Goal: Contribute content: Contribute content

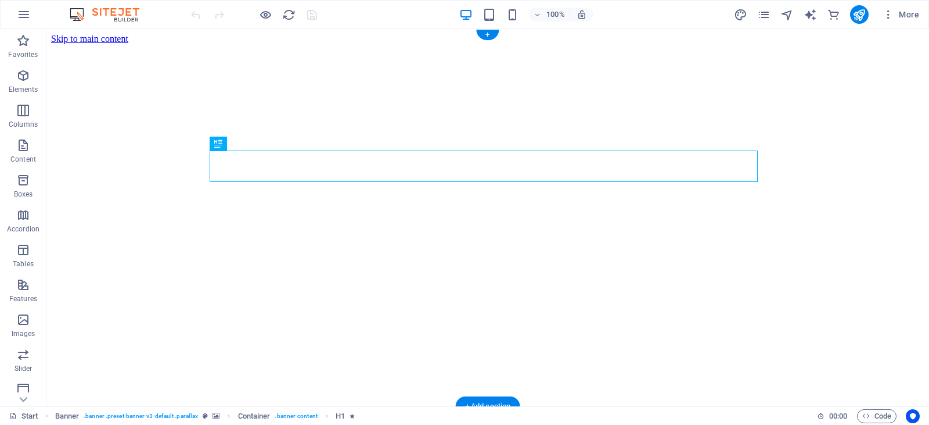
click at [113, 44] on figure at bounding box center [488, 44] width 874 height 0
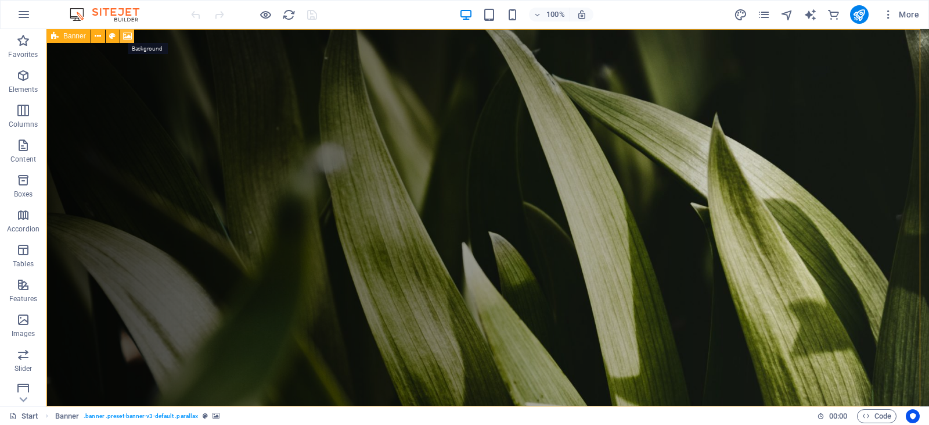
click at [127, 36] on icon at bounding box center [127, 36] width 9 height 12
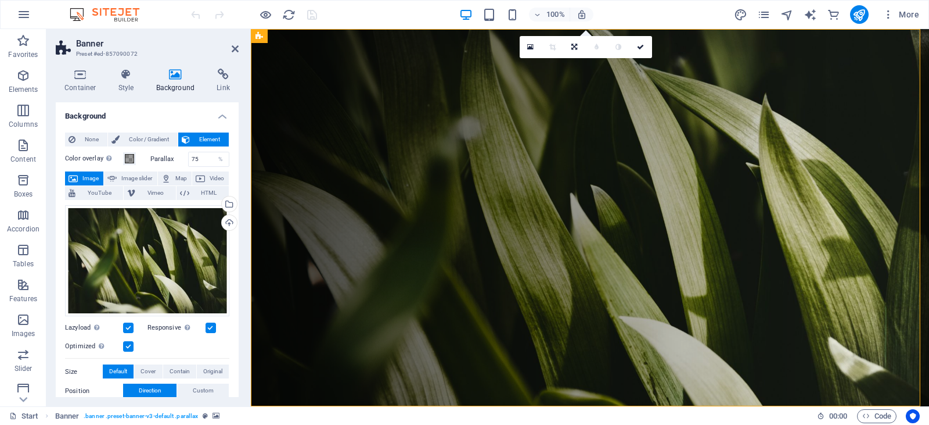
click at [95, 179] on span "Image" at bounding box center [90, 178] width 19 height 14
click at [87, 181] on span "Image" at bounding box center [90, 178] width 19 height 14
click at [19, 322] on icon "button" at bounding box center [23, 319] width 14 height 14
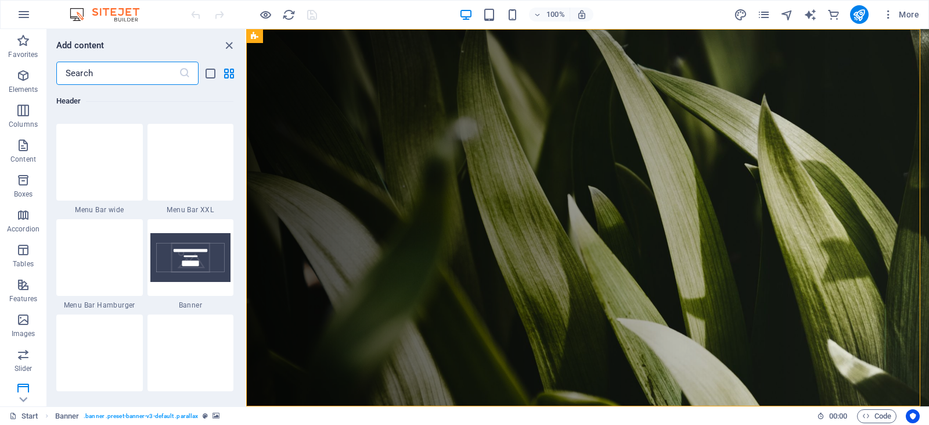
scroll to position [7284, 0]
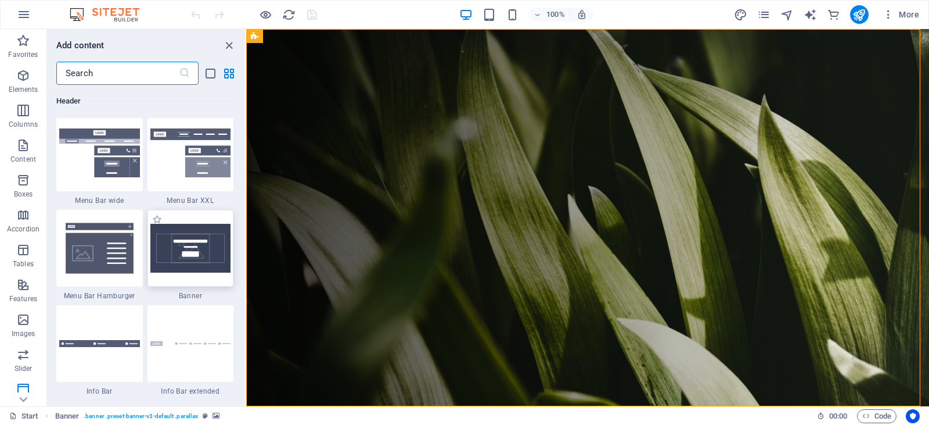
click at [216, 257] on img at bounding box center [190, 248] width 81 height 49
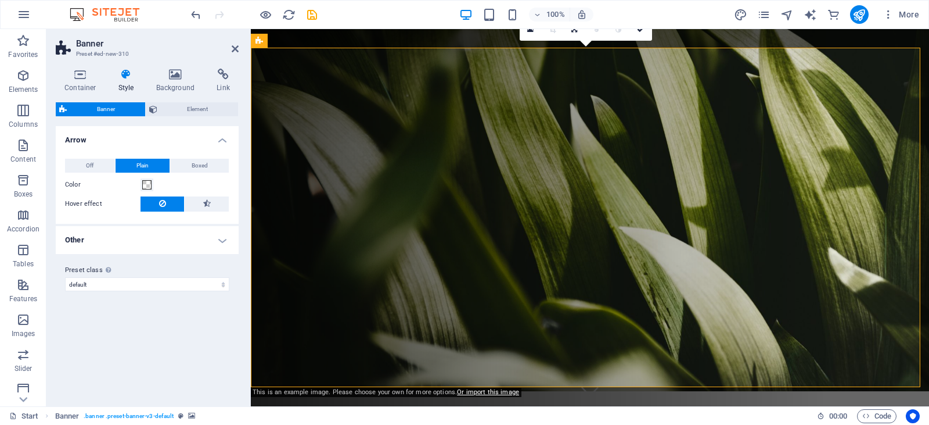
scroll to position [358, 0]
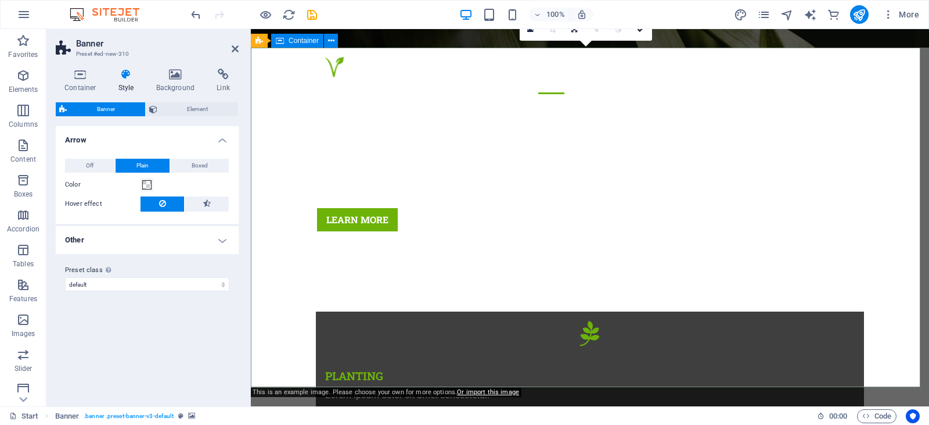
click at [328, 41] on icon at bounding box center [331, 41] width 6 height 12
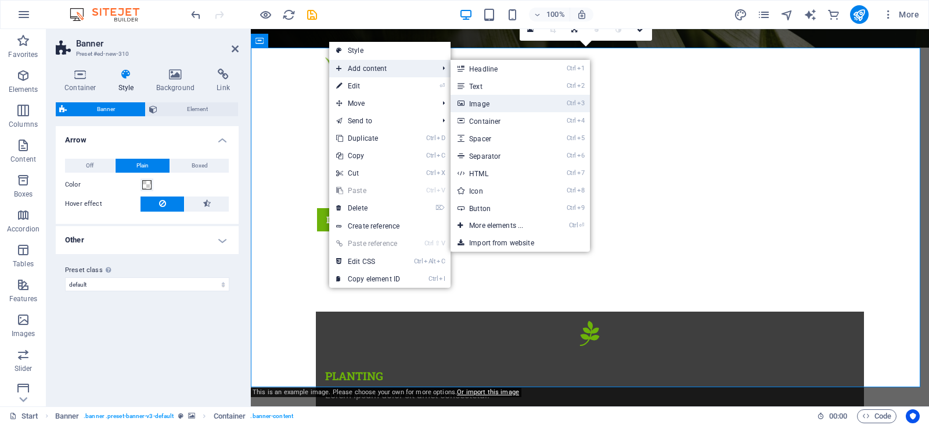
click at [494, 105] on link "Ctrl 3 Image" at bounding box center [499, 103] width 96 height 17
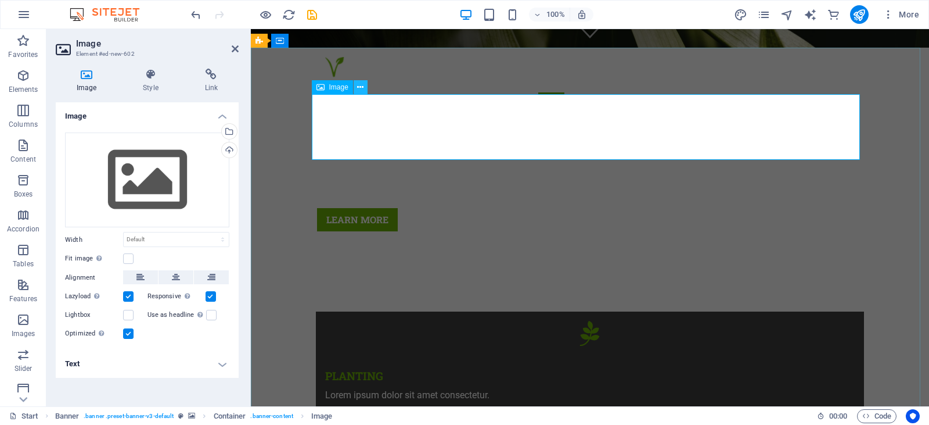
click at [365, 88] on button at bounding box center [361, 87] width 14 height 14
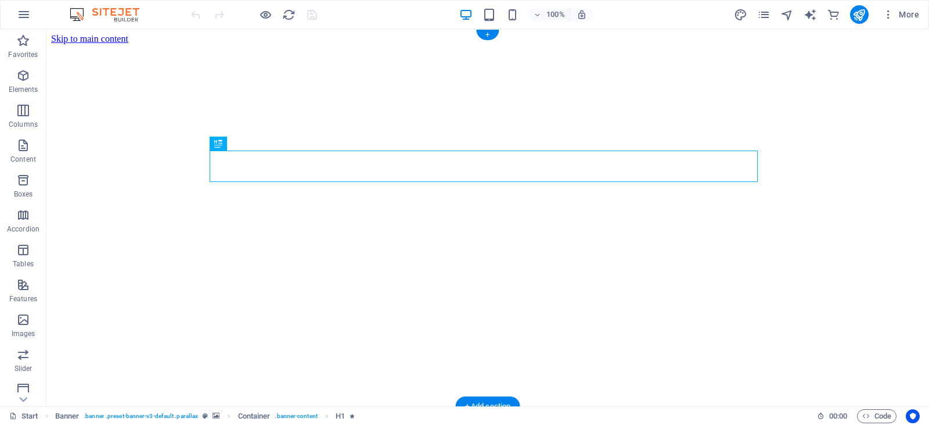
click at [118, 44] on figure at bounding box center [488, 44] width 874 height 0
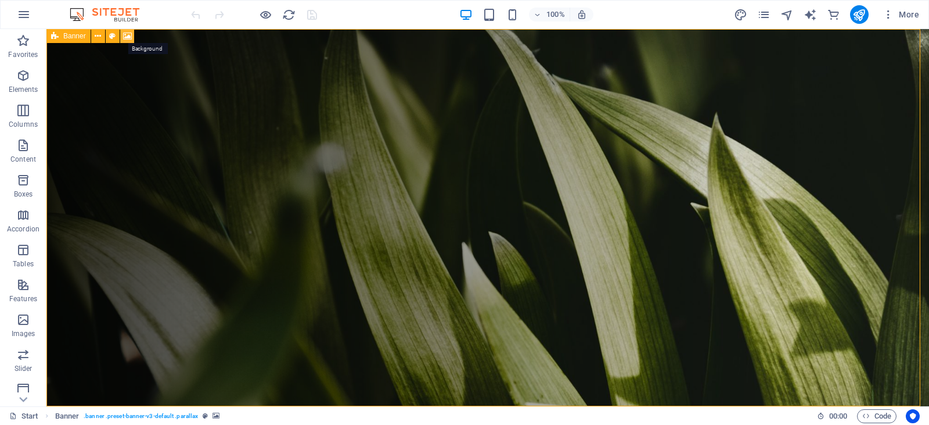
click at [126, 37] on icon at bounding box center [127, 36] width 9 height 12
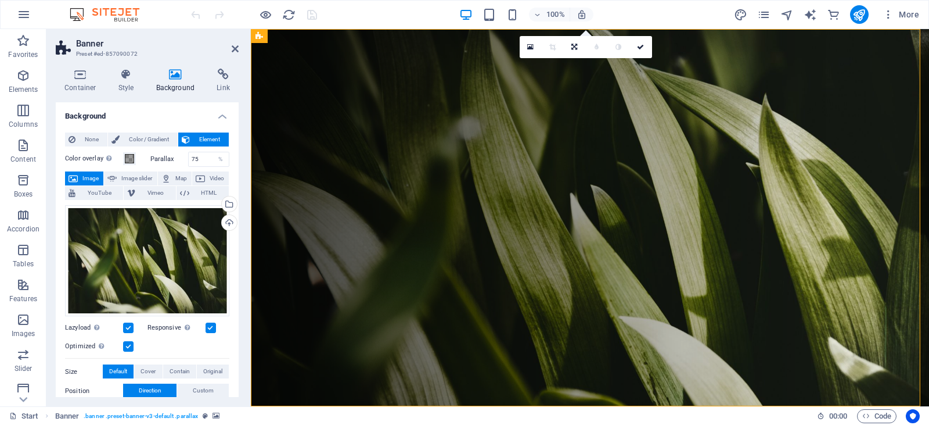
click at [84, 174] on span "Image" at bounding box center [90, 178] width 19 height 14
click at [531, 47] on icon at bounding box center [530, 47] width 6 height 8
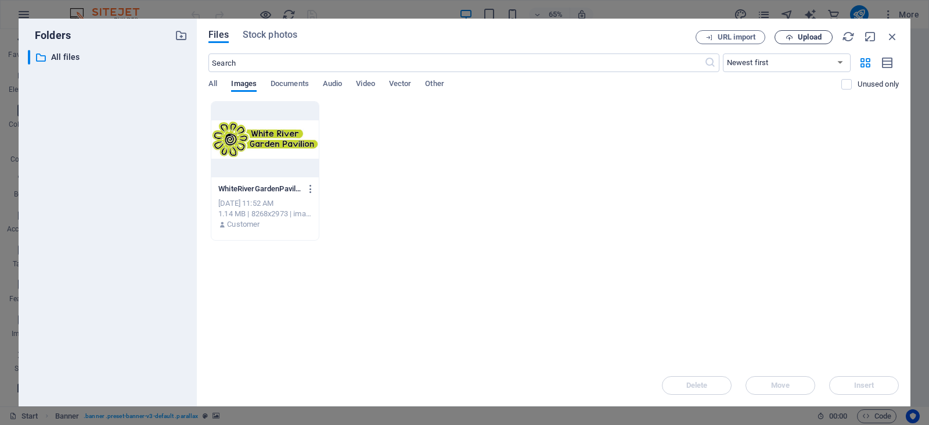
click at [816, 35] on span "Upload" at bounding box center [810, 37] width 24 height 7
click at [799, 37] on span "Upload" at bounding box center [810, 37] width 24 height 7
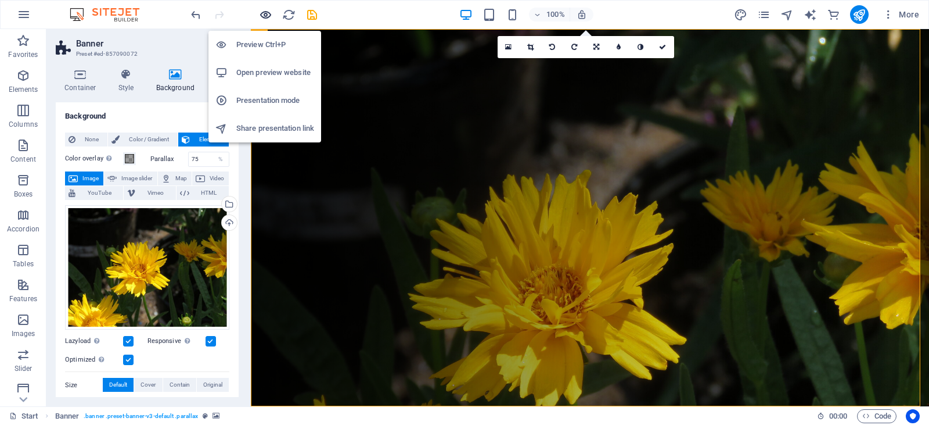
click at [263, 16] on icon "button" at bounding box center [265, 14] width 13 height 13
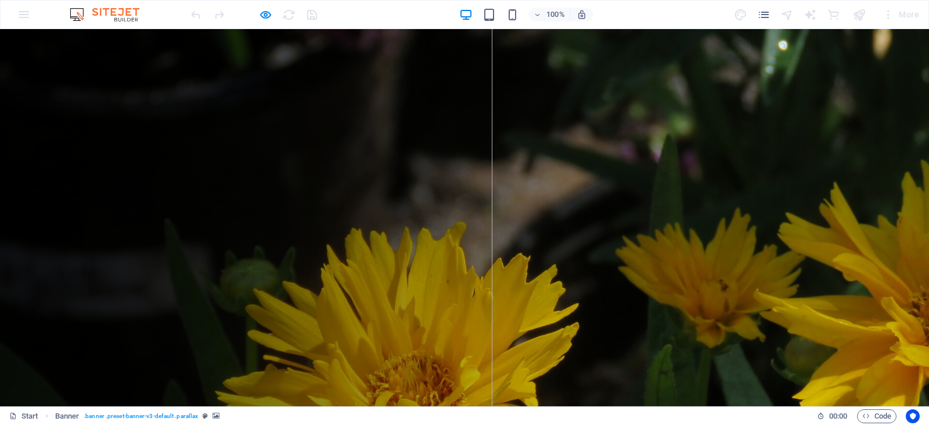
click at [96, 120] on div at bounding box center [464, 217] width 929 height 377
click at [84, 93] on div at bounding box center [464, 217] width 929 height 377
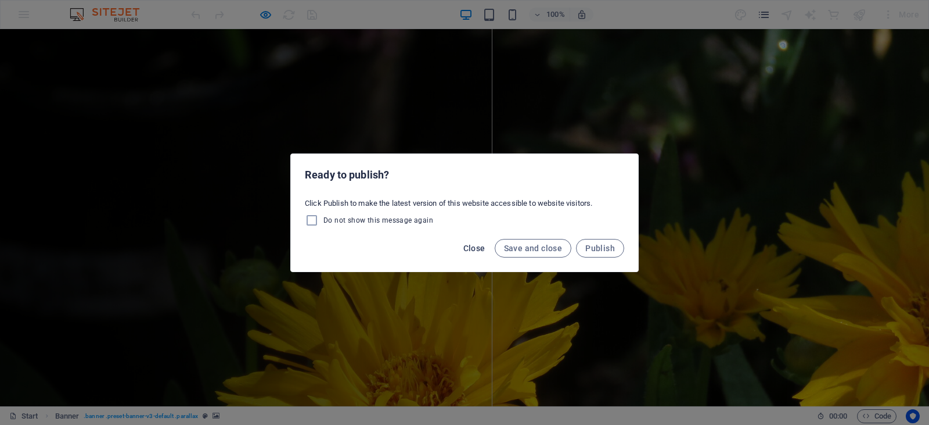
click at [482, 249] on span "Close" at bounding box center [475, 247] width 22 height 9
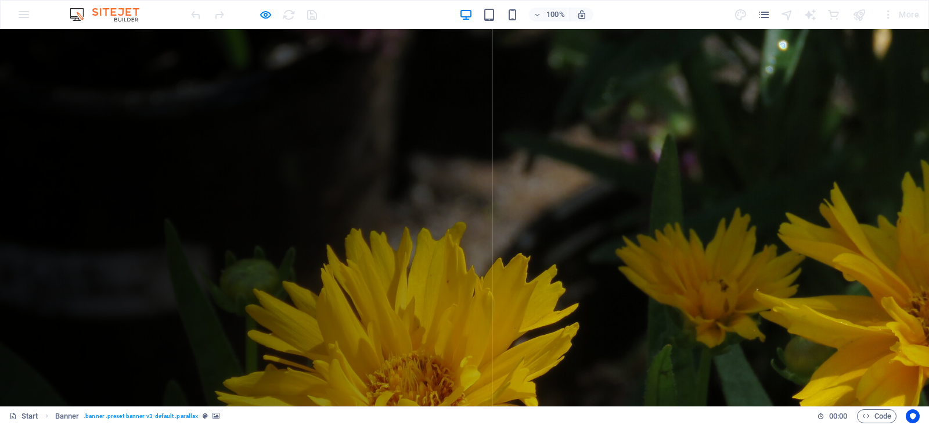
click at [170, 213] on div at bounding box center [464, 217] width 929 height 377
click at [163, 186] on div at bounding box center [464, 217] width 929 height 377
click at [119, 16] on img at bounding box center [110, 15] width 87 height 14
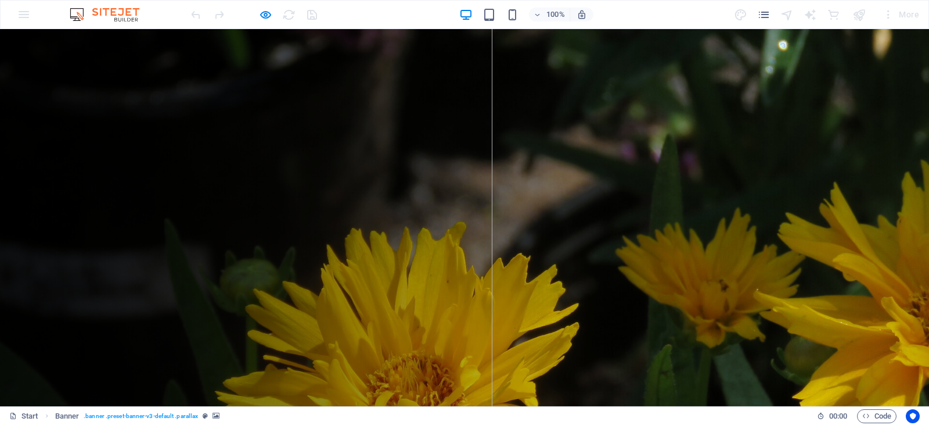
click at [77, 14] on img at bounding box center [110, 15] width 87 height 14
click at [76, 74] on div at bounding box center [464, 217] width 929 height 377
click at [131, 62] on div at bounding box center [464, 217] width 929 height 377
click at [825, 56] on div at bounding box center [464, 217] width 929 height 377
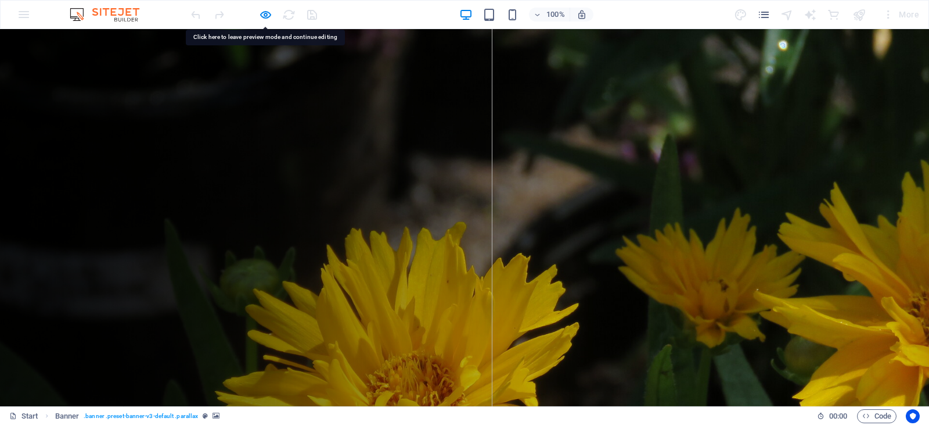
click at [825, 56] on div at bounding box center [464, 217] width 929 height 377
click at [107, 10] on img at bounding box center [110, 15] width 87 height 14
click at [78, 15] on img at bounding box center [110, 15] width 87 height 14
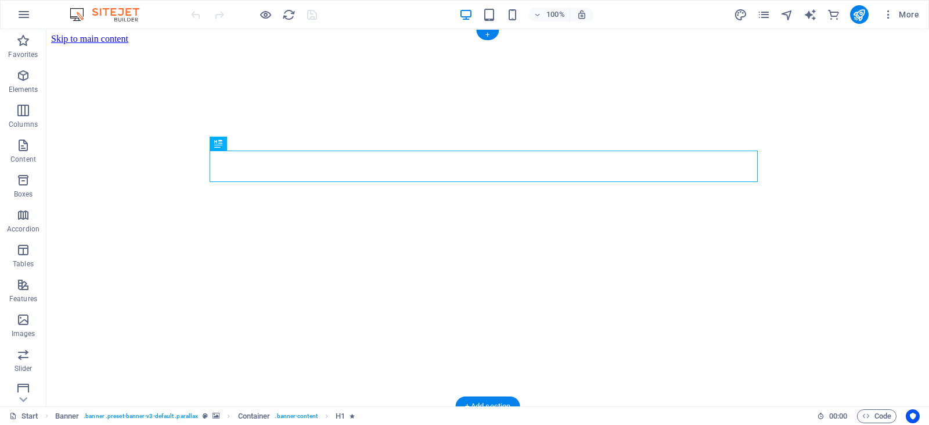
click at [128, 44] on figure at bounding box center [488, 44] width 874 height 0
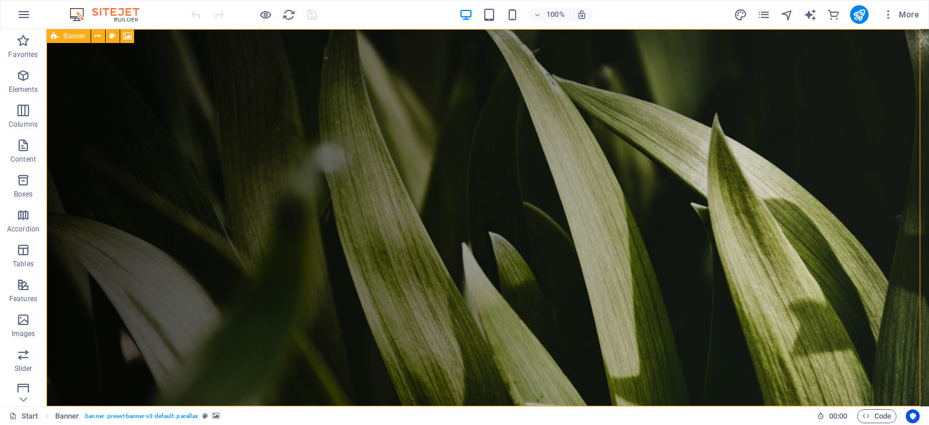
click at [76, 36] on span "Banner" at bounding box center [74, 36] width 23 height 7
click at [99, 36] on icon at bounding box center [98, 36] width 6 height 12
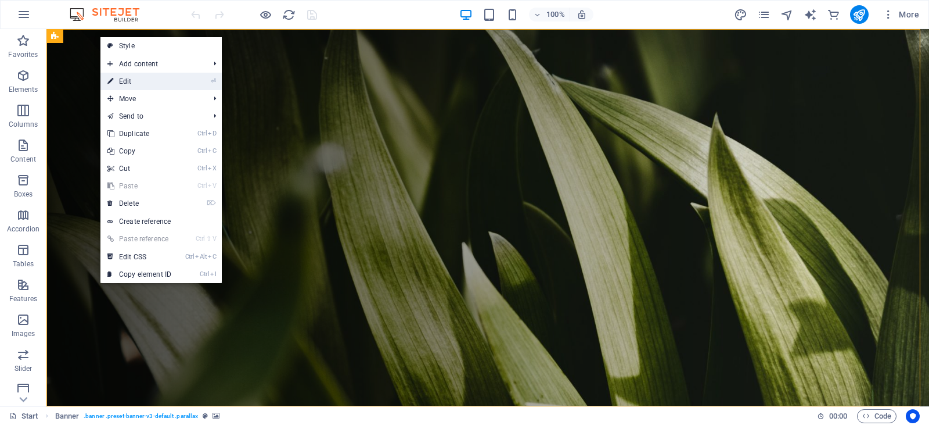
click at [127, 80] on link "⏎ Edit" at bounding box center [139, 81] width 78 height 17
select select "vh"
select select "header"
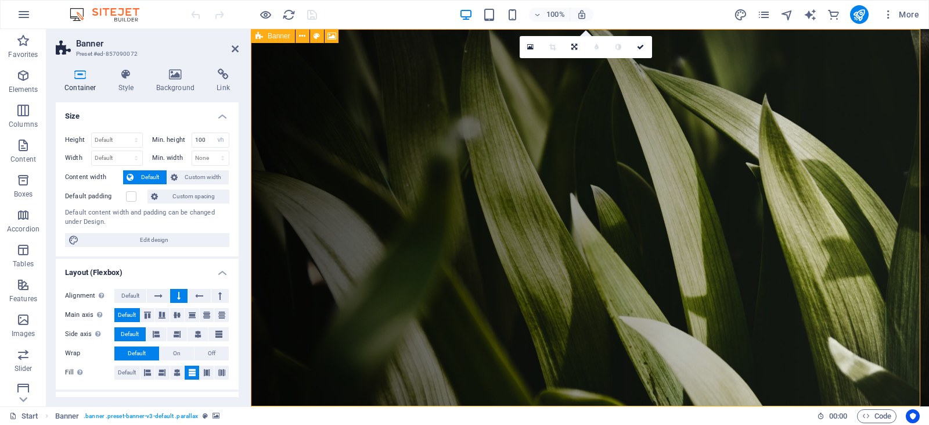
click at [278, 37] on span "Banner" at bounding box center [279, 36] width 23 height 7
click at [332, 34] on icon at bounding box center [332, 36] width 9 height 12
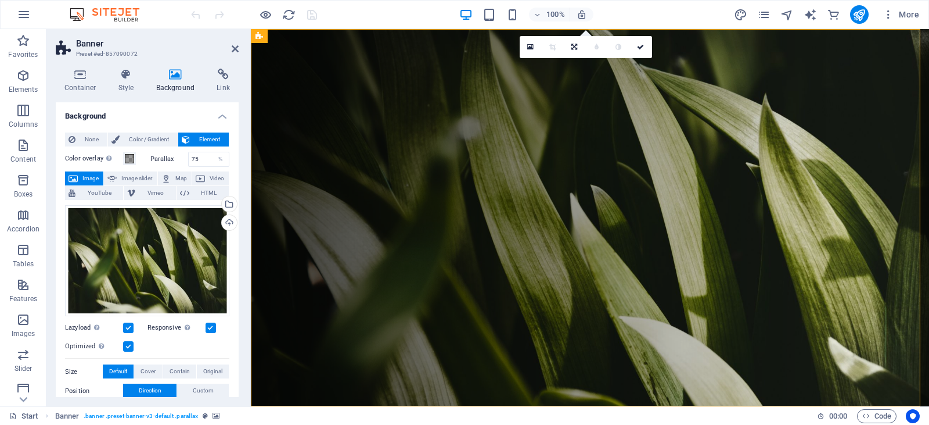
click at [91, 177] on span "Image" at bounding box center [90, 178] width 19 height 14
click at [531, 48] on icon at bounding box center [530, 47] width 6 height 8
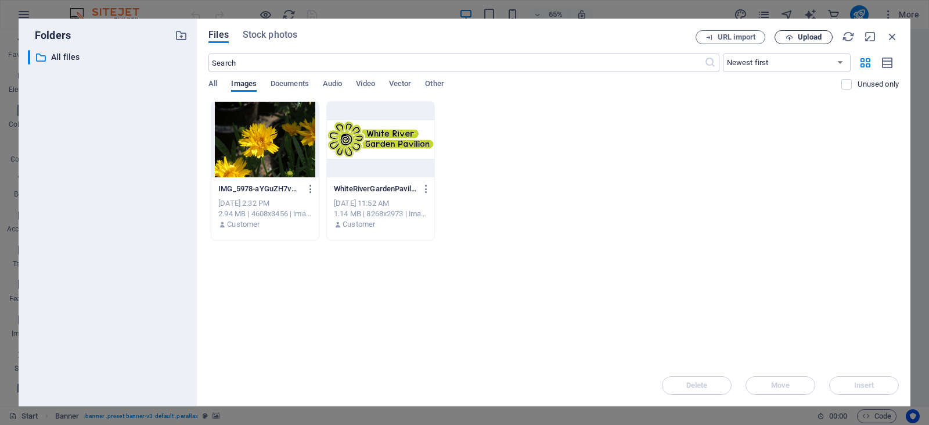
click at [796, 37] on span "Upload" at bounding box center [804, 38] width 48 height 8
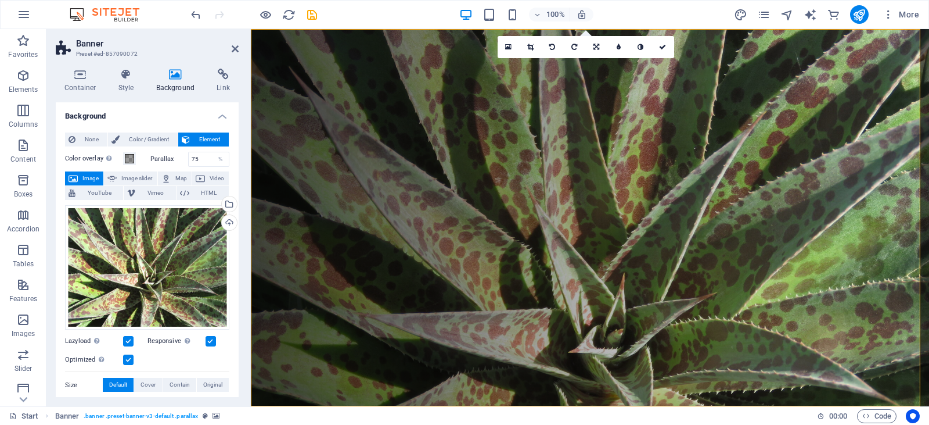
click at [284, 120] on figure at bounding box center [590, 217] width 678 height 377
click at [620, 46] on icon at bounding box center [619, 47] width 4 height 7
click at [648, 49] on icon at bounding box center [649, 47] width 6 height 7
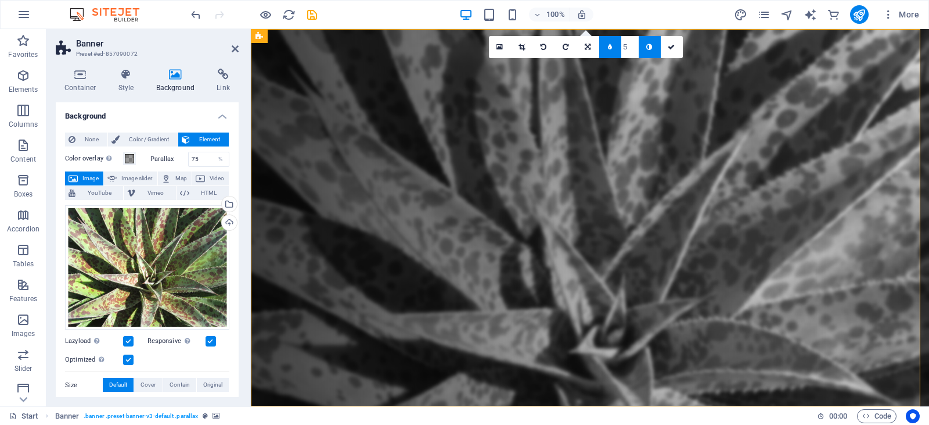
type input "6"
type input "5"
type input "4"
type input "5"
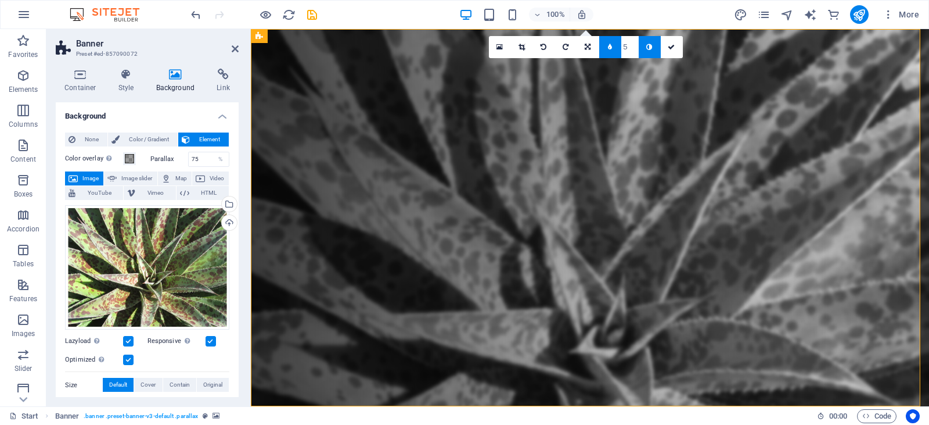
type input "6"
type input "7"
type input "9"
type input "8"
type input "7"
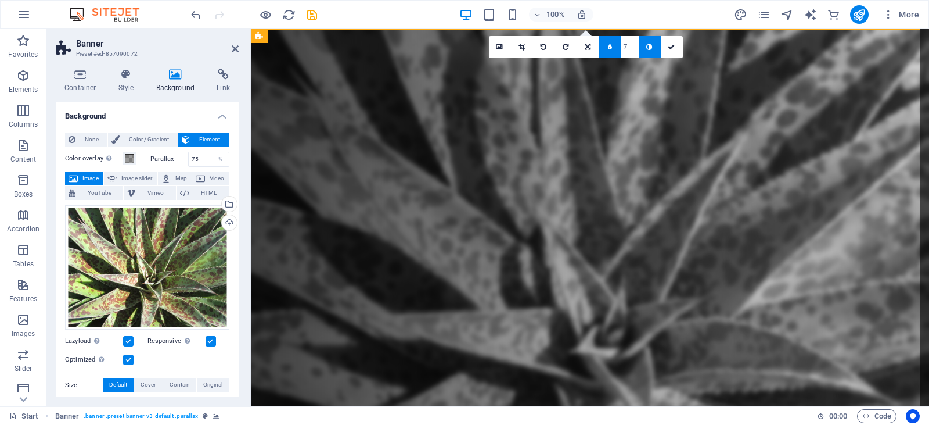
type input "6"
type input "4"
type input "3"
click at [588, 45] on icon at bounding box center [588, 47] width 6 height 7
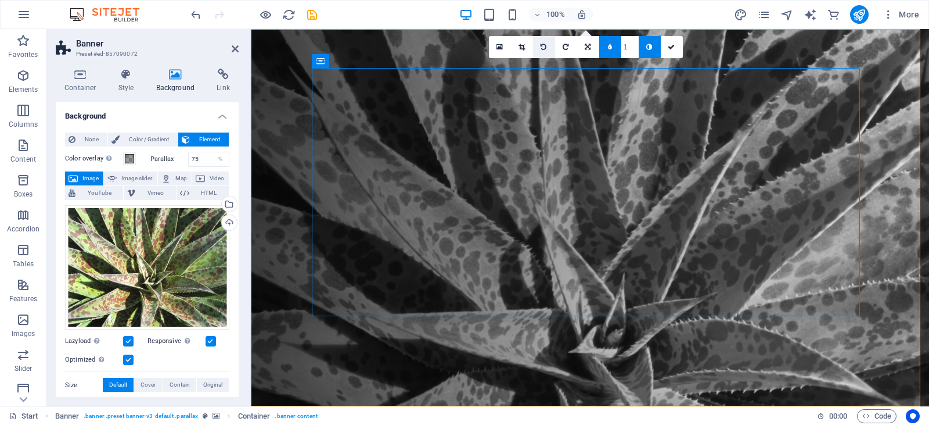
click at [545, 46] on icon at bounding box center [544, 47] width 6 height 7
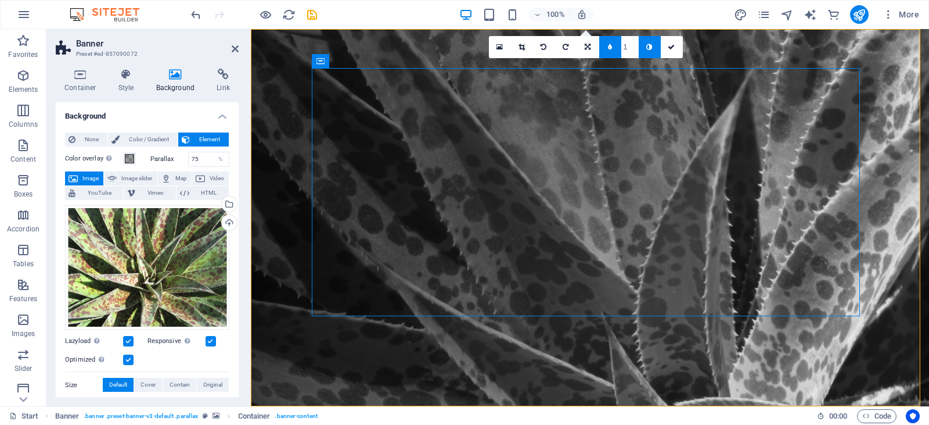
click at [545, 46] on icon at bounding box center [544, 47] width 6 height 7
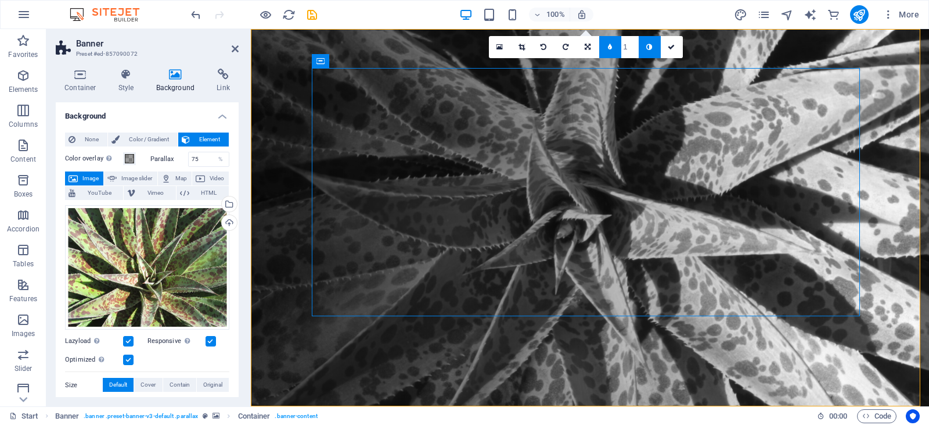
click at [545, 46] on icon at bounding box center [544, 47] width 6 height 7
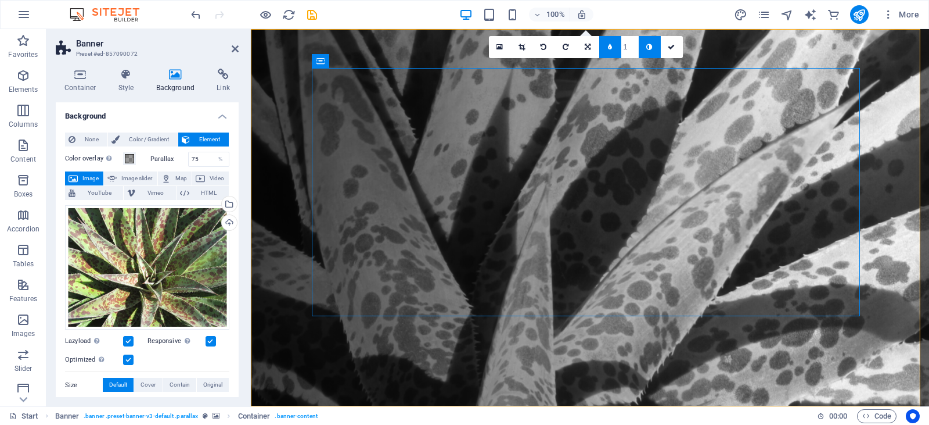
click at [545, 46] on icon at bounding box center [544, 47] width 6 height 7
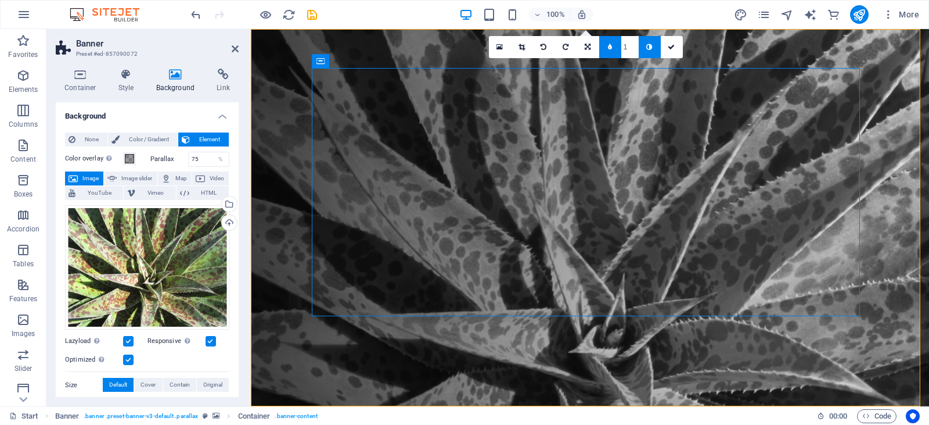
click at [545, 46] on icon at bounding box center [544, 47] width 6 height 7
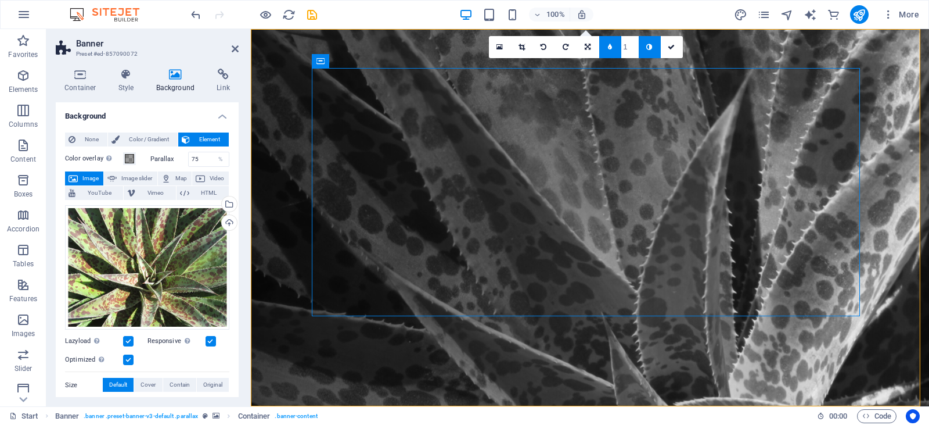
click at [545, 46] on icon at bounding box center [544, 47] width 6 height 7
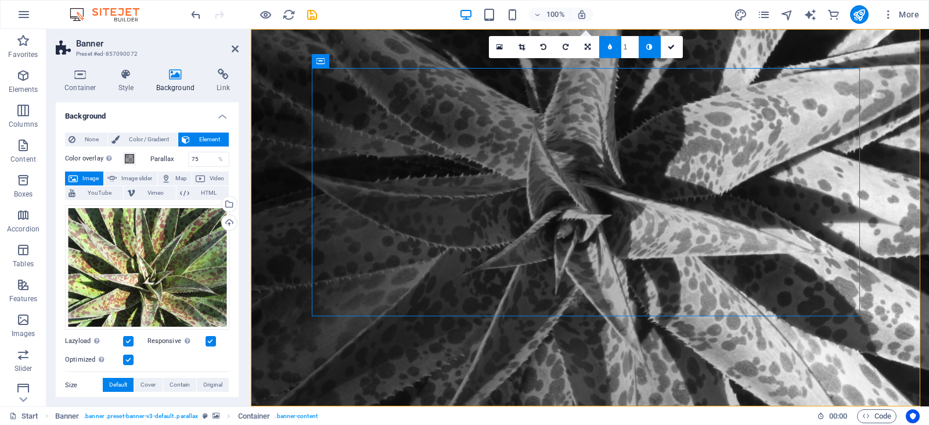
click at [545, 46] on icon at bounding box center [544, 47] width 6 height 7
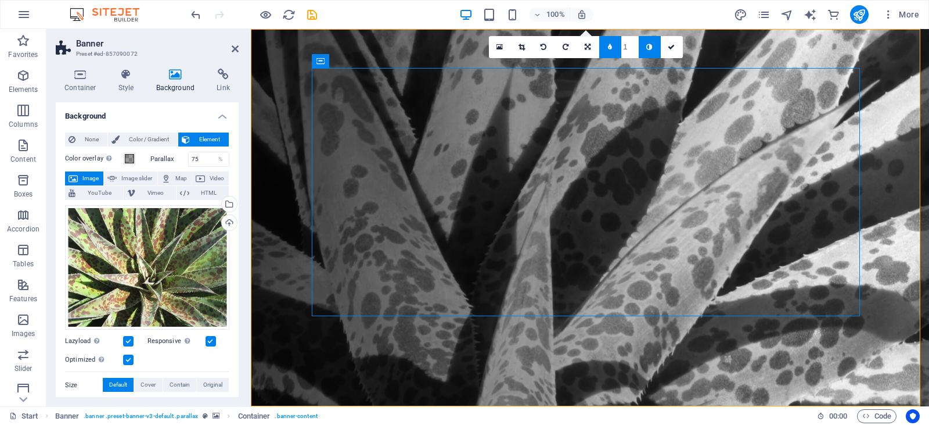
click at [545, 46] on icon at bounding box center [544, 47] width 6 height 7
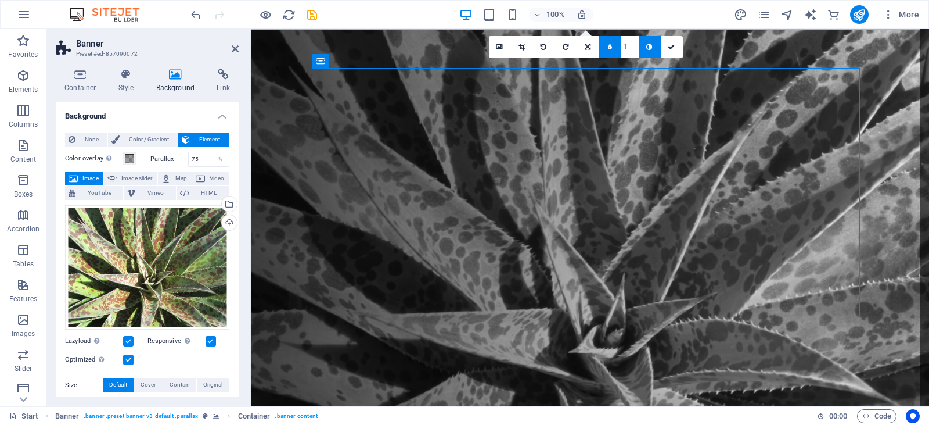
click at [545, 46] on icon at bounding box center [544, 47] width 6 height 7
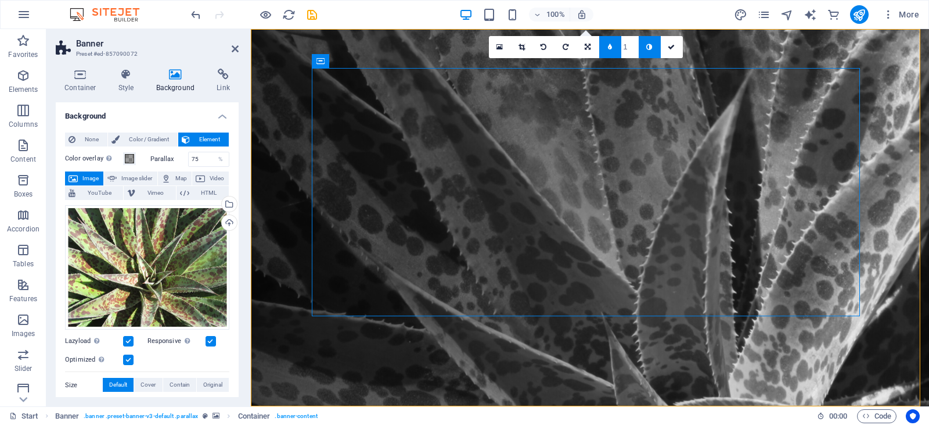
click at [545, 46] on icon at bounding box center [544, 47] width 6 height 7
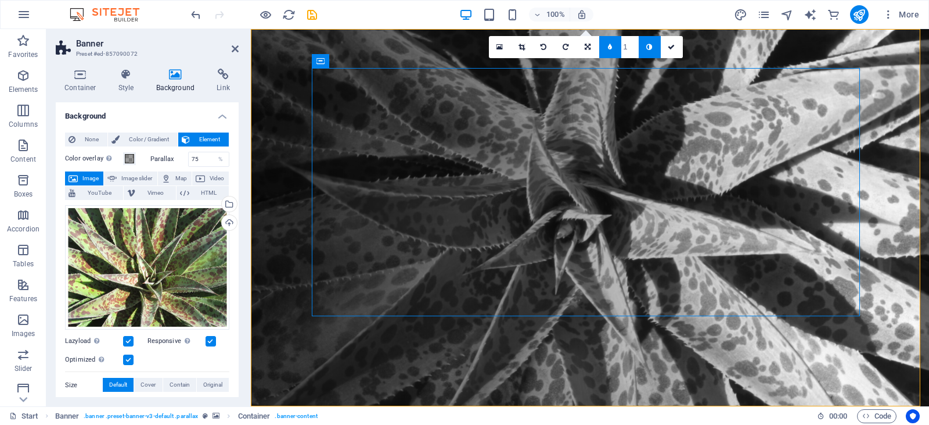
click at [545, 46] on icon at bounding box center [544, 47] width 6 height 7
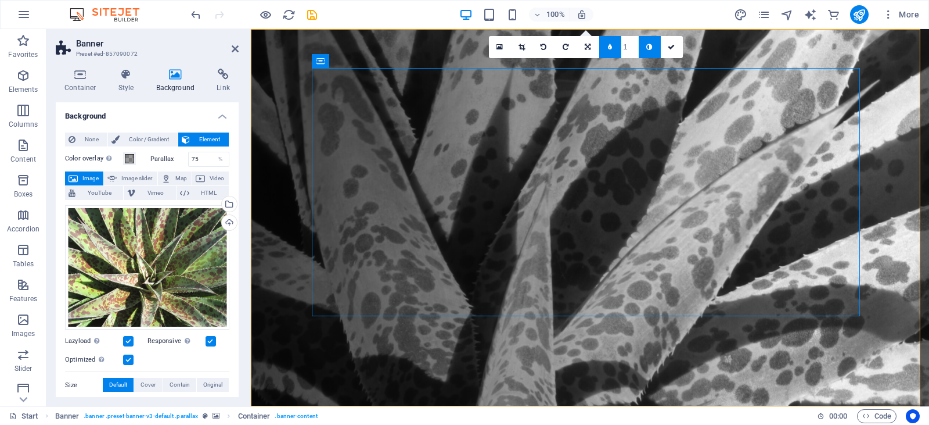
click at [545, 46] on icon at bounding box center [544, 47] width 6 height 7
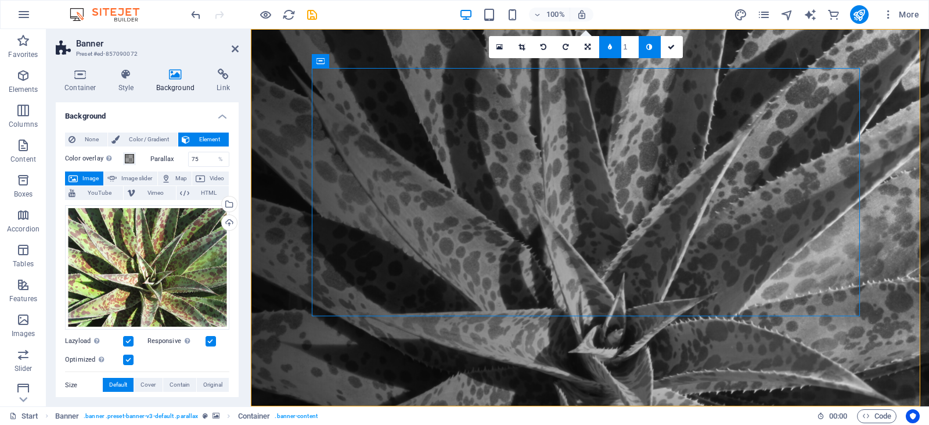
click at [545, 46] on icon at bounding box center [544, 47] width 6 height 7
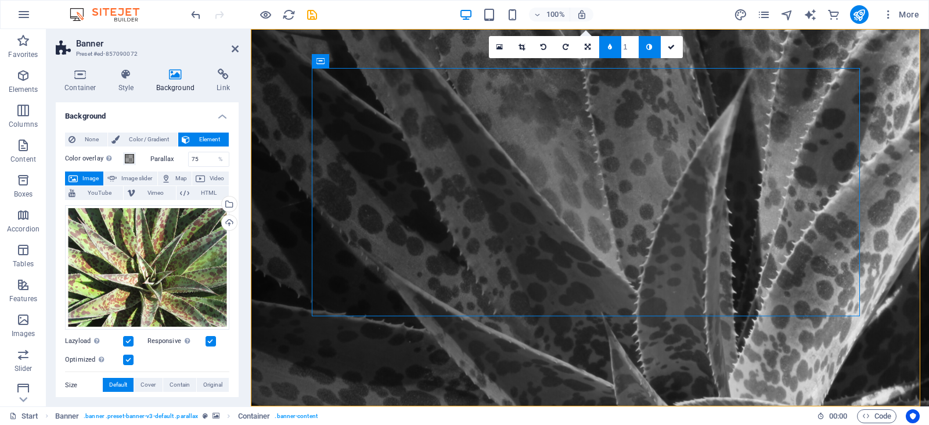
click at [545, 46] on icon at bounding box center [544, 47] width 6 height 7
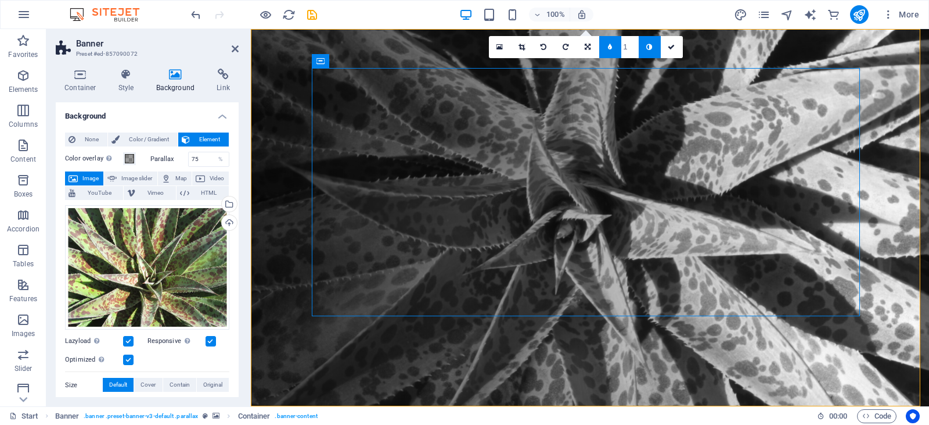
click at [545, 46] on icon at bounding box center [544, 47] width 6 height 7
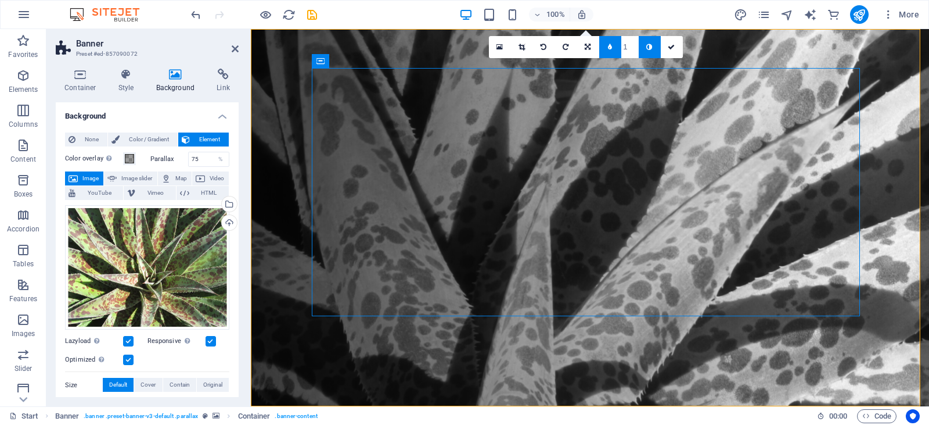
click at [545, 46] on icon at bounding box center [544, 47] width 6 height 7
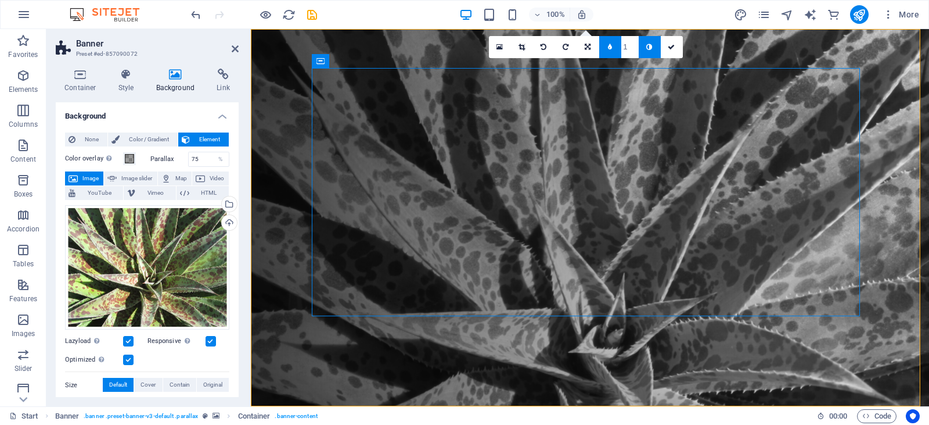
click at [545, 46] on icon at bounding box center [544, 47] width 6 height 7
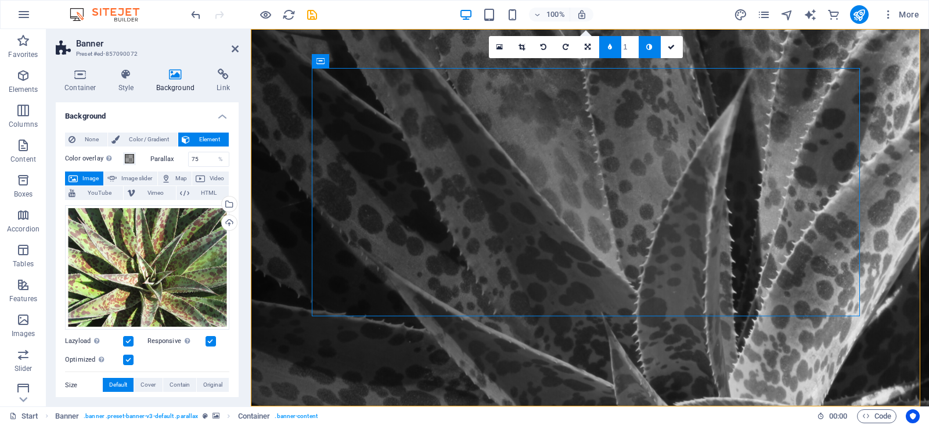
click at [545, 46] on icon at bounding box center [544, 47] width 6 height 7
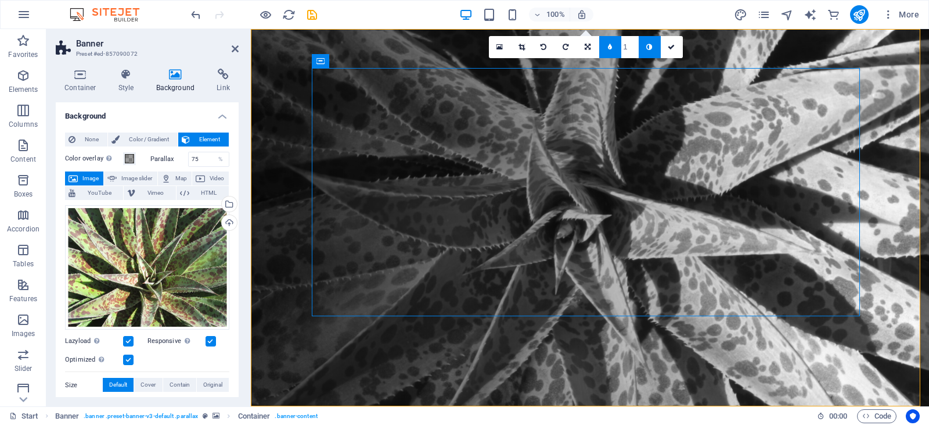
click at [545, 46] on icon at bounding box center [544, 47] width 6 height 7
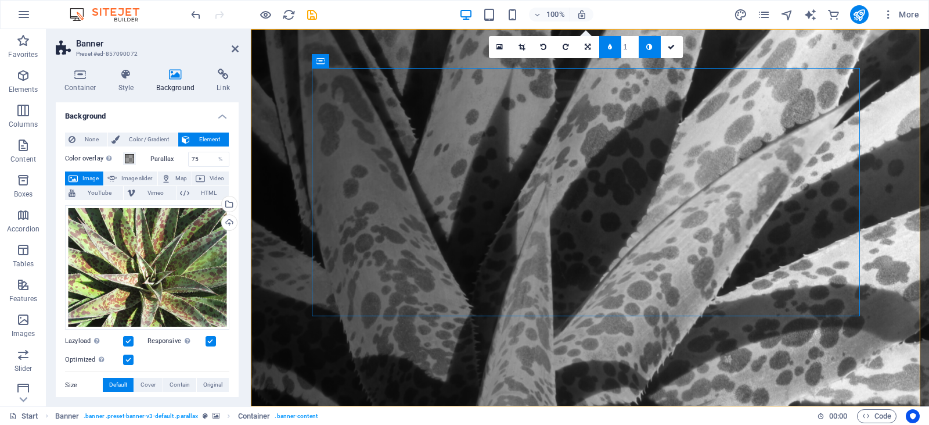
click at [545, 46] on icon at bounding box center [544, 47] width 6 height 7
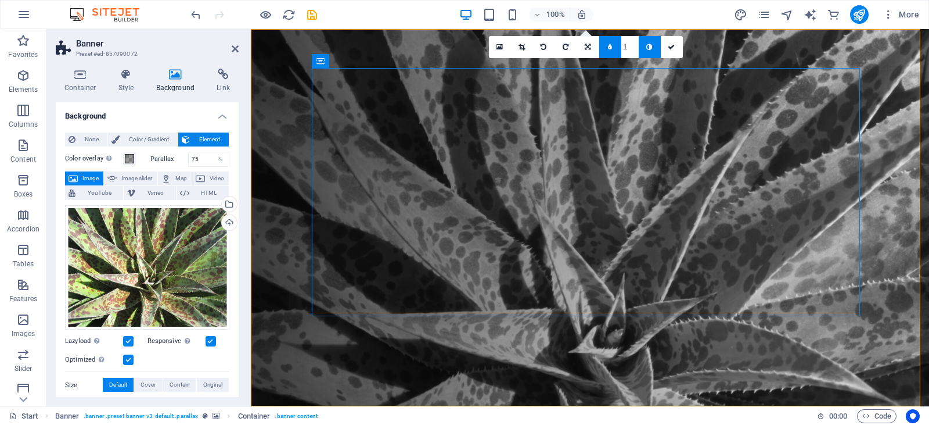
click at [545, 46] on icon at bounding box center [544, 47] width 6 height 7
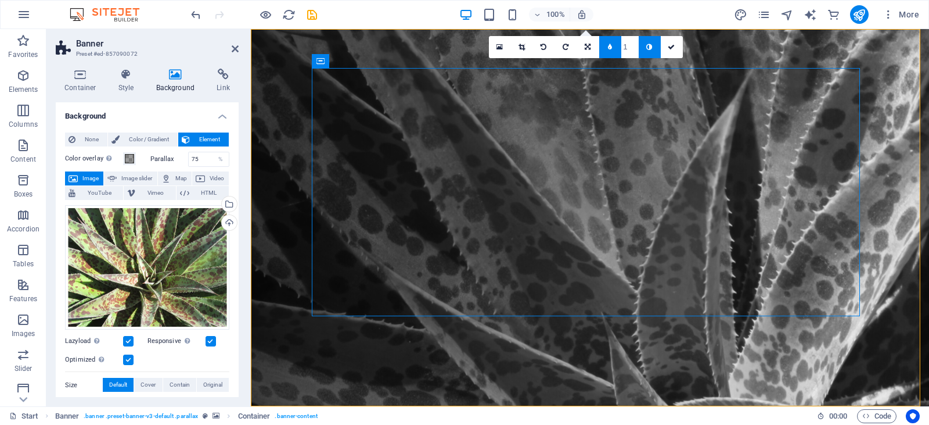
click at [545, 46] on icon at bounding box center [544, 47] width 6 height 7
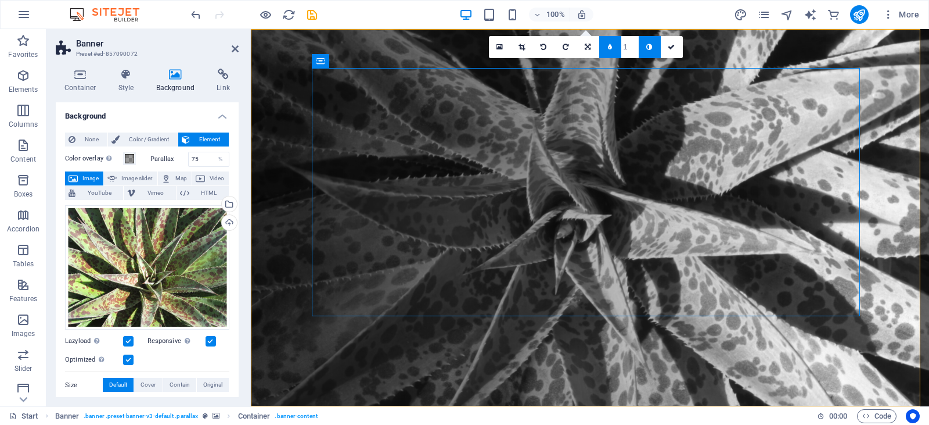
click at [545, 46] on icon at bounding box center [544, 47] width 6 height 7
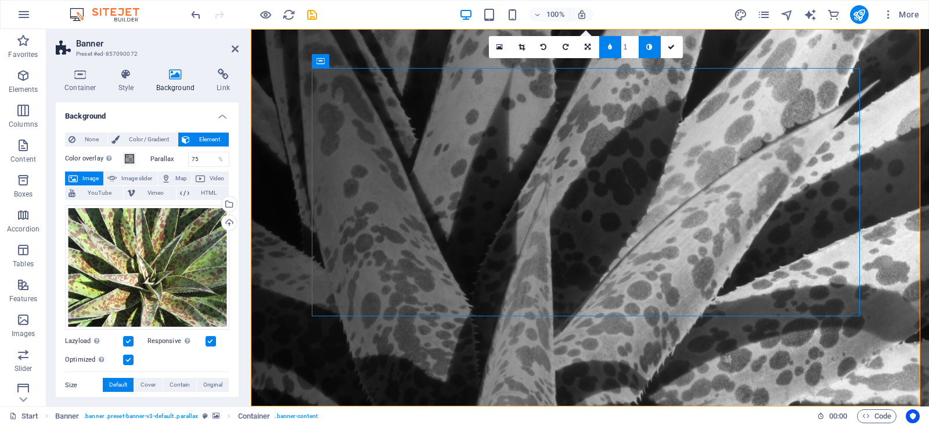
click at [545, 46] on icon at bounding box center [544, 47] width 6 height 7
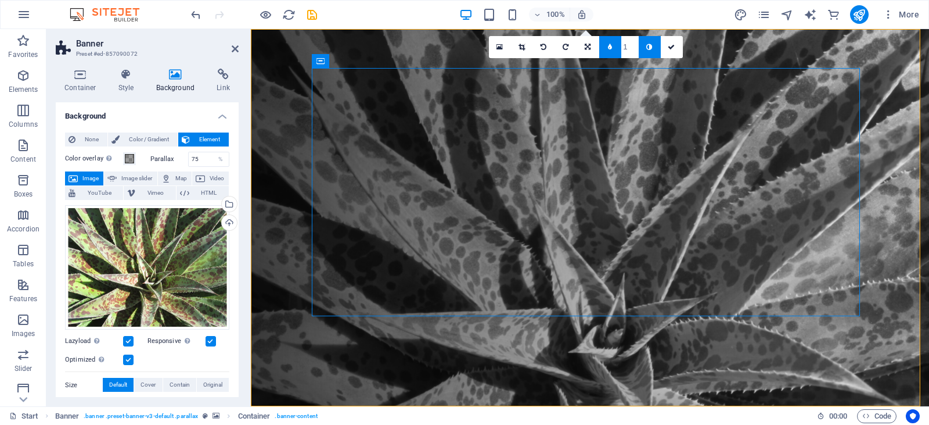
click at [545, 46] on icon at bounding box center [544, 47] width 6 height 7
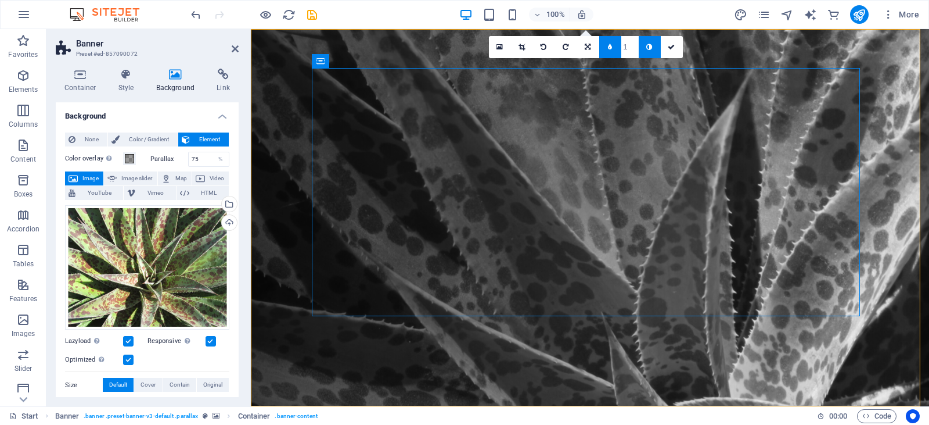
click at [545, 46] on icon at bounding box center [544, 47] width 6 height 7
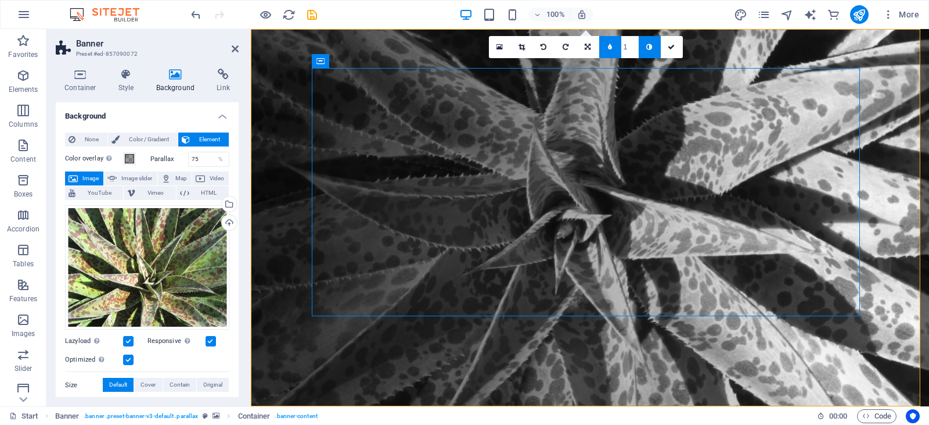
click at [545, 46] on icon at bounding box center [544, 47] width 6 height 7
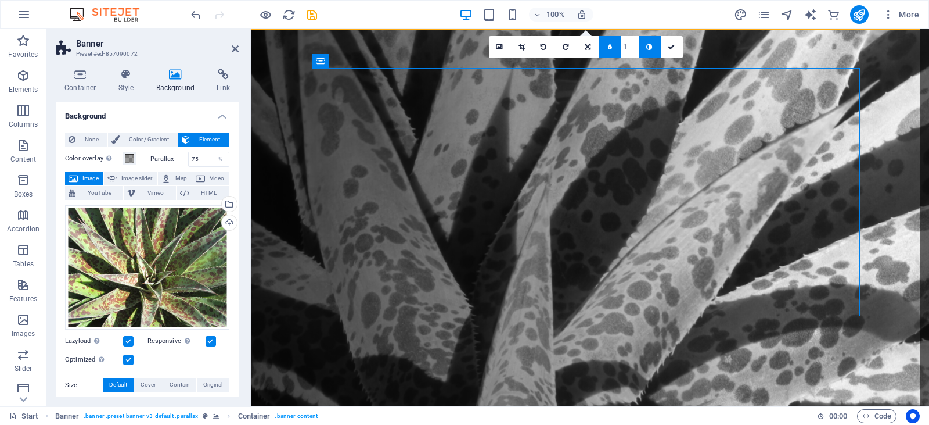
click at [545, 46] on icon at bounding box center [544, 47] width 6 height 7
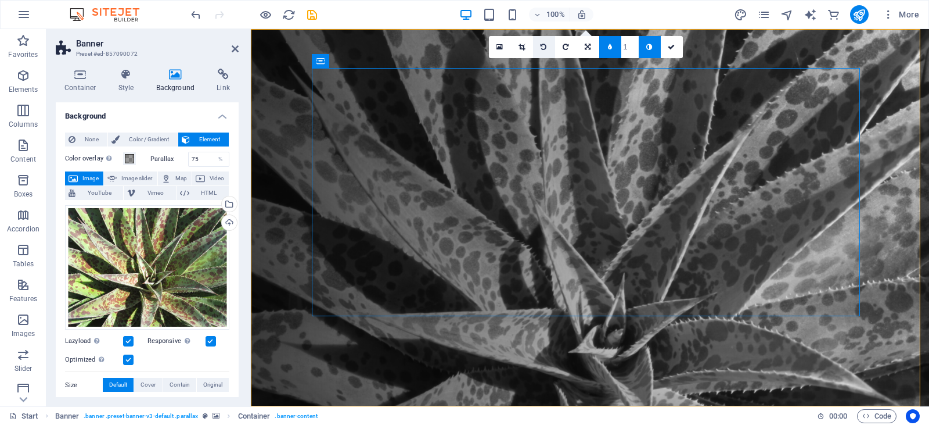
click at [544, 45] on icon at bounding box center [544, 47] width 6 height 7
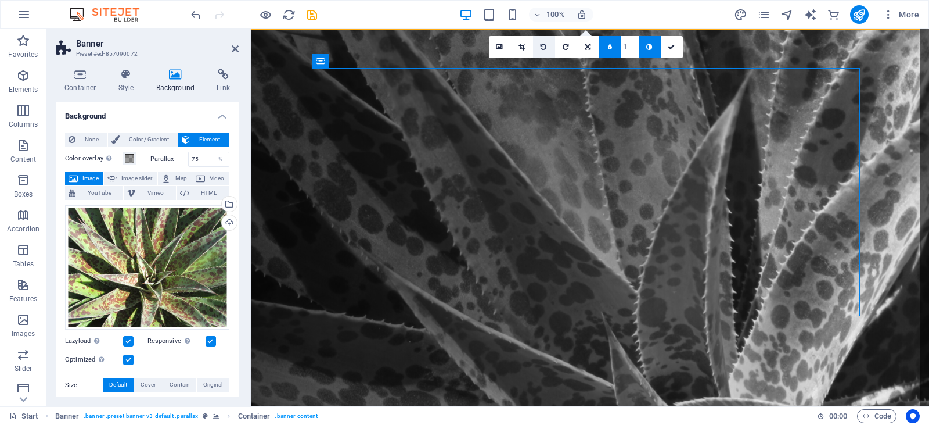
click at [540, 45] on link at bounding box center [544, 47] width 22 height 22
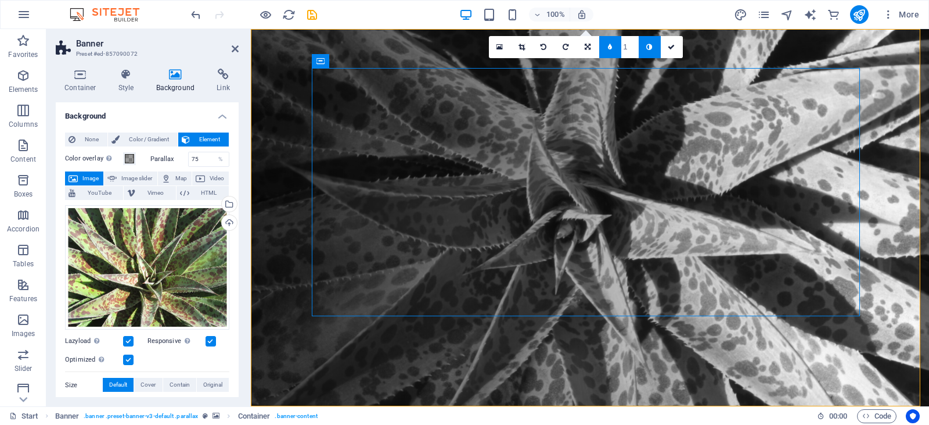
click at [540, 45] on link at bounding box center [544, 47] width 22 height 22
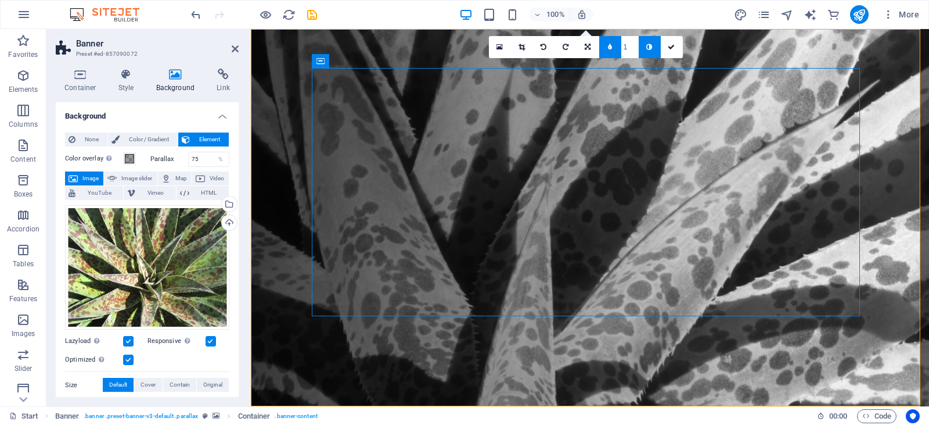
click at [540, 45] on link at bounding box center [544, 47] width 22 height 22
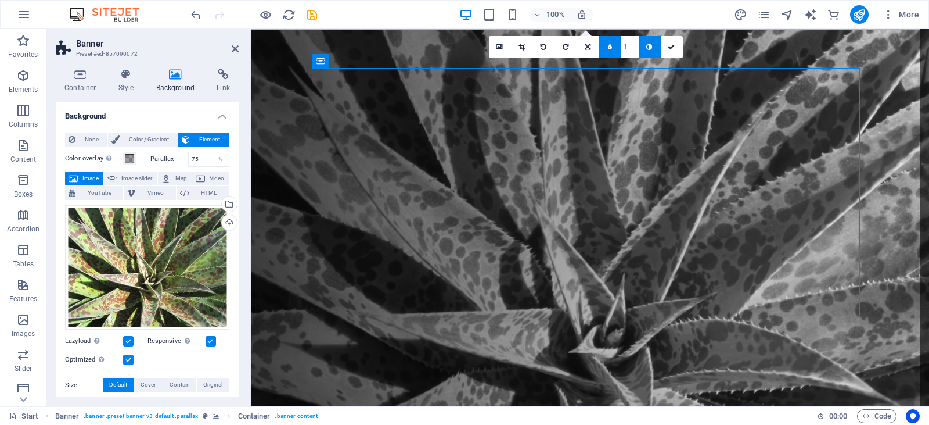
click at [540, 45] on link at bounding box center [544, 47] width 22 height 22
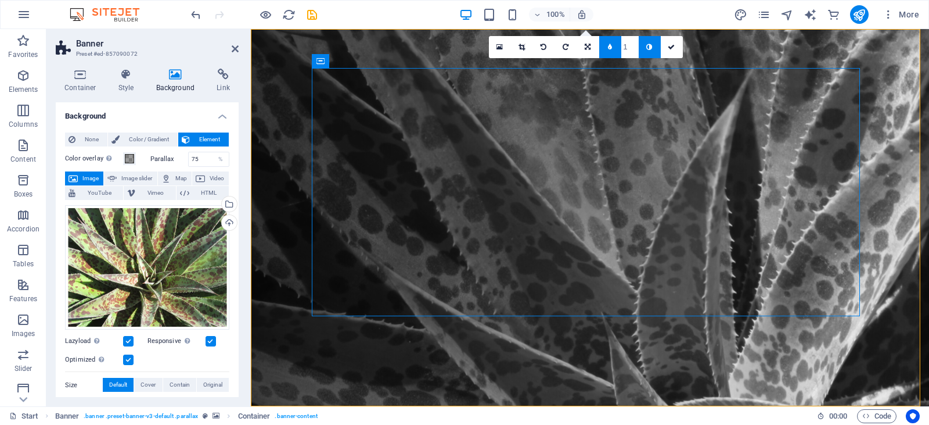
click at [540, 45] on link at bounding box center [544, 47] width 22 height 22
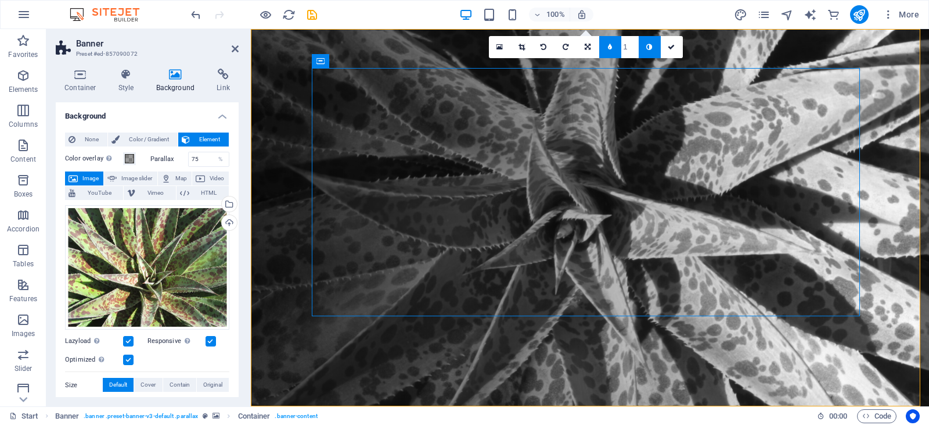
click at [540, 45] on link at bounding box center [544, 47] width 22 height 22
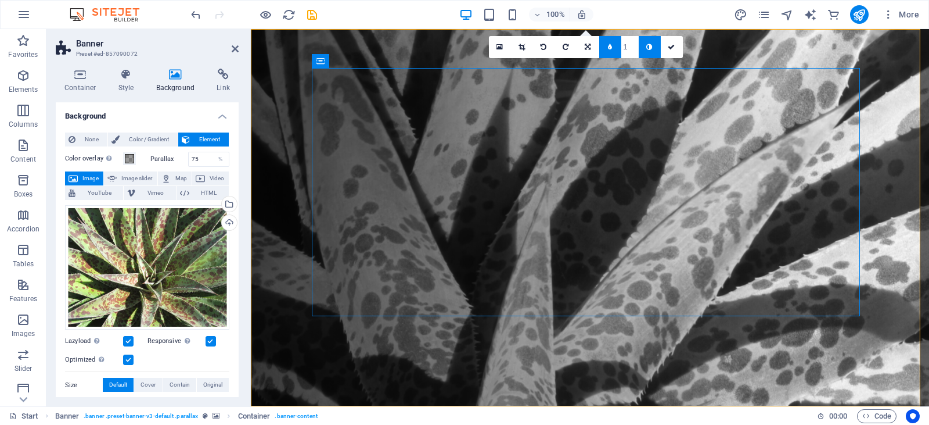
click at [540, 45] on link at bounding box center [544, 47] width 22 height 22
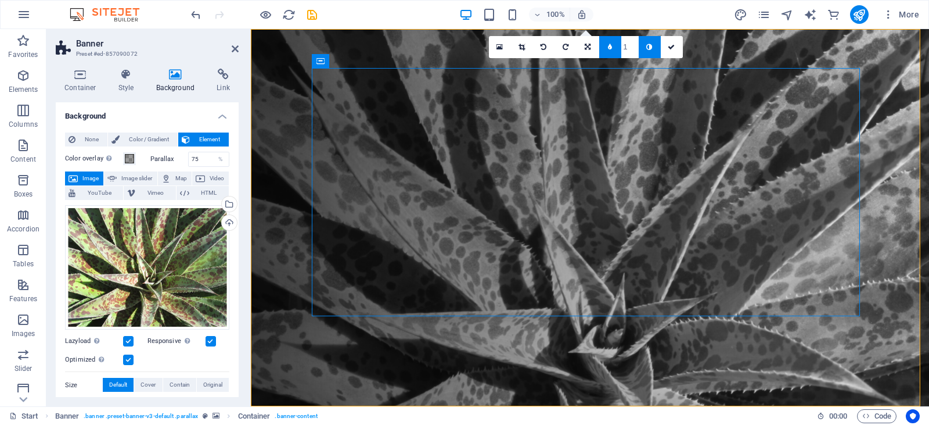
click at [540, 45] on link at bounding box center [544, 47] width 22 height 22
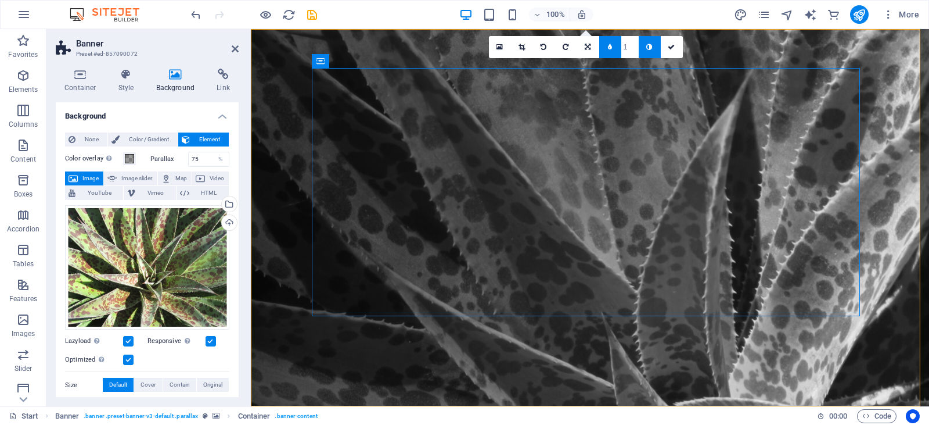
click at [540, 45] on link at bounding box center [544, 47] width 22 height 22
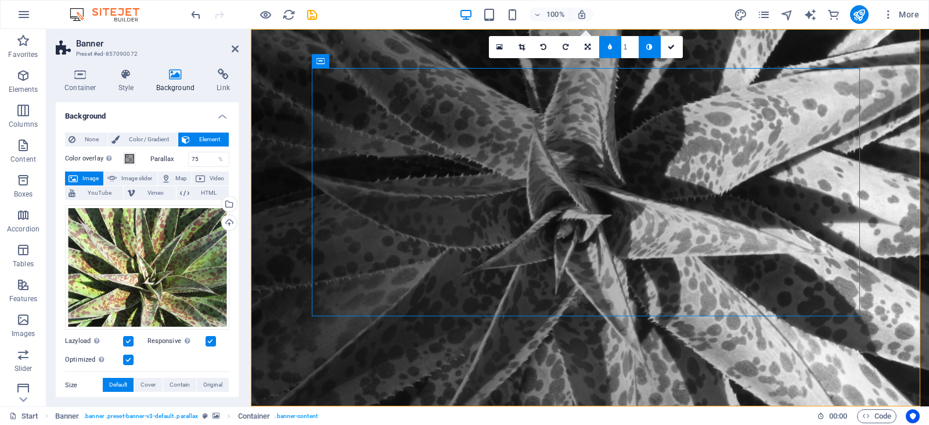
click at [650, 48] on icon at bounding box center [649, 47] width 6 height 7
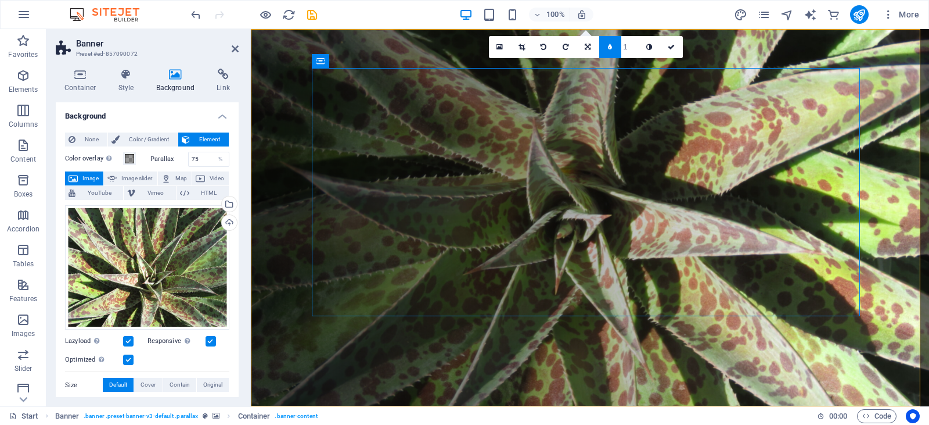
click at [613, 49] on link at bounding box center [610, 47] width 22 height 22
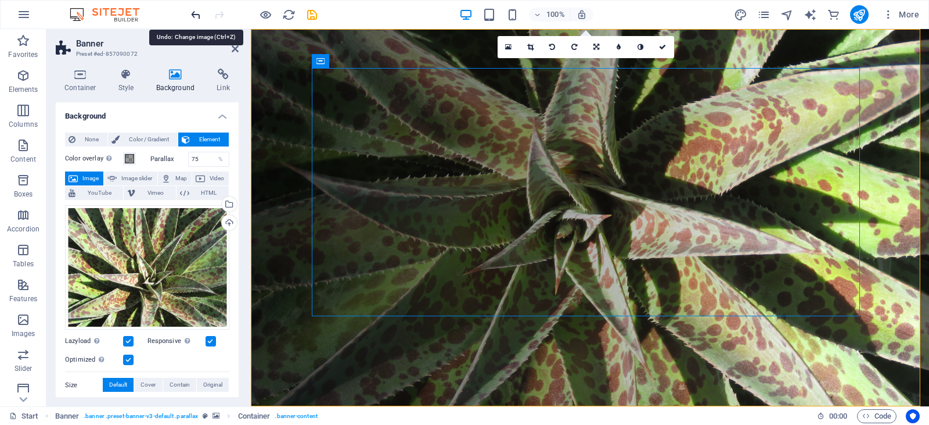
click at [196, 16] on icon "undo" at bounding box center [195, 14] width 13 height 13
click at [196, 14] on icon "undo" at bounding box center [195, 14] width 13 height 13
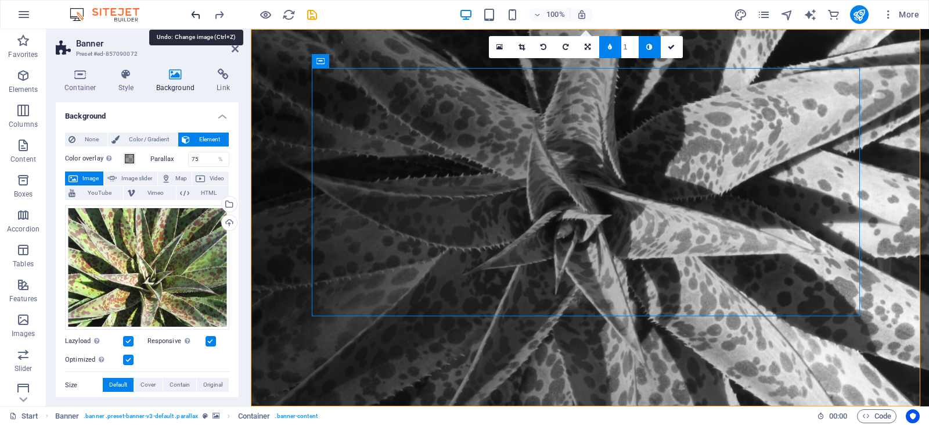
click at [196, 14] on icon "undo" at bounding box center [195, 14] width 13 height 13
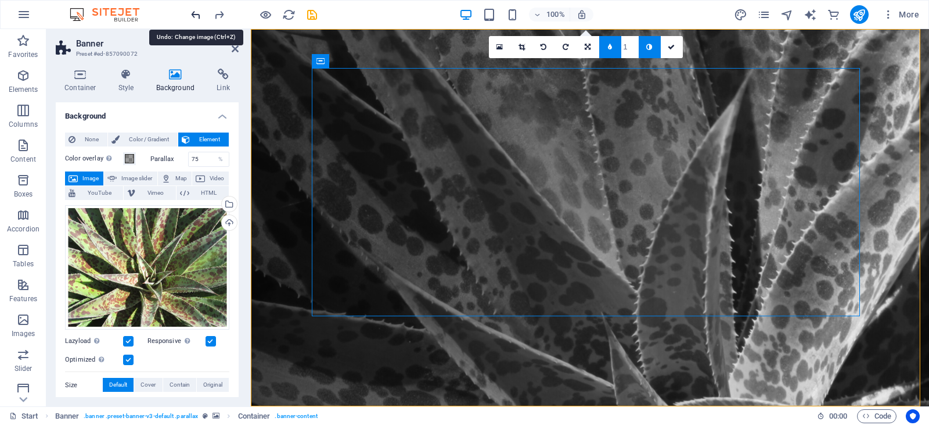
click at [196, 14] on icon "undo" at bounding box center [195, 14] width 13 height 13
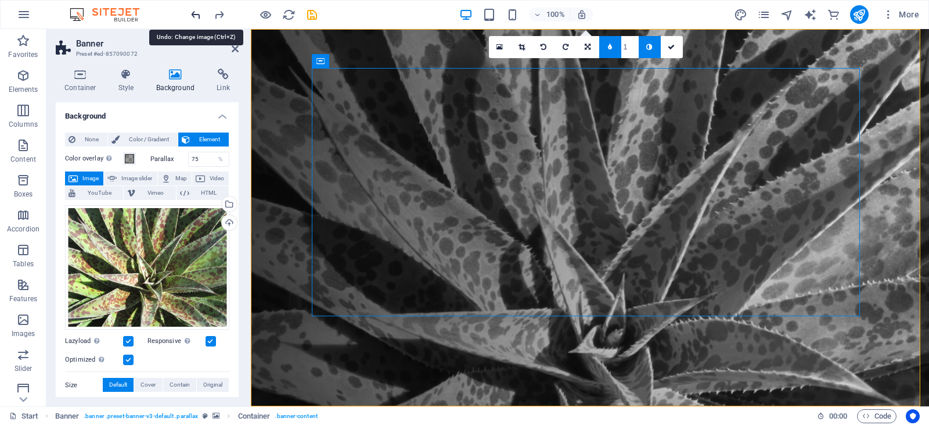
click at [196, 14] on icon "undo" at bounding box center [195, 14] width 13 height 13
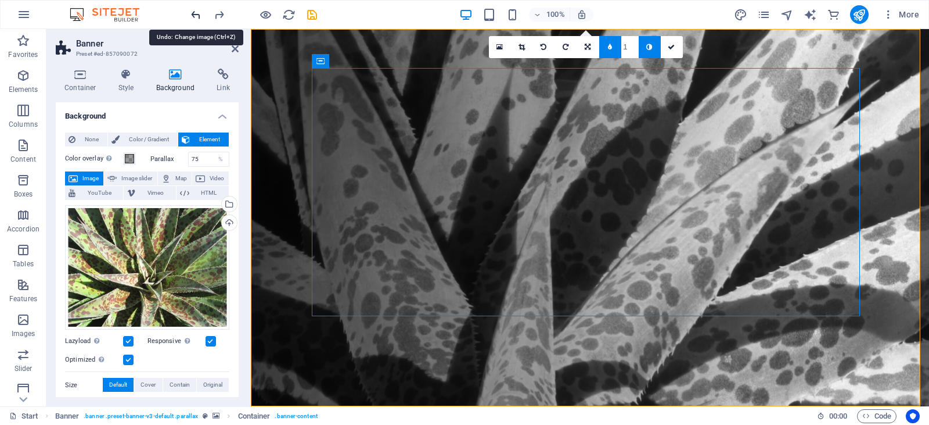
click at [196, 14] on icon "undo" at bounding box center [195, 14] width 13 height 13
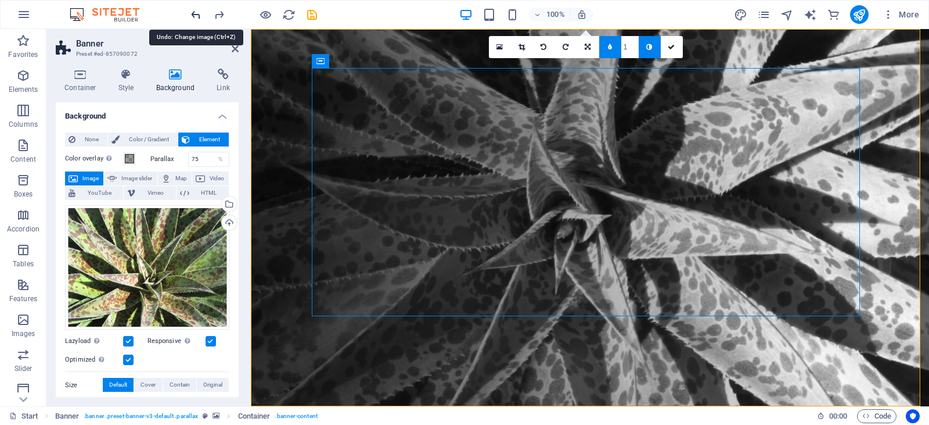
click at [196, 14] on icon "undo" at bounding box center [195, 14] width 13 height 13
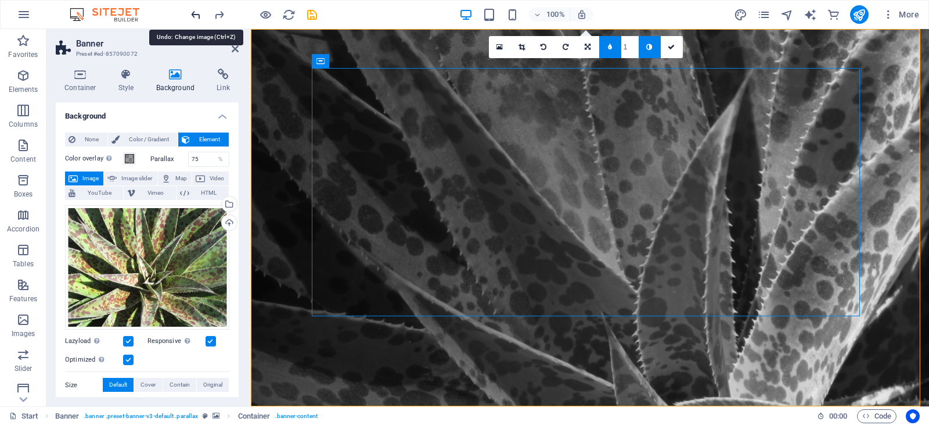
click at [196, 14] on icon "undo" at bounding box center [195, 14] width 13 height 13
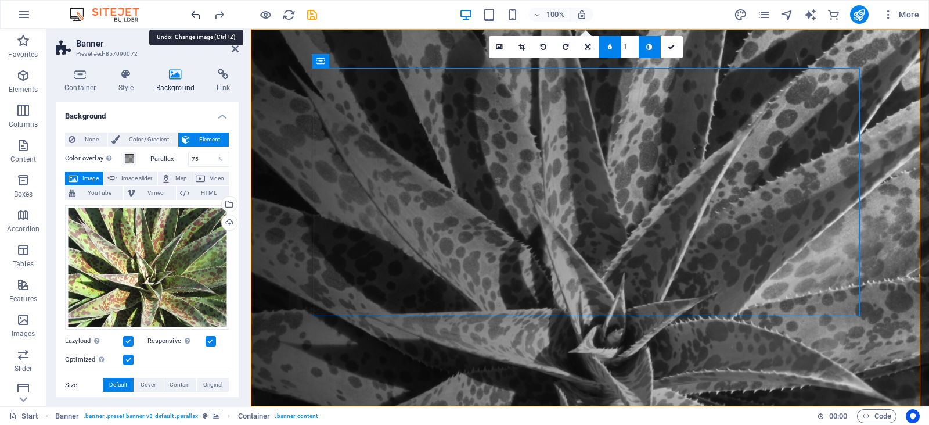
click at [196, 14] on icon "undo" at bounding box center [195, 14] width 13 height 13
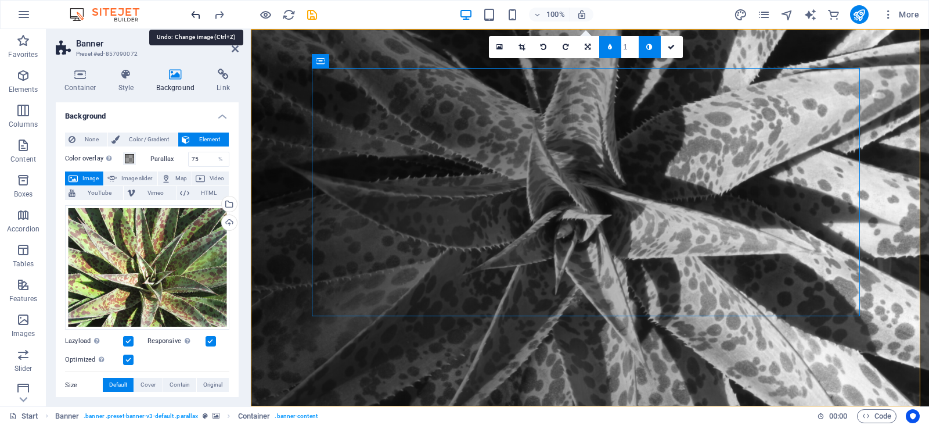
click at [196, 14] on icon "undo" at bounding box center [195, 14] width 13 height 13
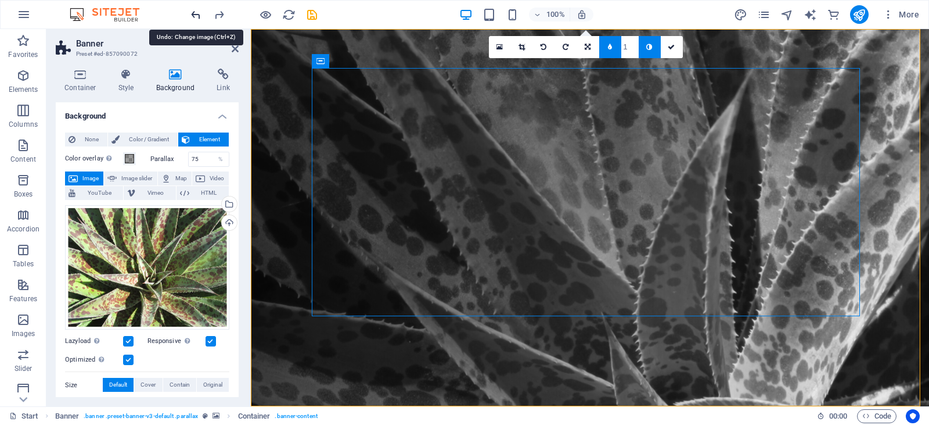
click at [196, 14] on icon "undo" at bounding box center [195, 14] width 13 height 13
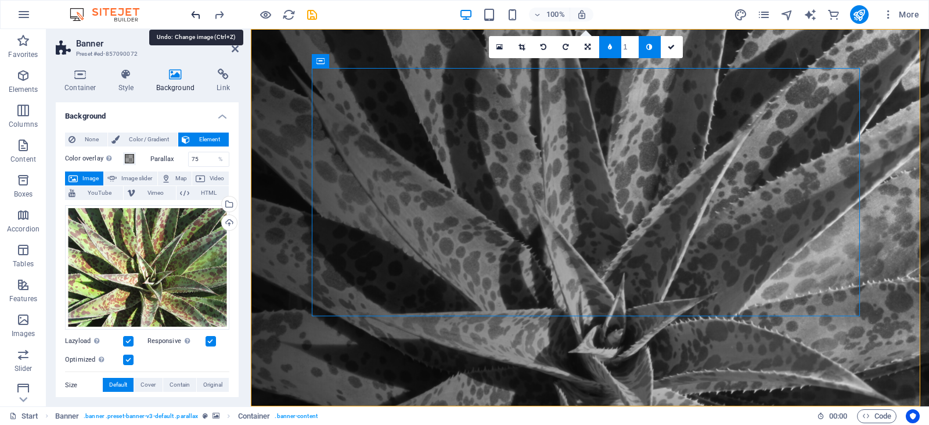
click at [196, 14] on icon "undo" at bounding box center [195, 14] width 13 height 13
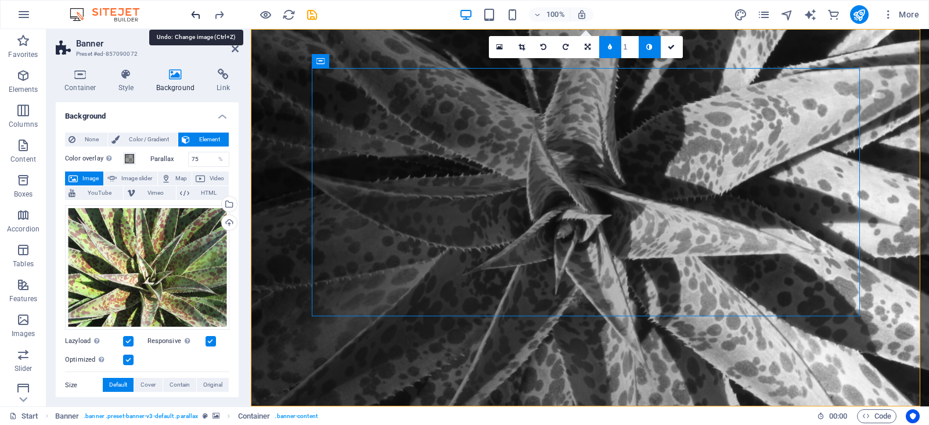
click at [196, 14] on icon "undo" at bounding box center [195, 14] width 13 height 13
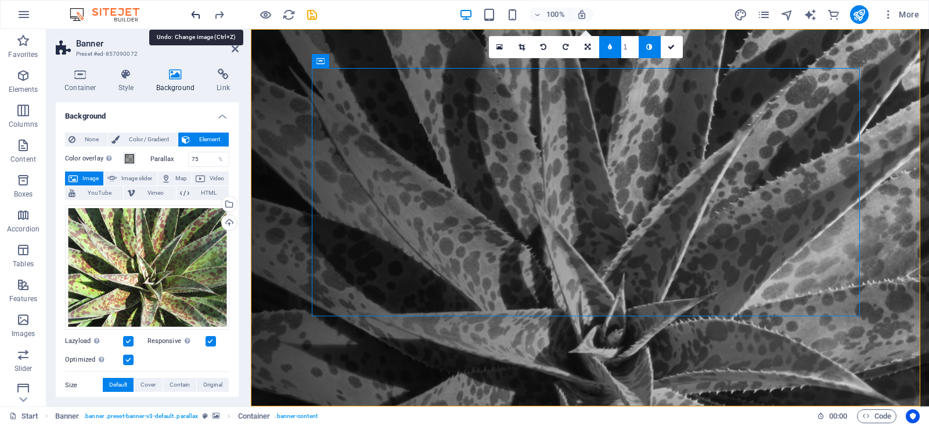
click at [196, 14] on icon "undo" at bounding box center [195, 14] width 13 height 13
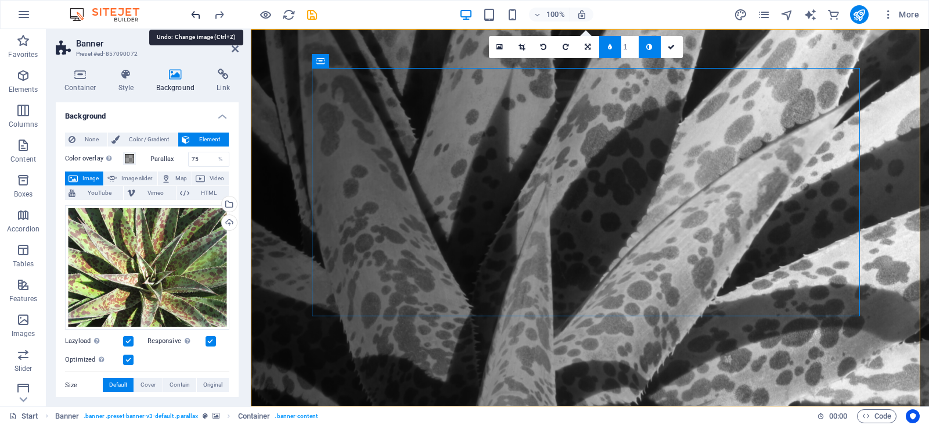
click at [196, 14] on icon "undo" at bounding box center [195, 14] width 13 height 13
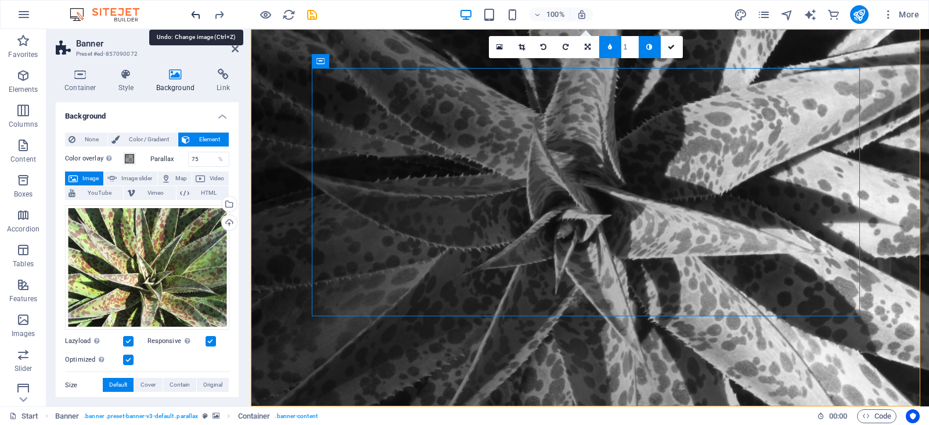
click at [196, 14] on icon "undo" at bounding box center [195, 14] width 13 height 13
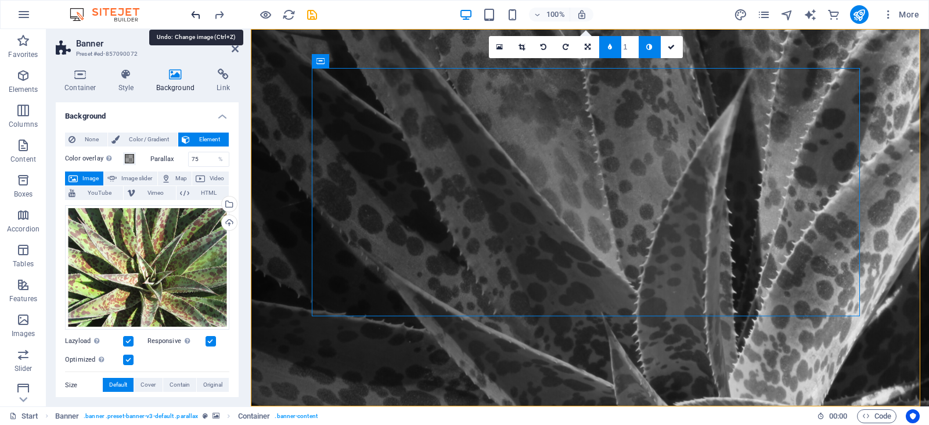
click at [196, 14] on icon "undo" at bounding box center [195, 14] width 13 height 13
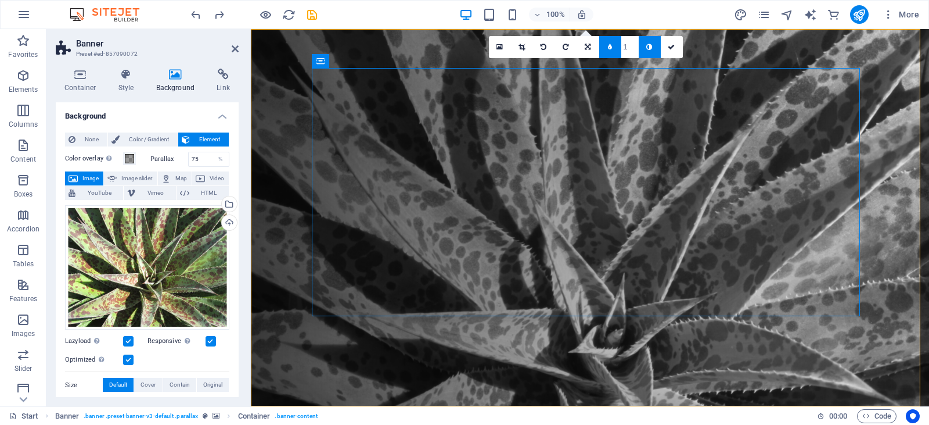
click at [275, 88] on figure at bounding box center [590, 217] width 678 height 377
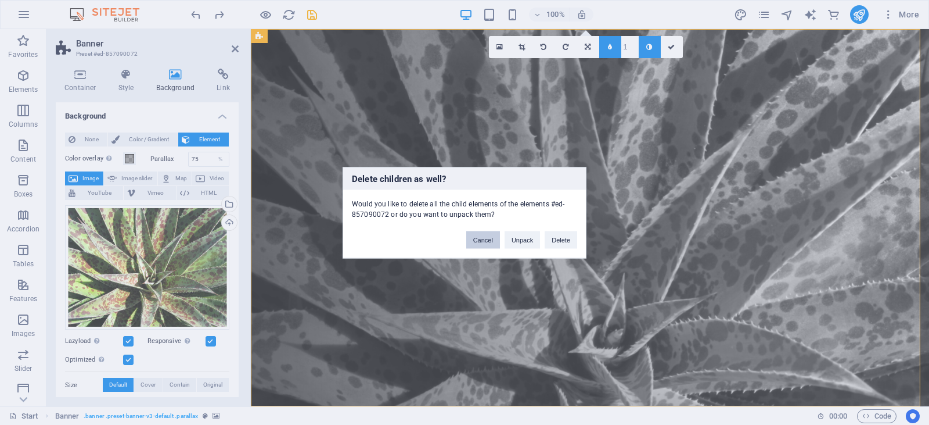
click at [482, 239] on button "Cancel" at bounding box center [483, 239] width 34 height 17
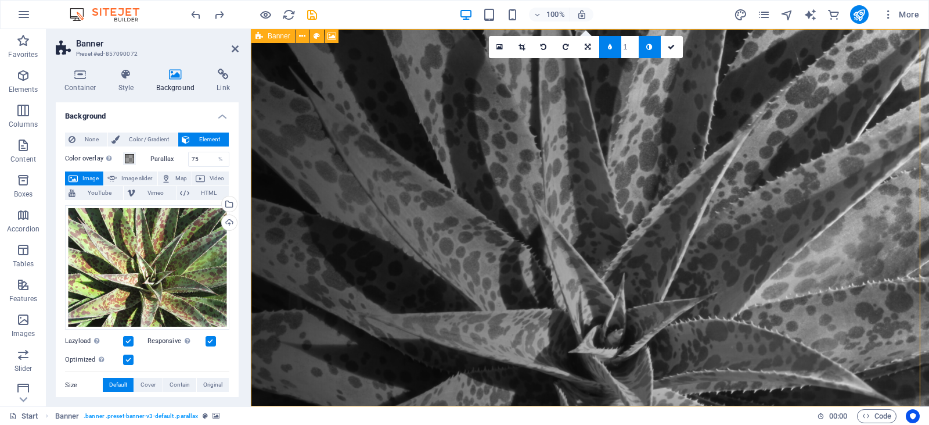
click at [263, 39] on icon at bounding box center [260, 36] width 8 height 14
click at [302, 35] on icon at bounding box center [302, 36] width 6 height 12
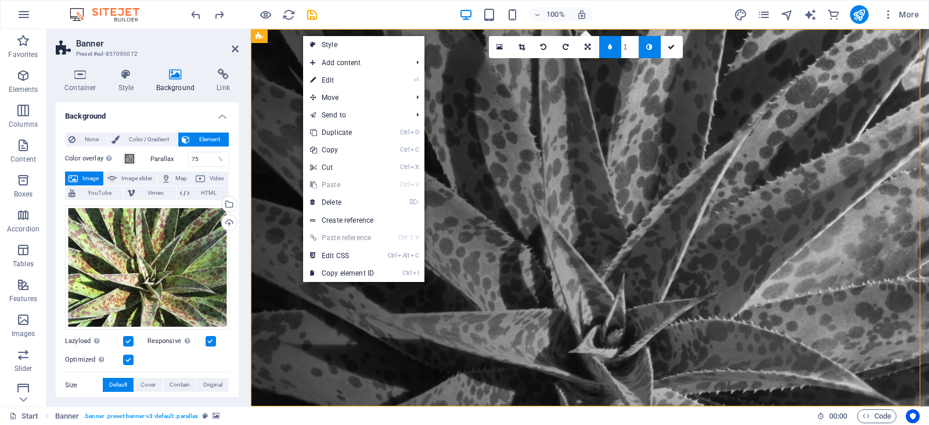
click at [283, 110] on figure at bounding box center [590, 217] width 678 height 377
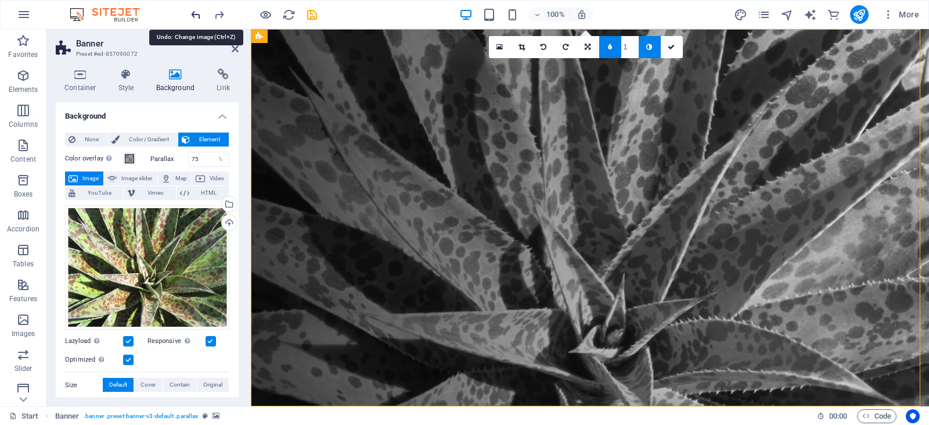
click at [192, 10] on icon "undo" at bounding box center [195, 14] width 13 height 13
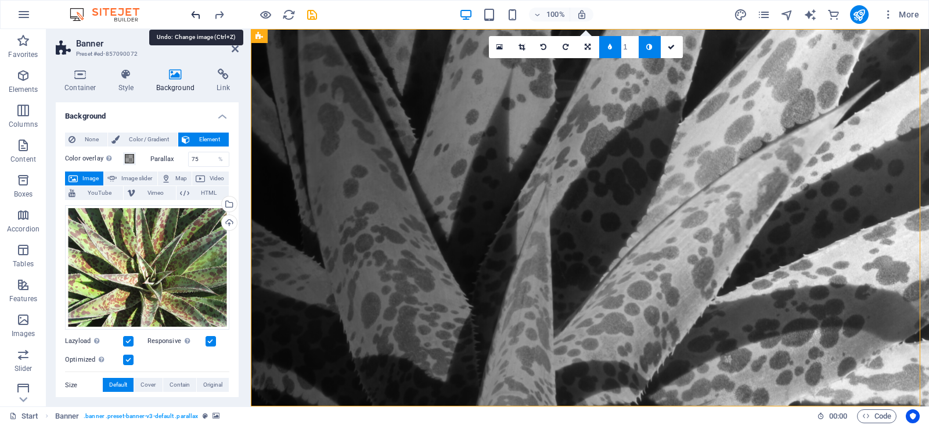
click at [192, 10] on icon "undo" at bounding box center [195, 14] width 13 height 13
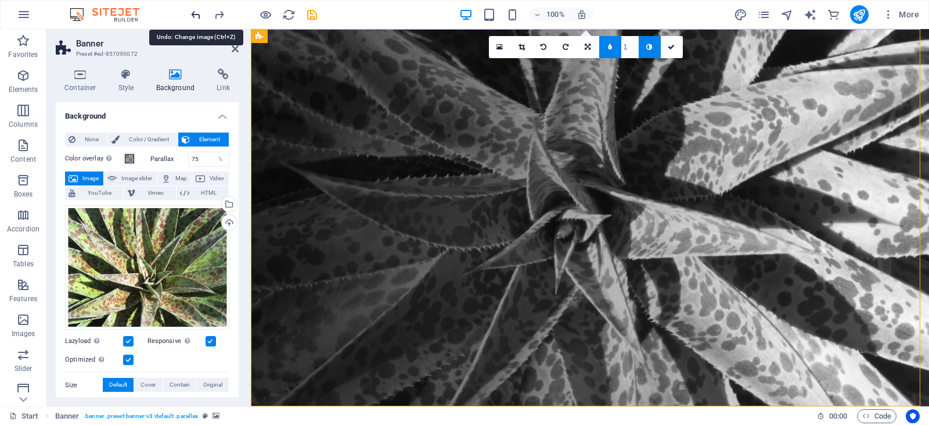
click at [192, 10] on icon "undo" at bounding box center [195, 14] width 13 height 13
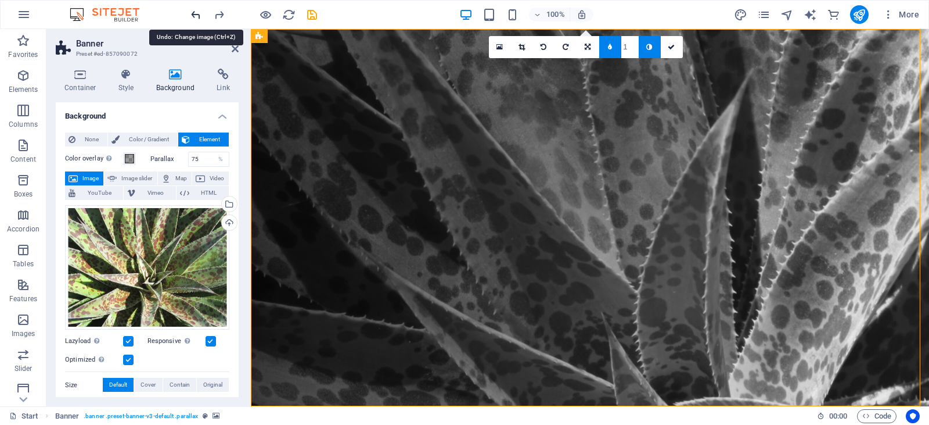
click at [192, 10] on icon "undo" at bounding box center [195, 14] width 13 height 13
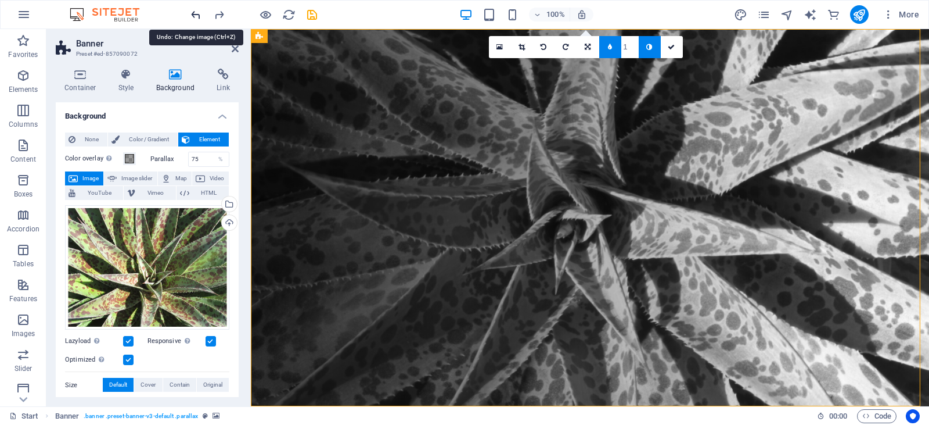
click at [192, 10] on icon "undo" at bounding box center [195, 14] width 13 height 13
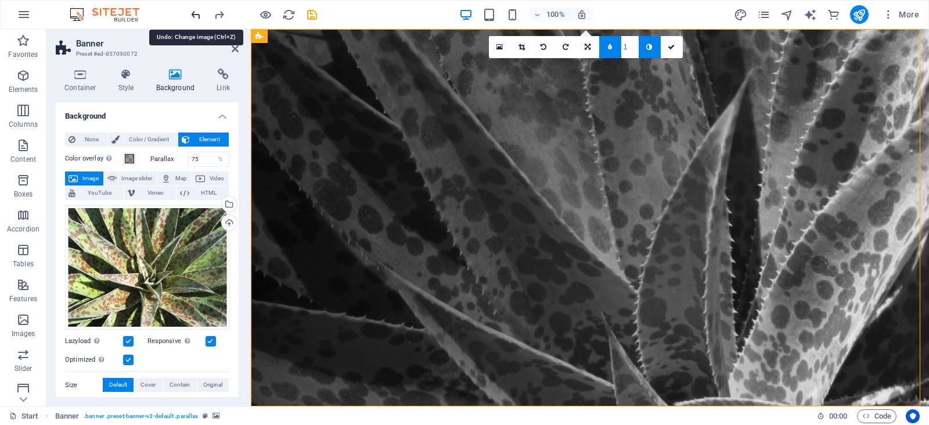
click at [192, 10] on icon "undo" at bounding box center [195, 14] width 13 height 13
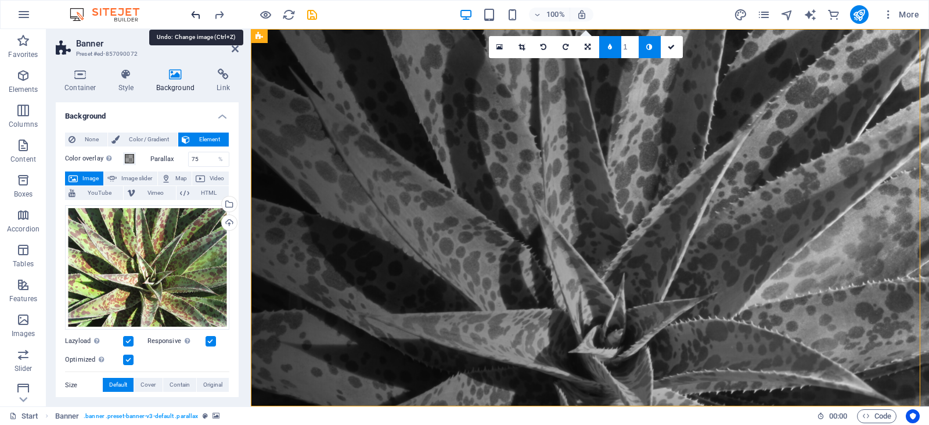
click at [192, 10] on icon "undo" at bounding box center [195, 14] width 13 height 13
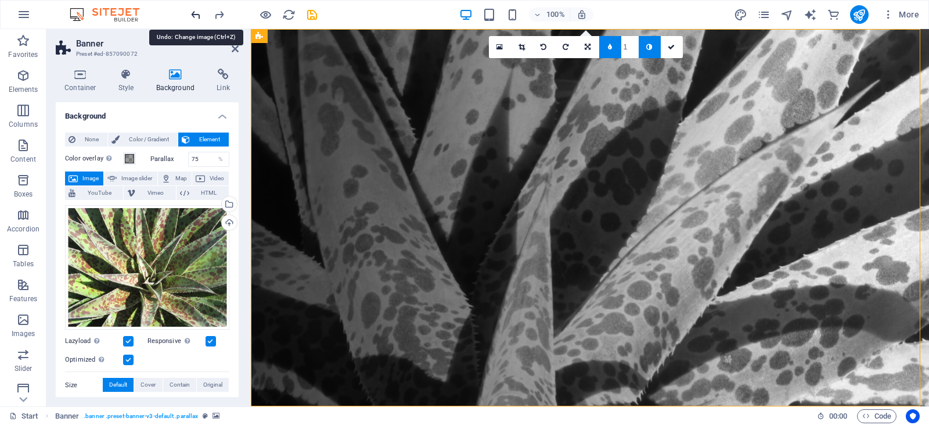
click at [192, 10] on icon "undo" at bounding box center [195, 14] width 13 height 13
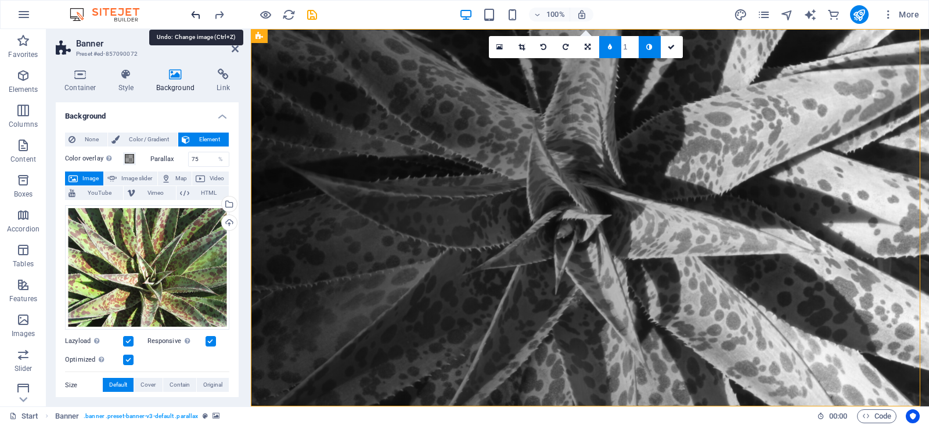
click at [192, 10] on icon "undo" at bounding box center [195, 14] width 13 height 13
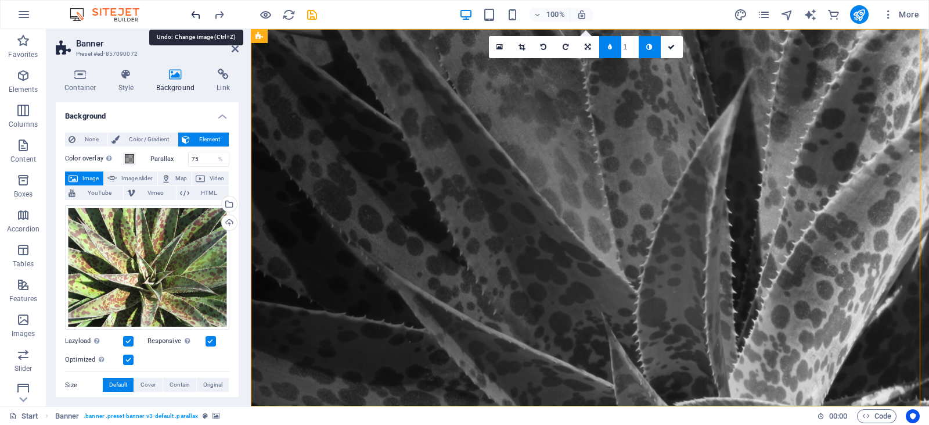
click at [192, 10] on icon "undo" at bounding box center [195, 14] width 13 height 13
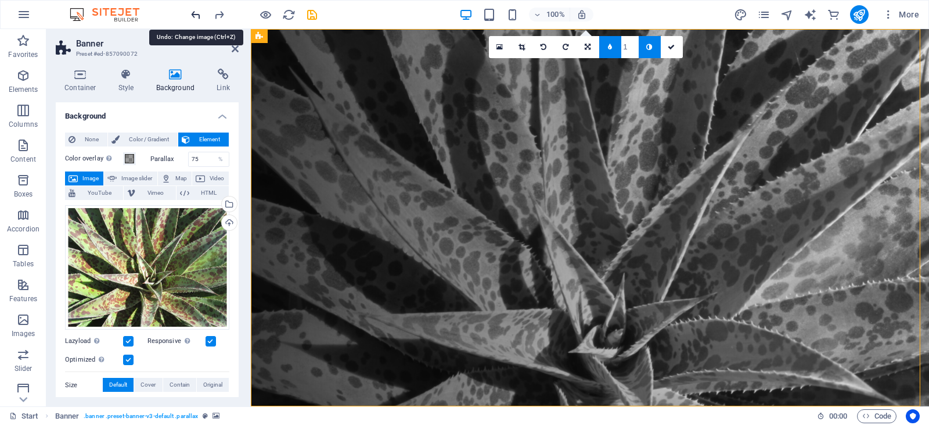
click at [192, 10] on icon "undo" at bounding box center [195, 14] width 13 height 13
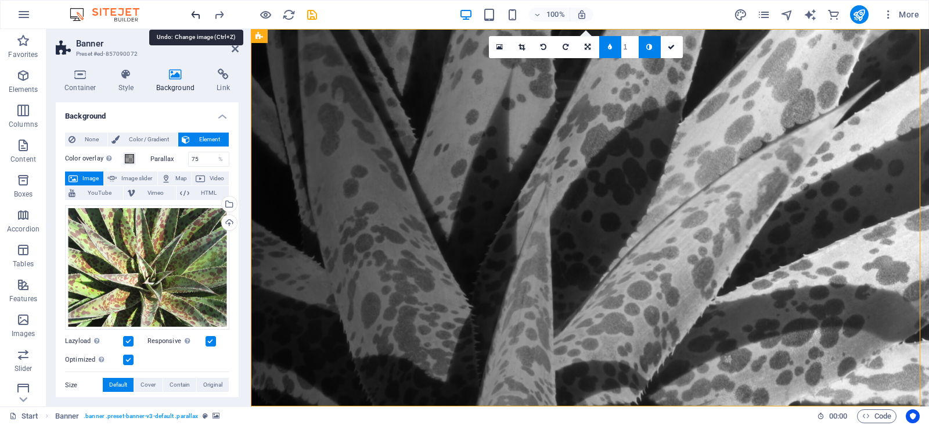
click at [192, 10] on icon "undo" at bounding box center [195, 14] width 13 height 13
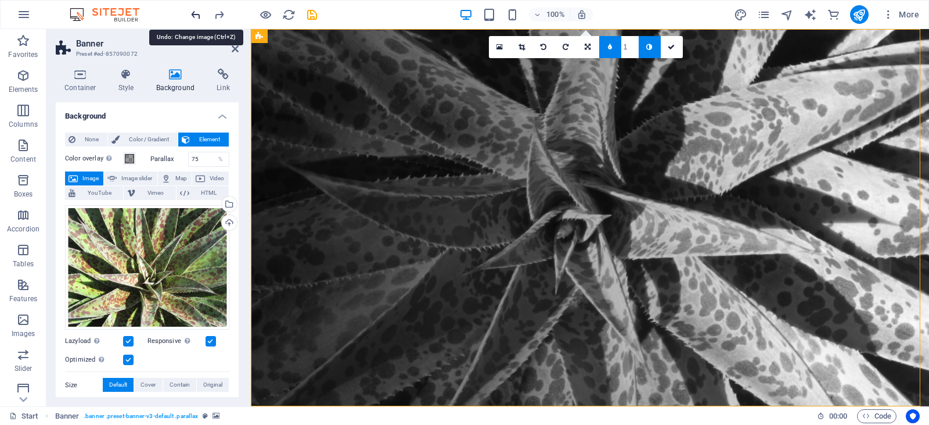
click at [192, 10] on icon "undo" at bounding box center [195, 14] width 13 height 13
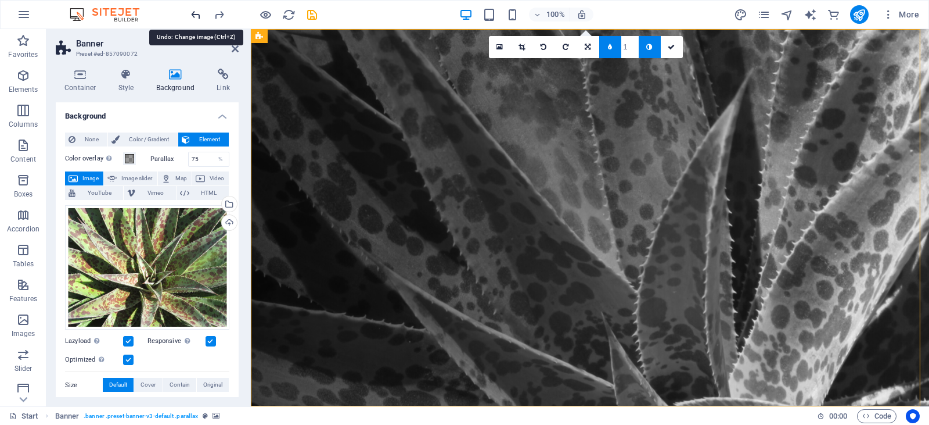
click at [192, 10] on icon "undo" at bounding box center [195, 14] width 13 height 13
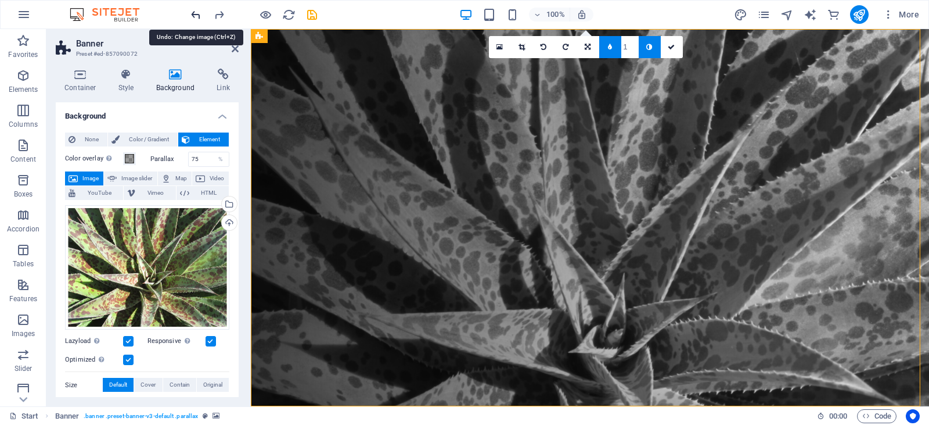
click at [192, 10] on icon "undo" at bounding box center [195, 14] width 13 height 13
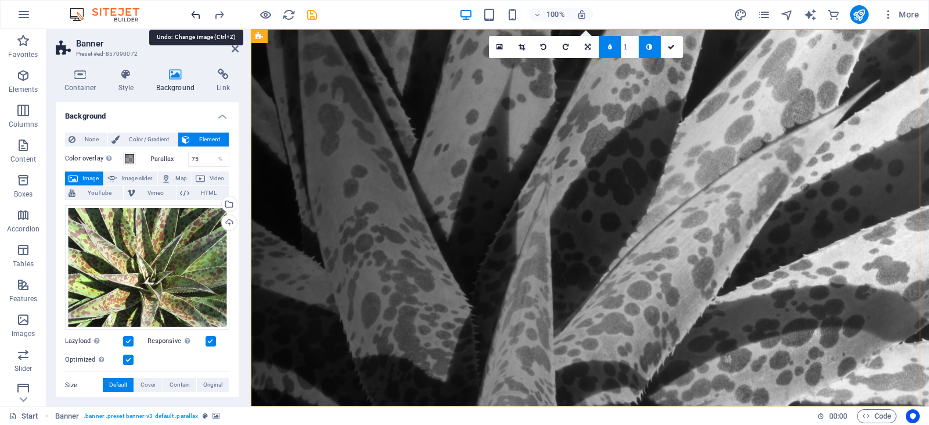
click at [192, 10] on icon "undo" at bounding box center [195, 14] width 13 height 13
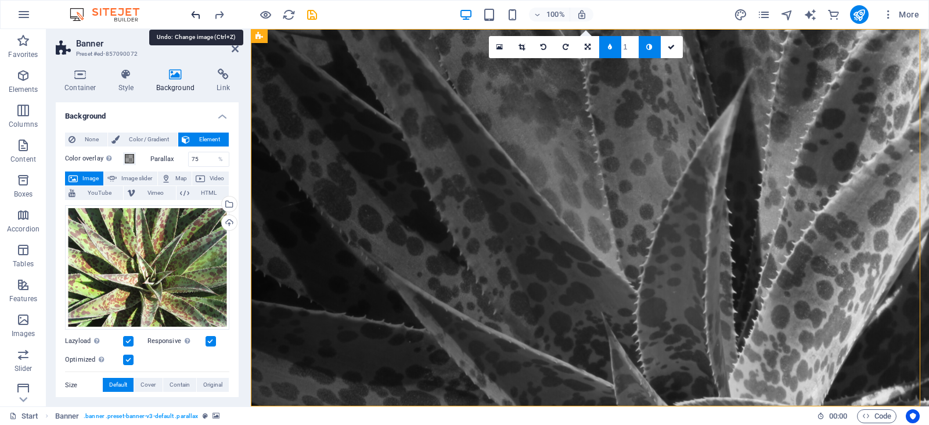
click at [192, 10] on icon "undo" at bounding box center [195, 14] width 13 height 13
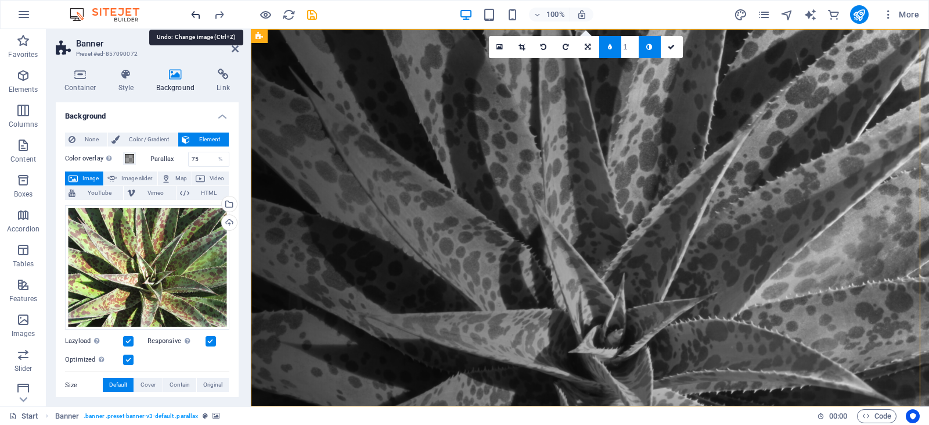
click at [192, 10] on icon "undo" at bounding box center [195, 14] width 13 height 13
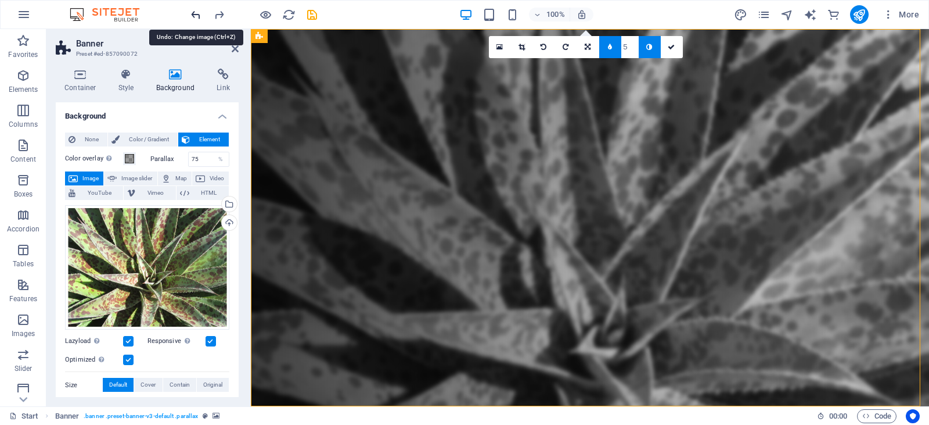
click at [192, 10] on icon "undo" at bounding box center [195, 14] width 13 height 13
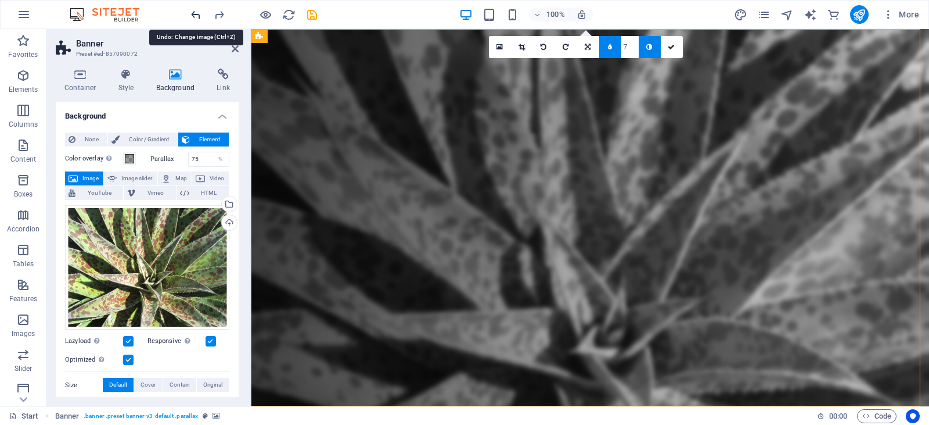
click at [192, 10] on icon "undo" at bounding box center [195, 14] width 13 height 13
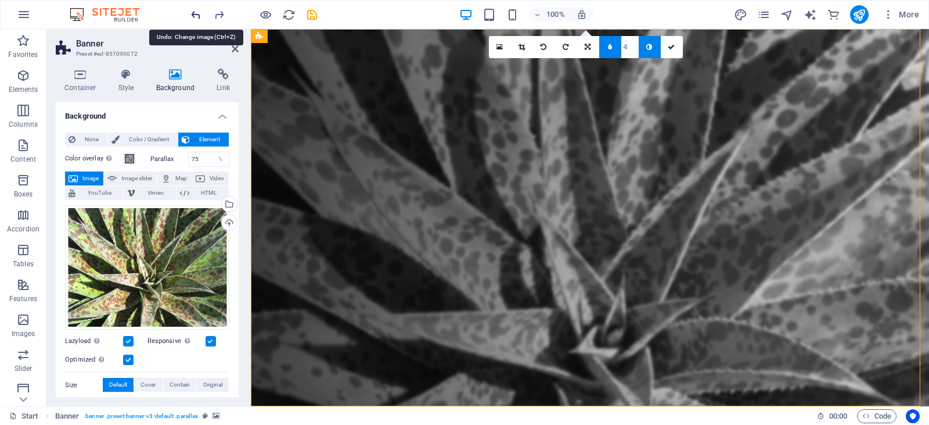
click at [192, 10] on icon "undo" at bounding box center [195, 14] width 13 height 13
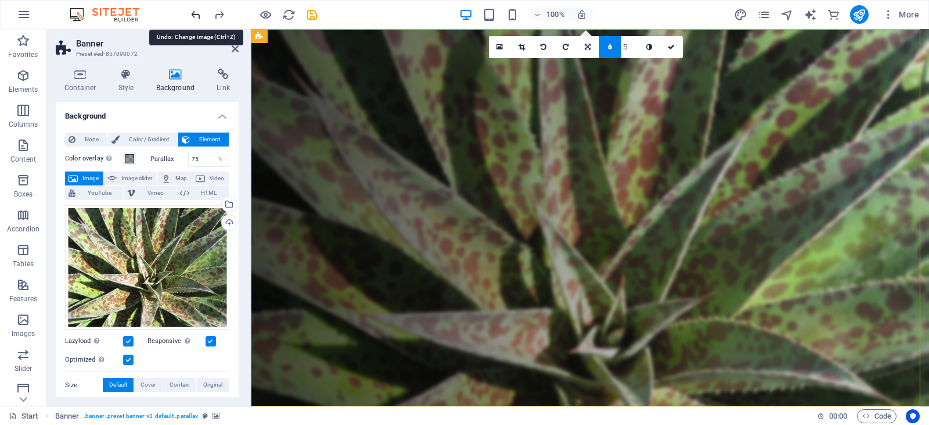
click at [192, 10] on icon "undo" at bounding box center [195, 14] width 13 height 13
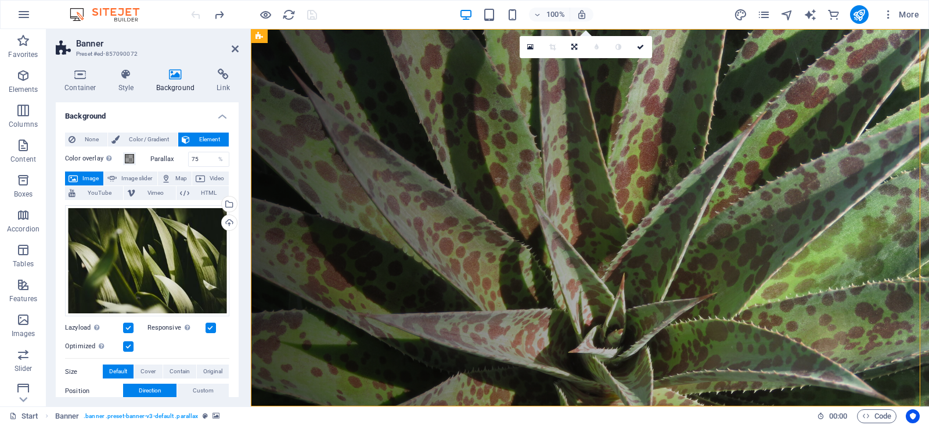
click at [192, 10] on div at bounding box center [254, 14] width 130 height 19
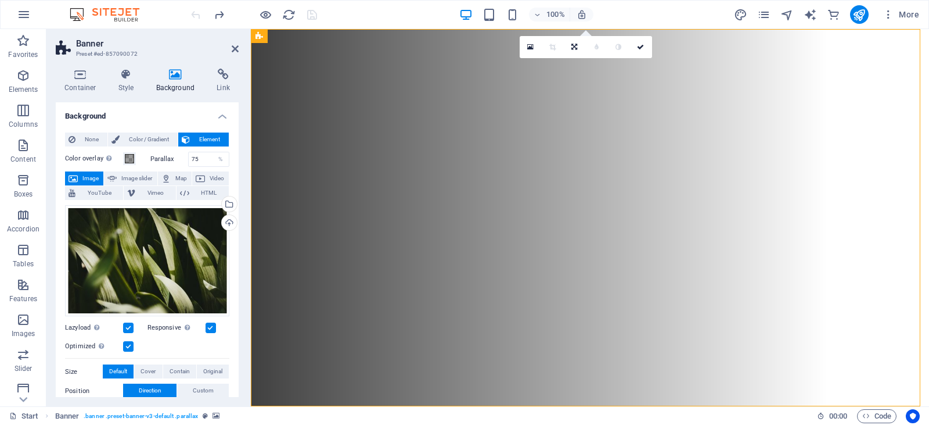
click at [192, 10] on div at bounding box center [254, 14] width 130 height 19
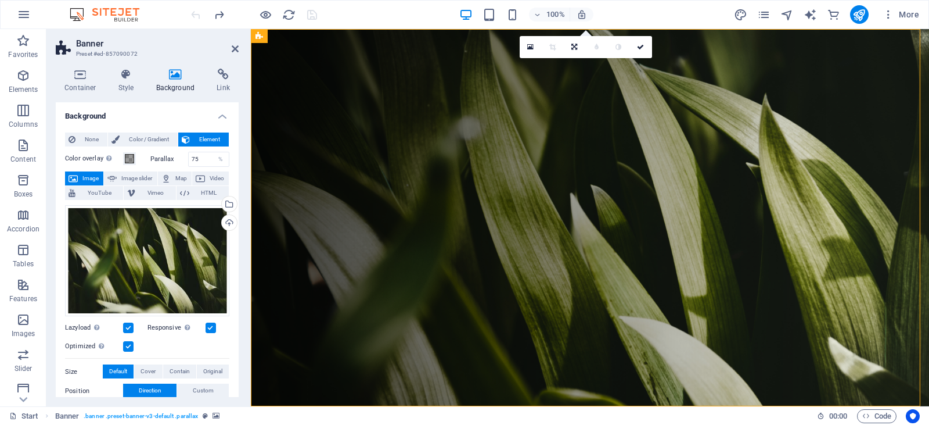
click at [197, 17] on div at bounding box center [254, 14] width 130 height 19
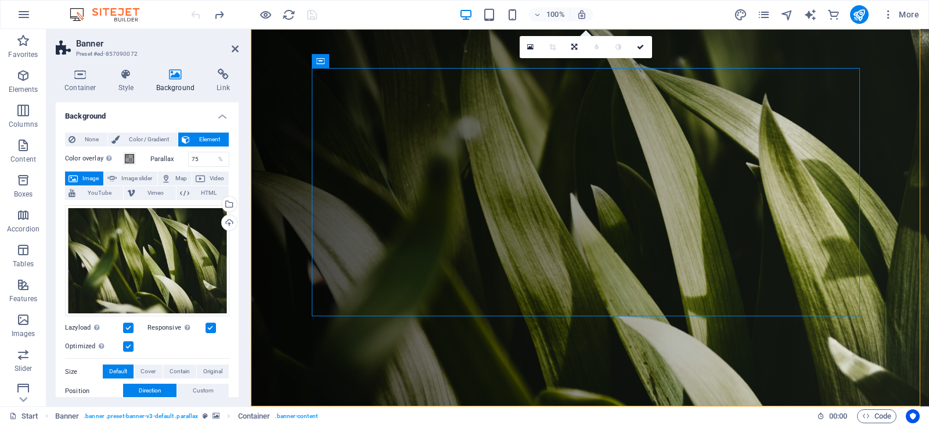
click at [291, 135] on figure at bounding box center [590, 217] width 678 height 377
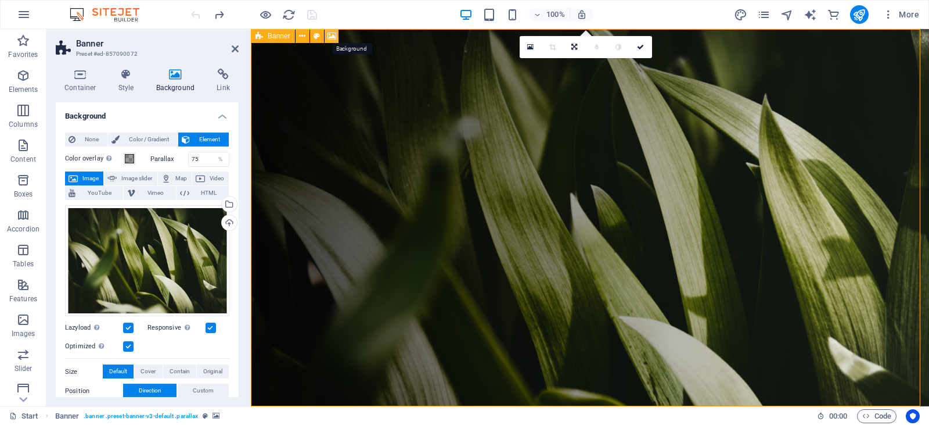
click at [332, 36] on icon at bounding box center [332, 36] width 9 height 12
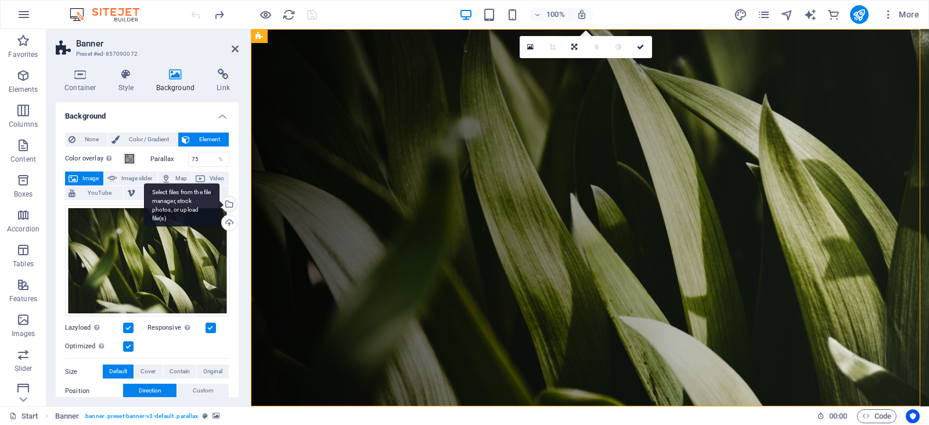
click at [184, 201] on div "Select files from the file manager, stock photos, or upload file(s)" at bounding box center [182, 205] width 76 height 44
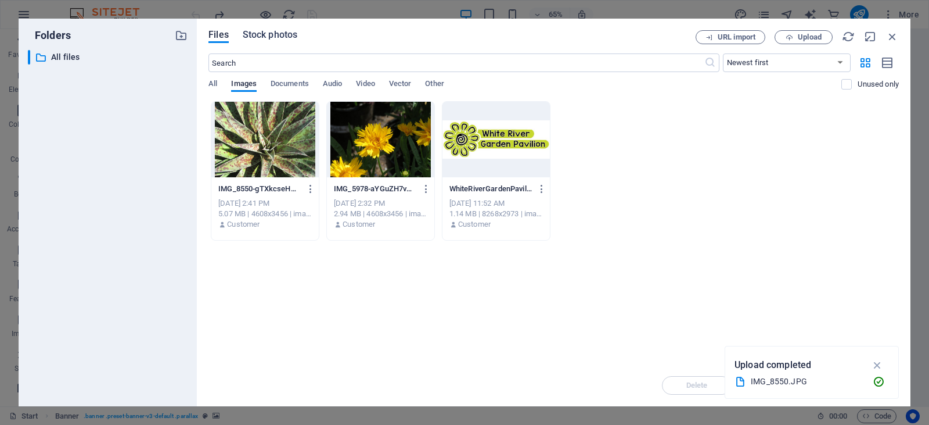
click at [278, 37] on span "Stock photos" at bounding box center [270, 35] width 55 height 14
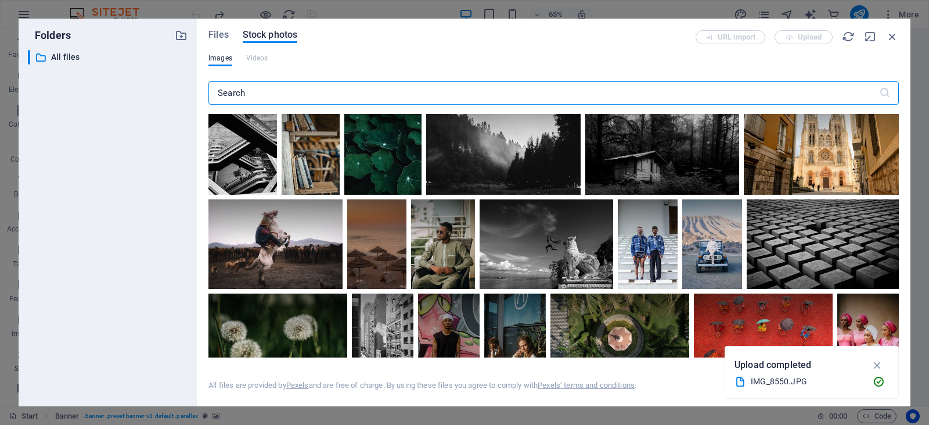
scroll to position [5286, 0]
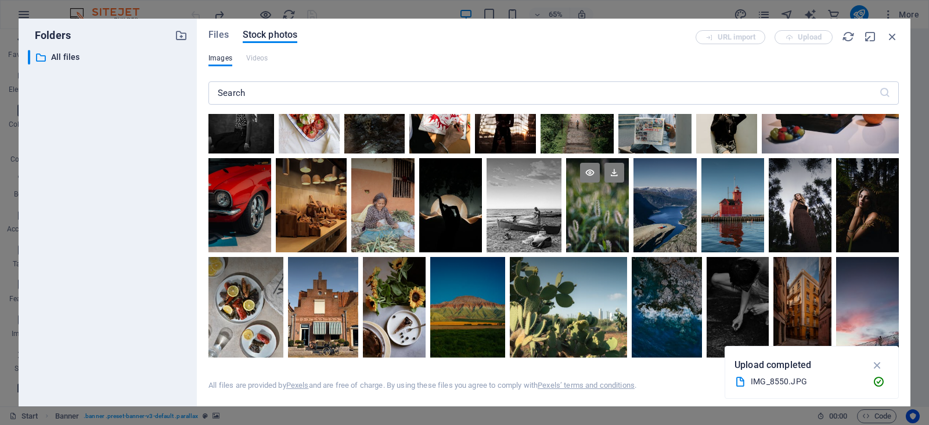
click at [595, 223] on div at bounding box center [597, 205] width 63 height 94
click at [592, 205] on div at bounding box center [597, 228] width 63 height 47
click at [592, 197] on div at bounding box center [597, 205] width 63 height 94
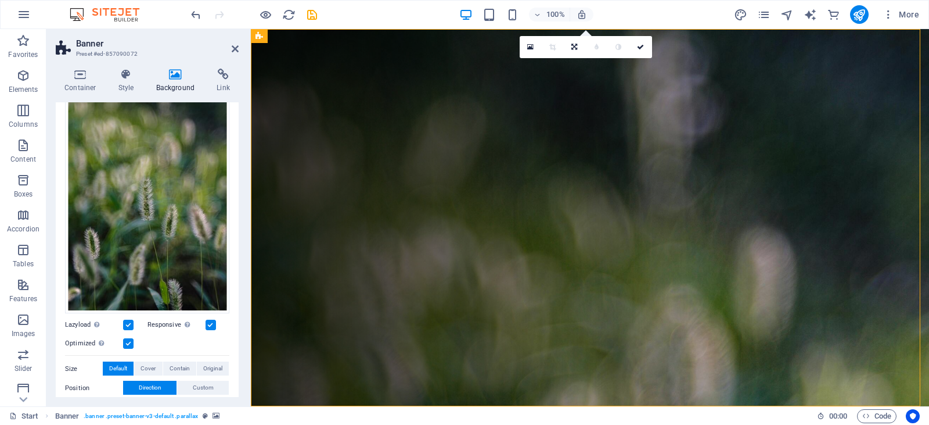
scroll to position [116, 0]
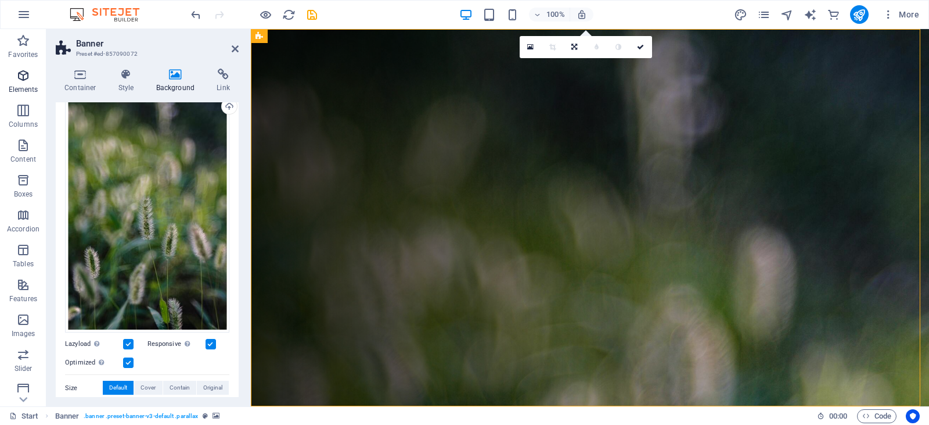
click at [28, 82] on span "Elements" at bounding box center [23, 83] width 46 height 28
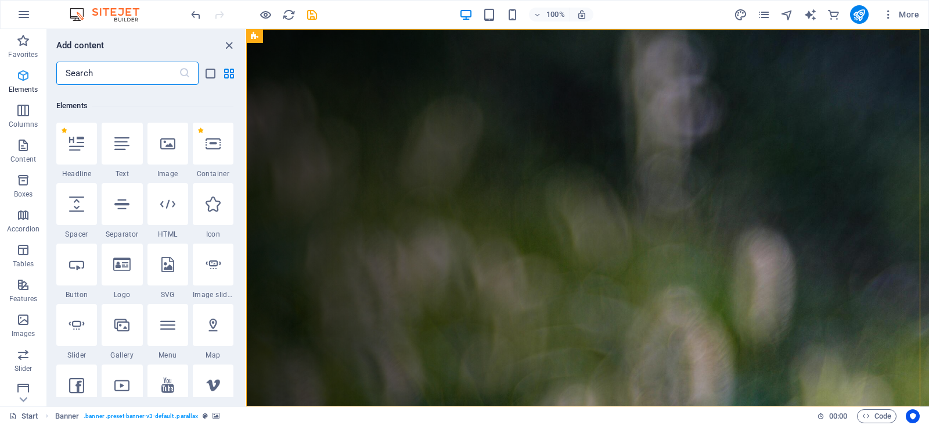
scroll to position [124, 0]
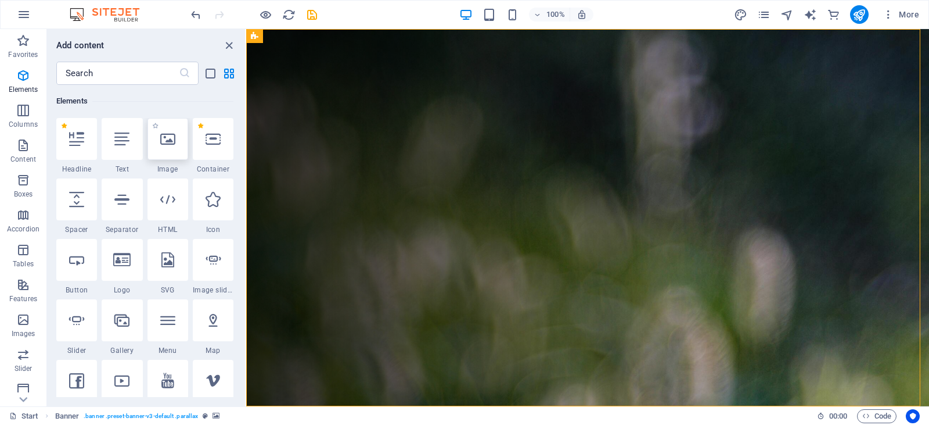
click at [172, 142] on icon at bounding box center [167, 138] width 15 height 15
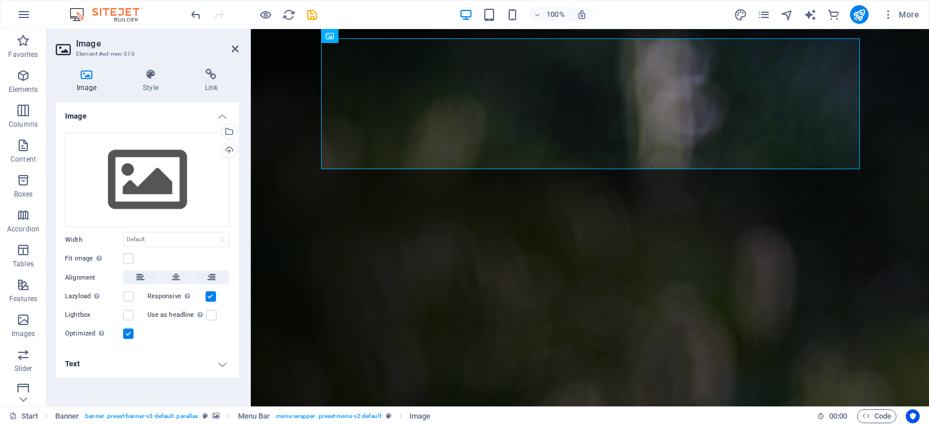
click at [89, 74] on icon at bounding box center [87, 75] width 62 height 12
click at [290, 116] on figure at bounding box center [590, 217] width 678 height 377
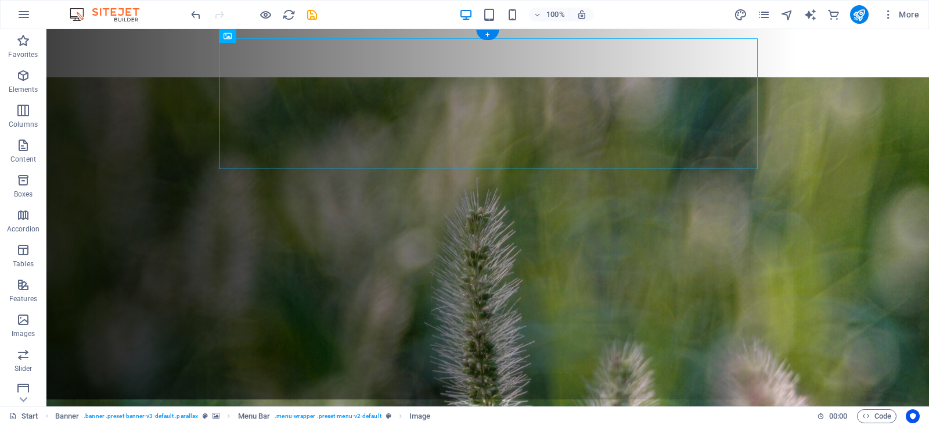
scroll to position [0, 0]
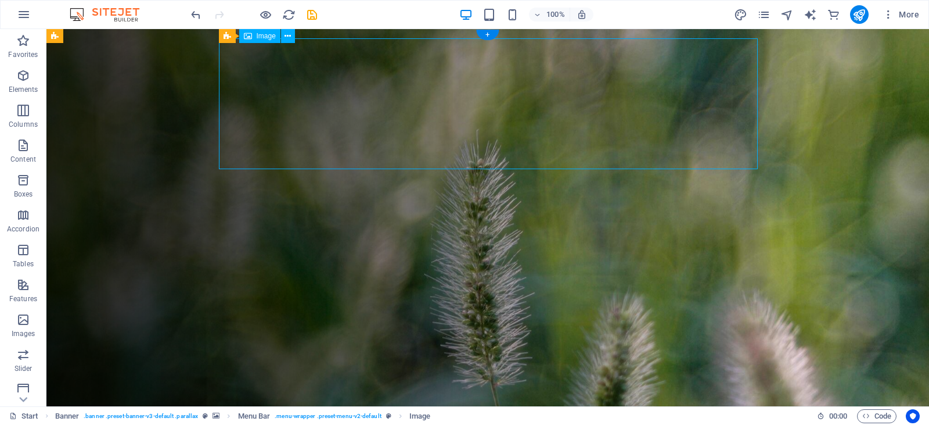
drag, startPoint x: 456, startPoint y: 124, endPoint x: 379, endPoint y: 124, distance: 77.3
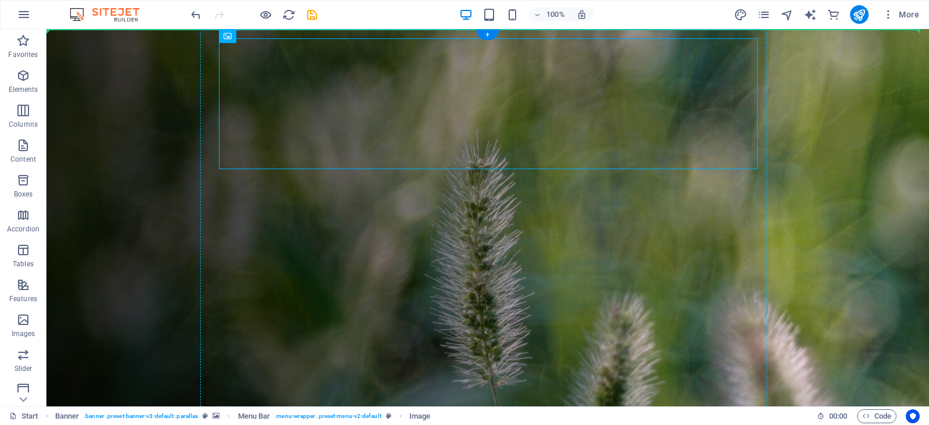
drag, startPoint x: 245, startPoint y: 73, endPoint x: 213, endPoint y: 73, distance: 31.4
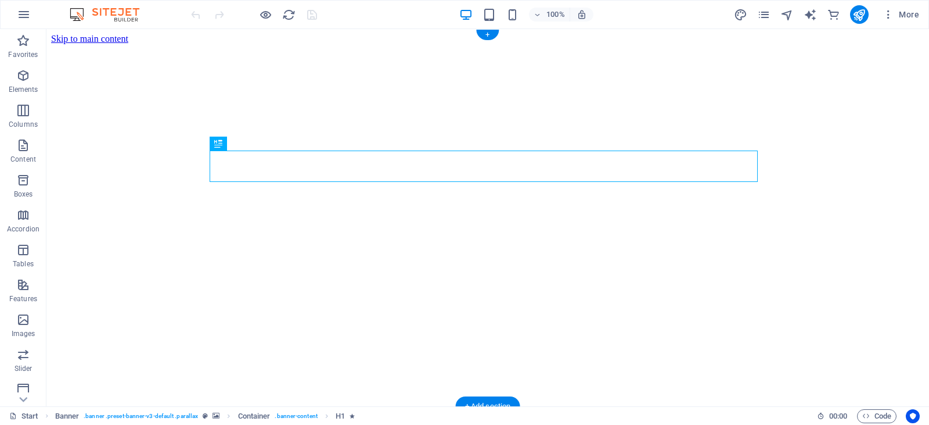
click at [110, 44] on figure at bounding box center [488, 44] width 874 height 0
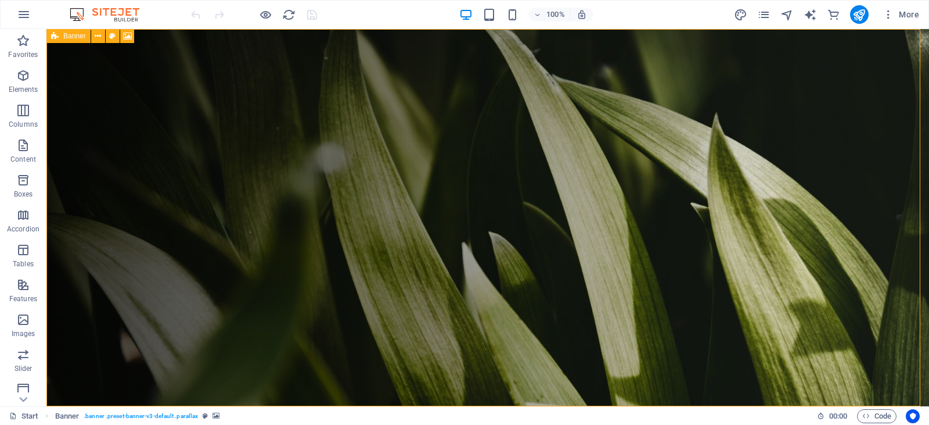
click at [59, 41] on div "Banner" at bounding box center [68, 36] width 44 height 14
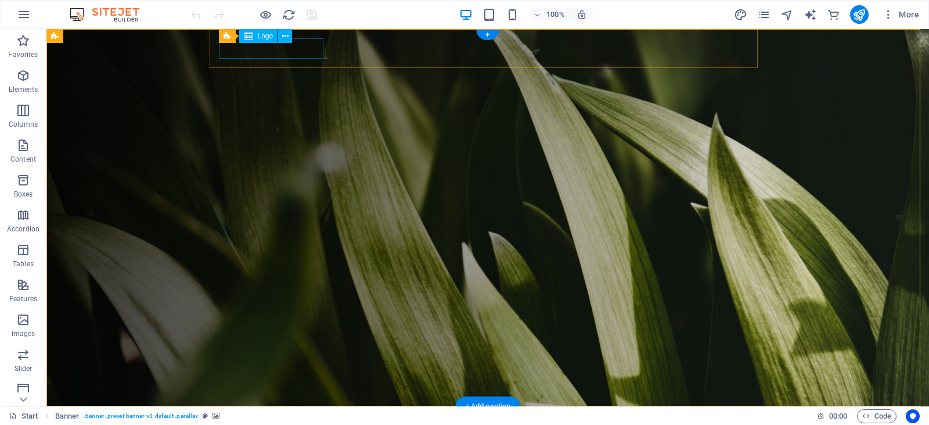
click at [251, 415] on div at bounding box center [492, 425] width 539 height 20
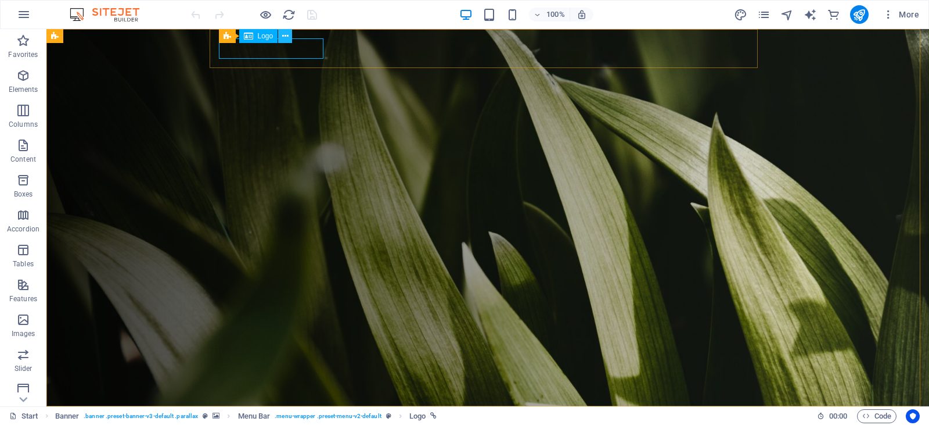
click at [286, 35] on icon at bounding box center [285, 36] width 6 height 12
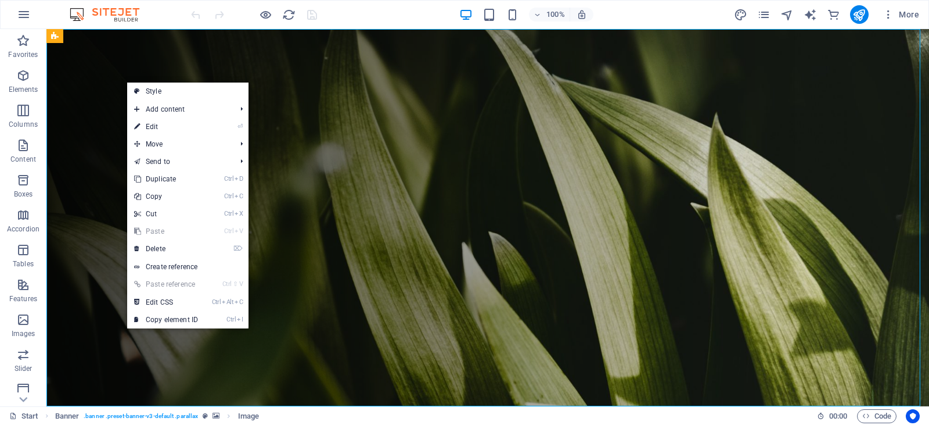
click at [164, 231] on link "Ctrl V Paste" at bounding box center [166, 230] width 78 height 17
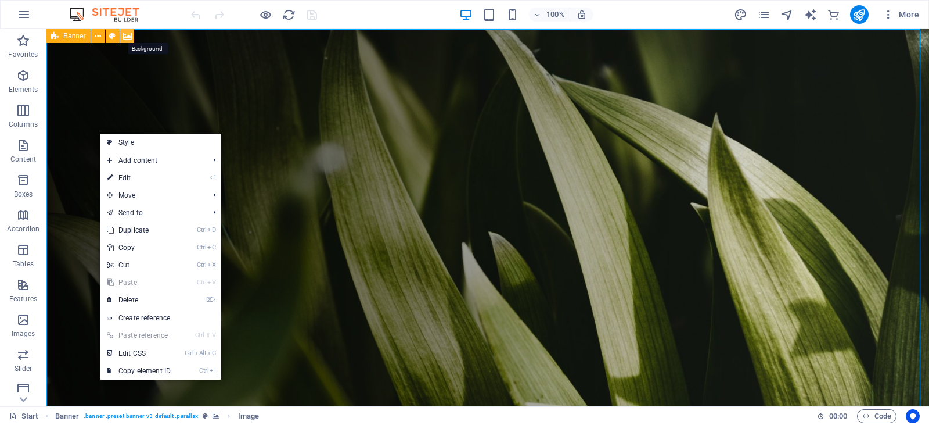
click at [126, 33] on icon at bounding box center [127, 36] width 9 height 12
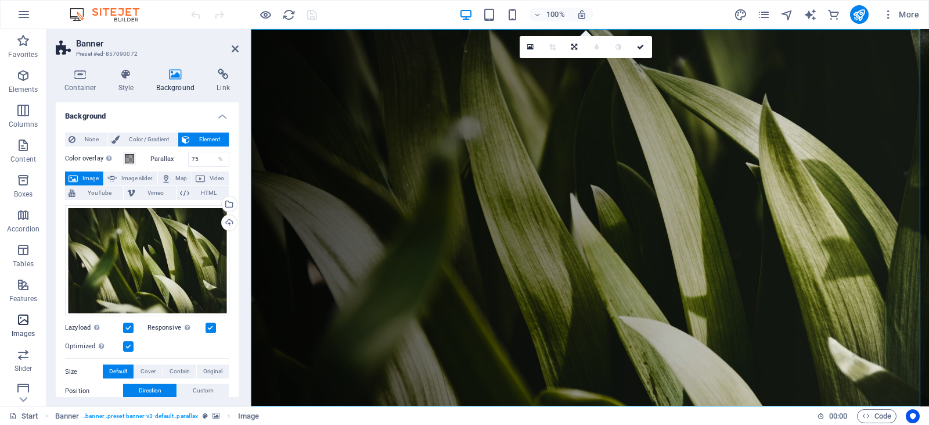
click at [16, 323] on icon "button" at bounding box center [23, 319] width 14 height 14
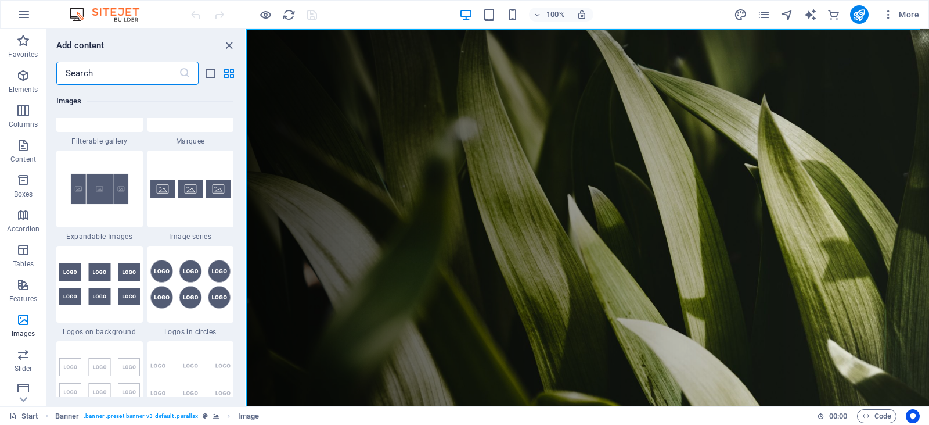
scroll to position [6296, 0]
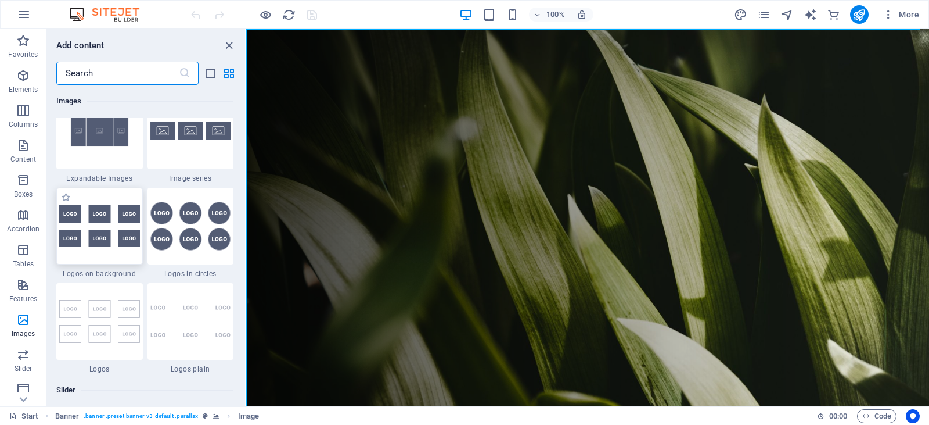
click at [130, 218] on img at bounding box center [99, 226] width 81 height 42
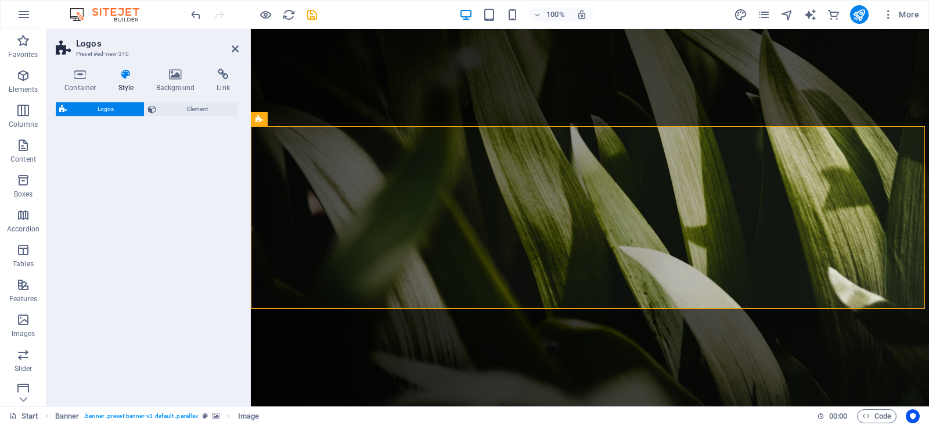
select select "rem"
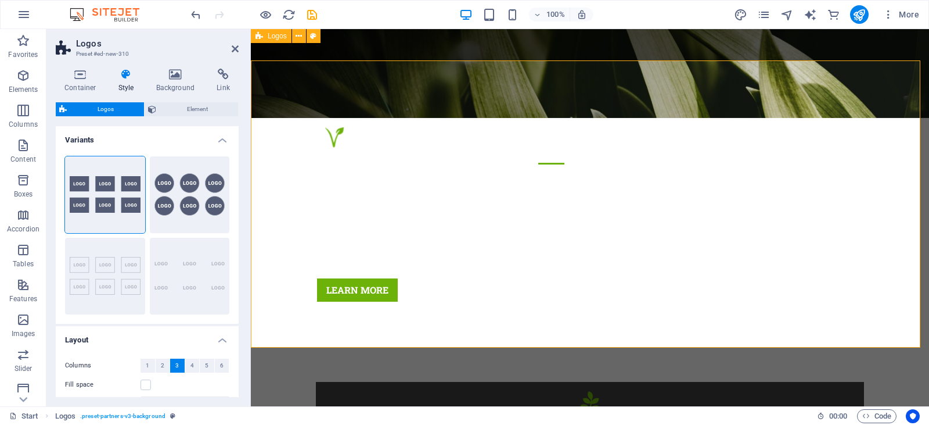
scroll to position [280, 0]
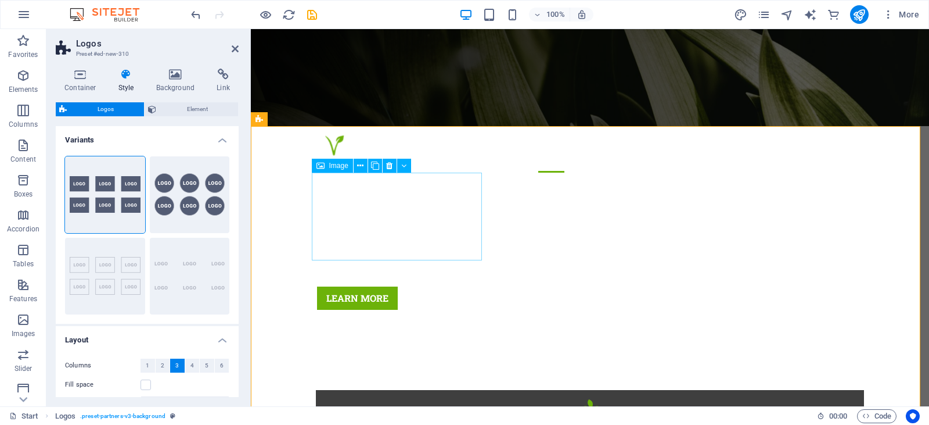
click at [341, 167] on span "Image" at bounding box center [338, 165] width 19 height 7
click at [405, 164] on icon at bounding box center [403, 166] width 5 height 12
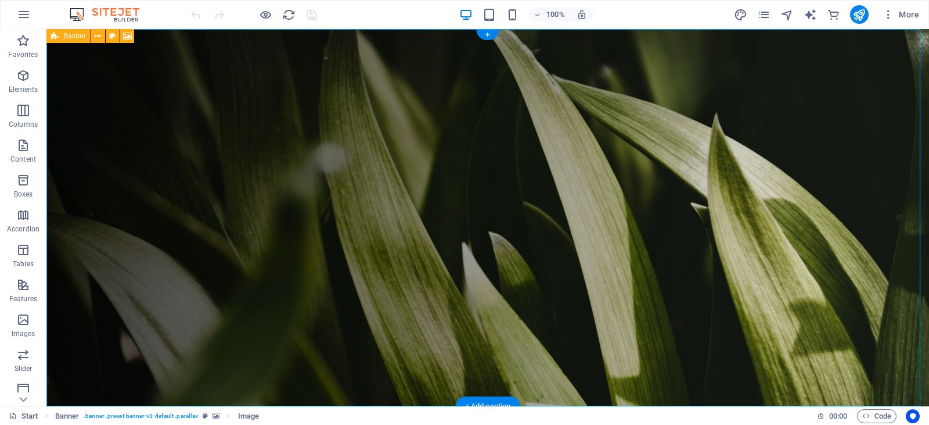
click at [100, 94] on figure at bounding box center [487, 217] width 883 height 377
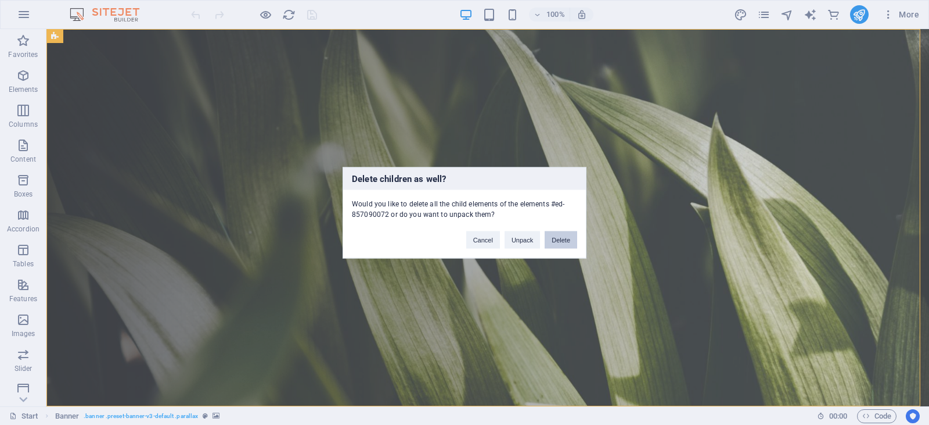
click at [558, 240] on button "Delete" at bounding box center [561, 239] width 33 height 17
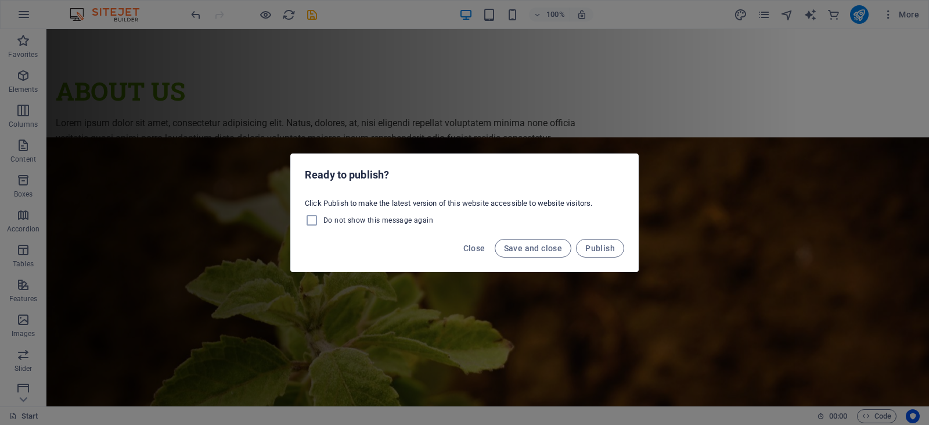
click at [165, 220] on div "Ready to publish? Click Publish to make the latest version of this website acce…" at bounding box center [464, 212] width 929 height 425
click at [473, 247] on span "Close" at bounding box center [475, 247] width 22 height 9
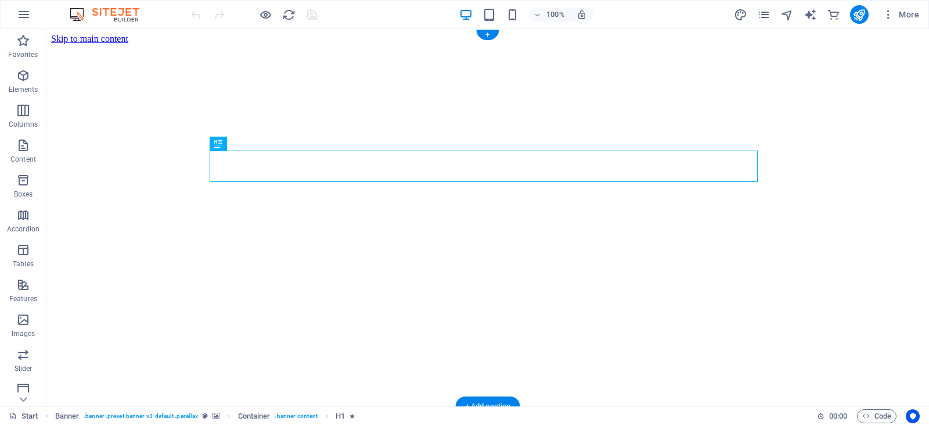
click at [125, 44] on figure at bounding box center [488, 44] width 874 height 0
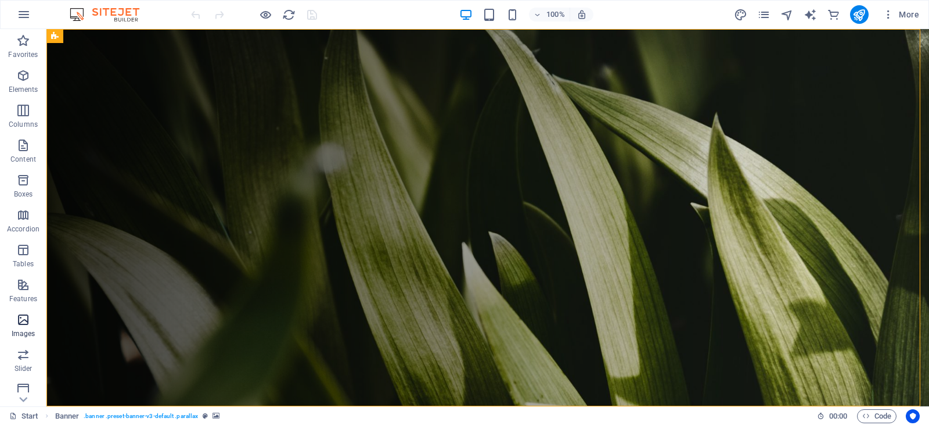
click at [26, 318] on icon "button" at bounding box center [23, 319] width 14 height 14
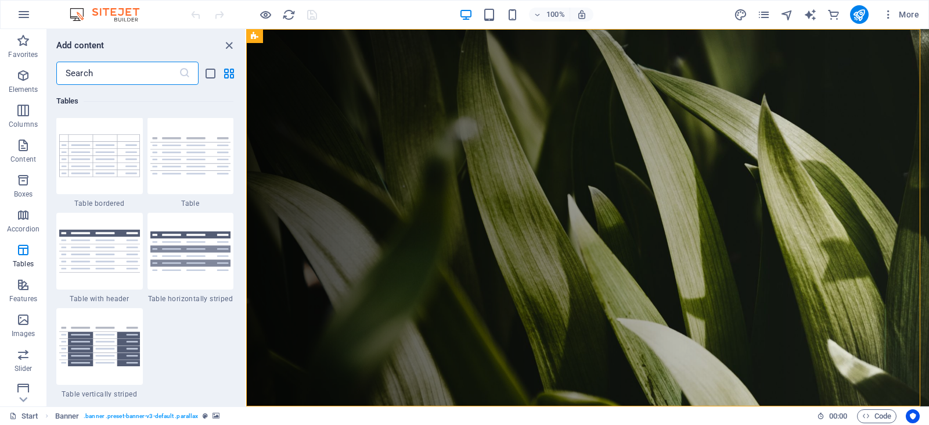
scroll to position [4031, 0]
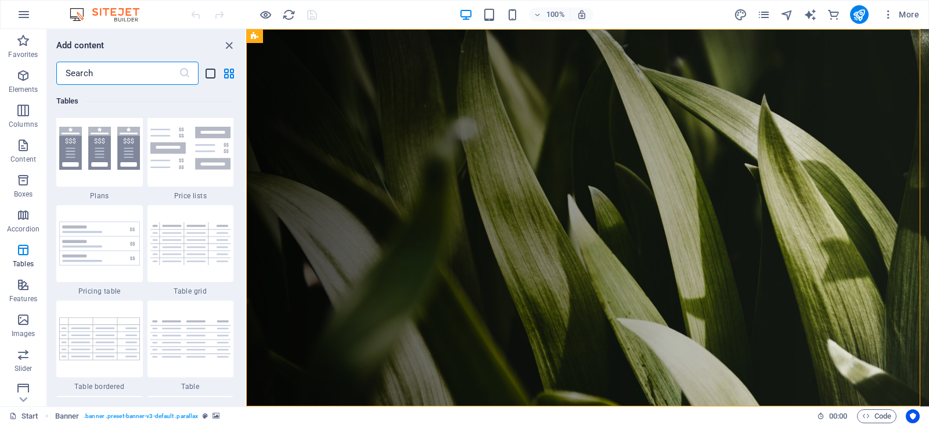
click at [211, 74] on icon "list-view" at bounding box center [210, 73] width 13 height 13
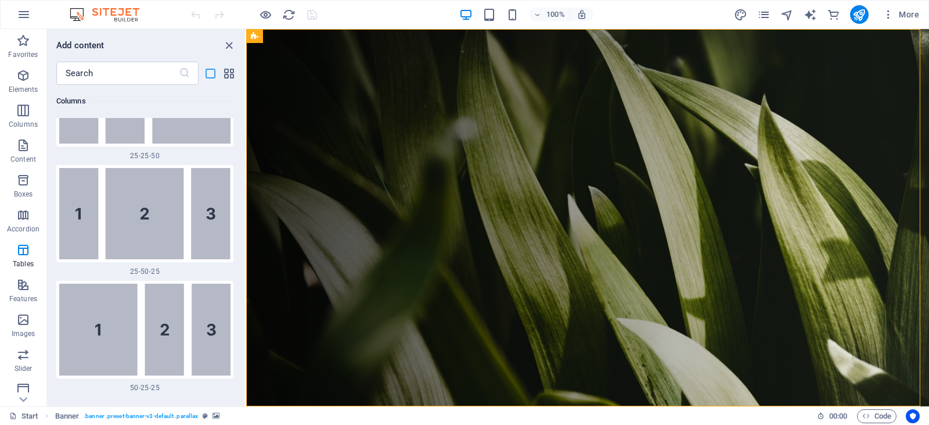
scroll to position [9842, 0]
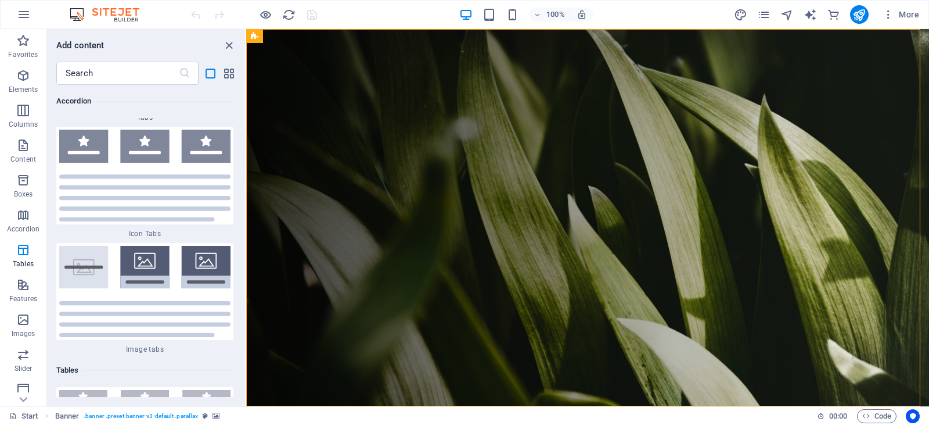
click at [125, 363] on h6 "Tables" at bounding box center [144, 370] width 177 height 14
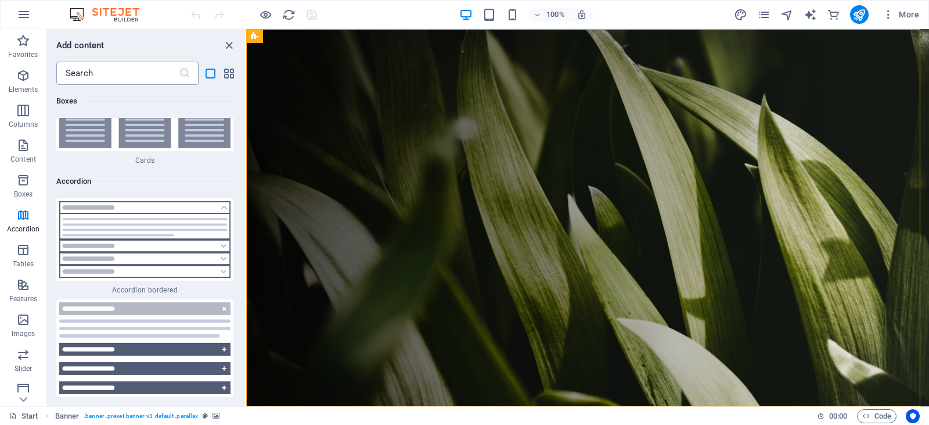
scroll to position [9319, 0]
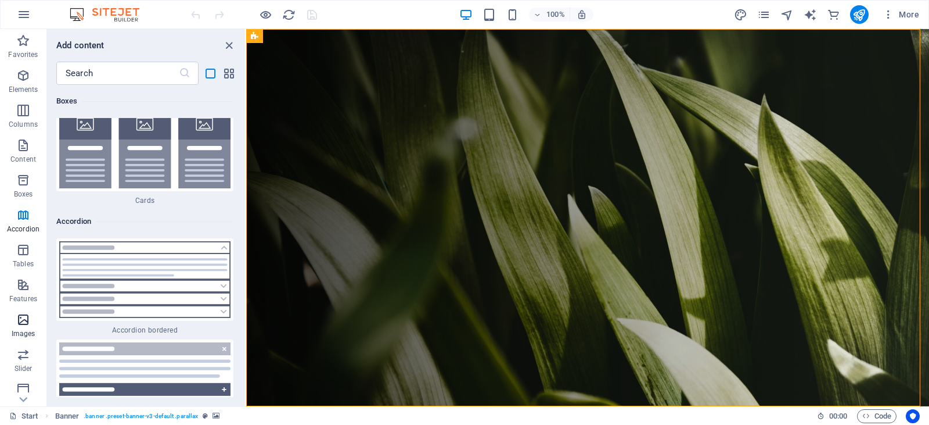
click at [21, 326] on span "Images" at bounding box center [23, 326] width 46 height 28
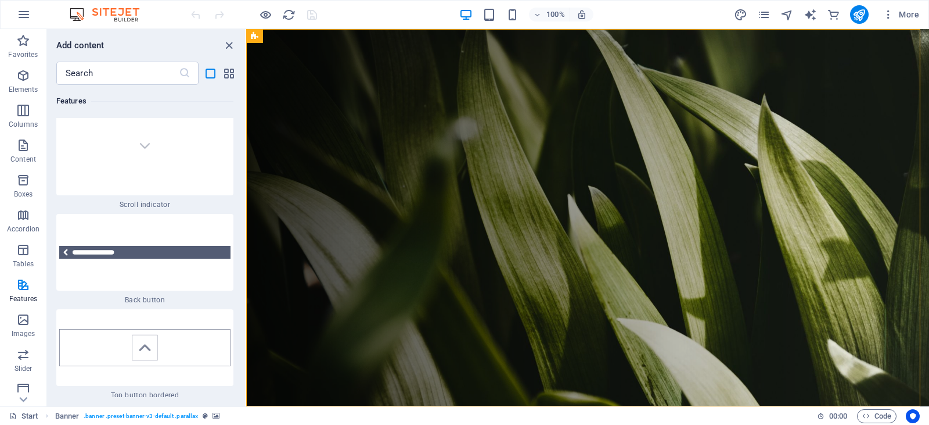
scroll to position [13116, 0]
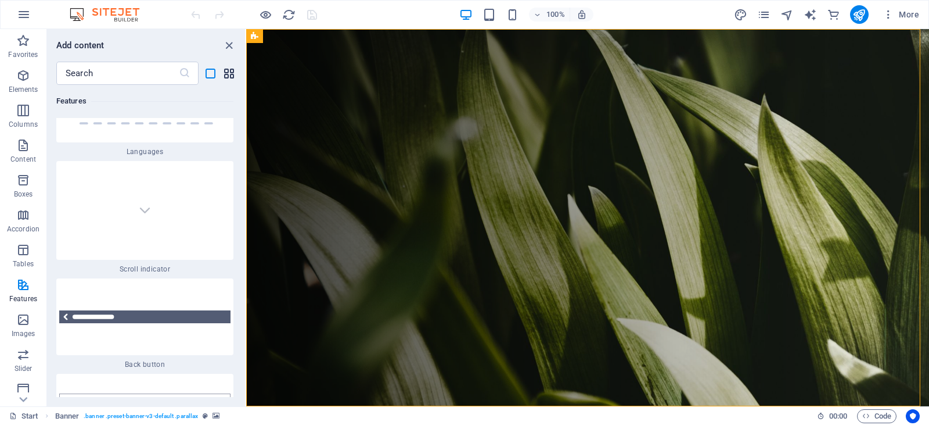
click at [231, 76] on icon "grid-view" at bounding box center [228, 73] width 13 height 13
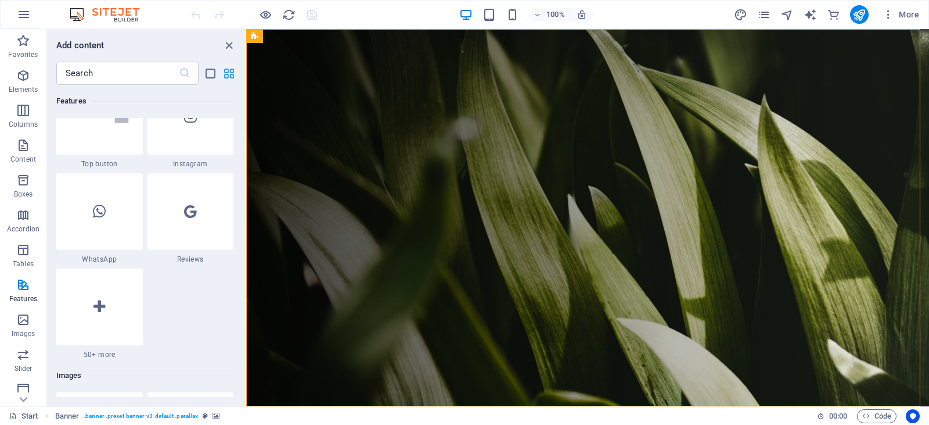
click at [231, 76] on icon "grid-view" at bounding box center [228, 73] width 13 height 13
click at [210, 75] on icon "list-view" at bounding box center [210, 73] width 13 height 13
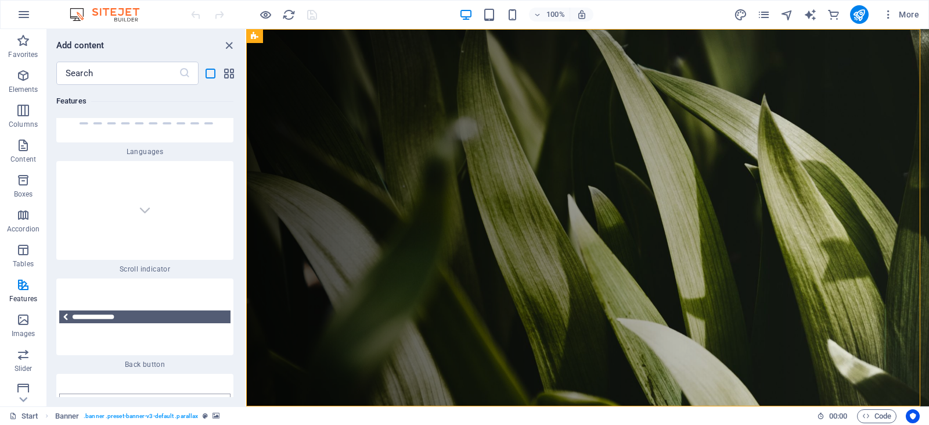
click at [91, 45] on h6 "Add content" at bounding box center [80, 45] width 48 height 14
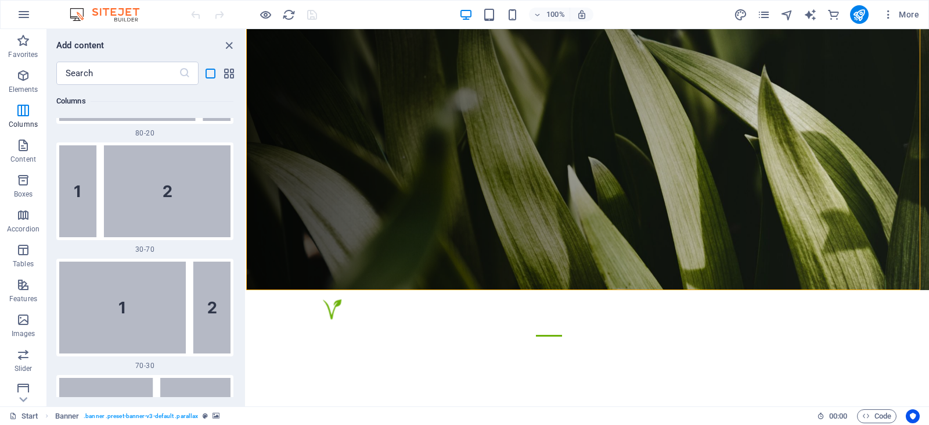
scroll to position [3357, 0]
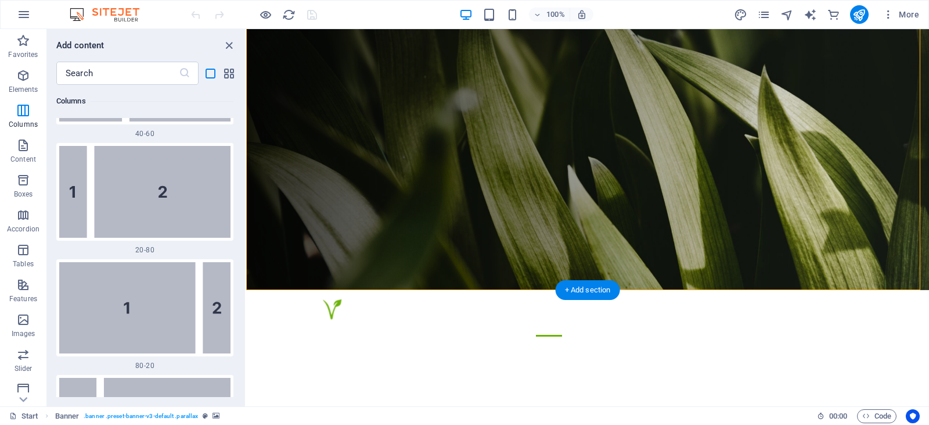
click at [293, 131] on figure at bounding box center [587, 101] width 683 height 377
click at [282, 85] on figure at bounding box center [587, 101] width 683 height 377
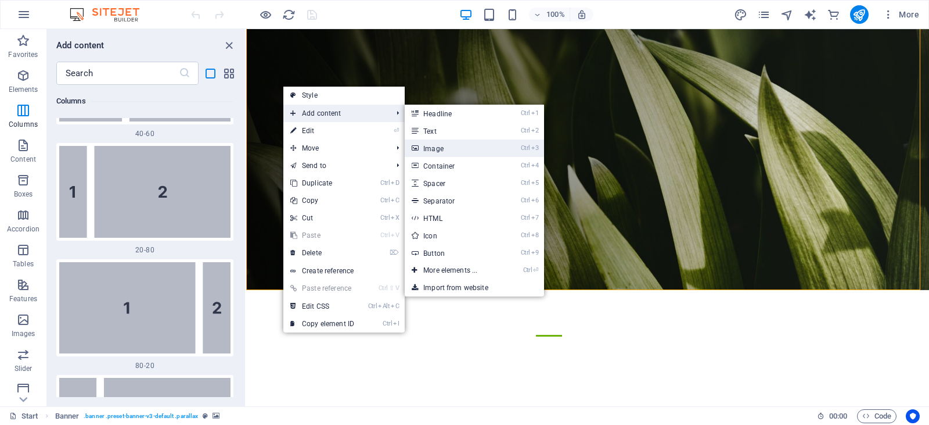
click at [436, 150] on link "Ctrl 3 Image" at bounding box center [453, 147] width 96 height 17
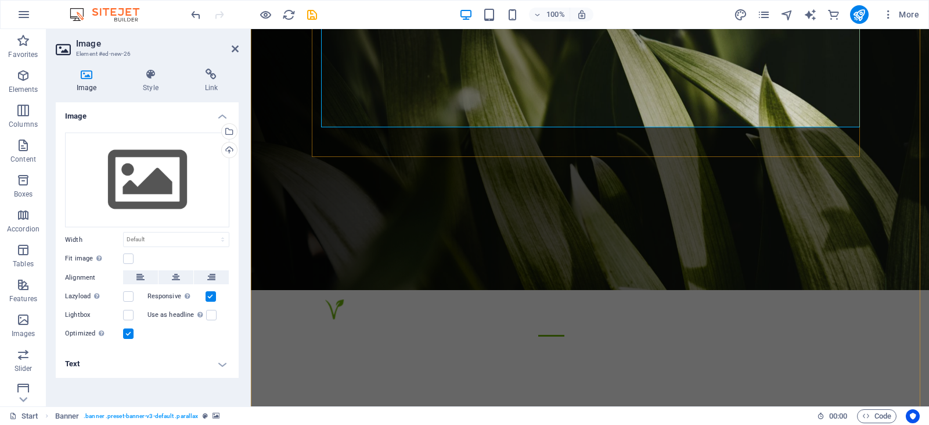
scroll to position [0, 0]
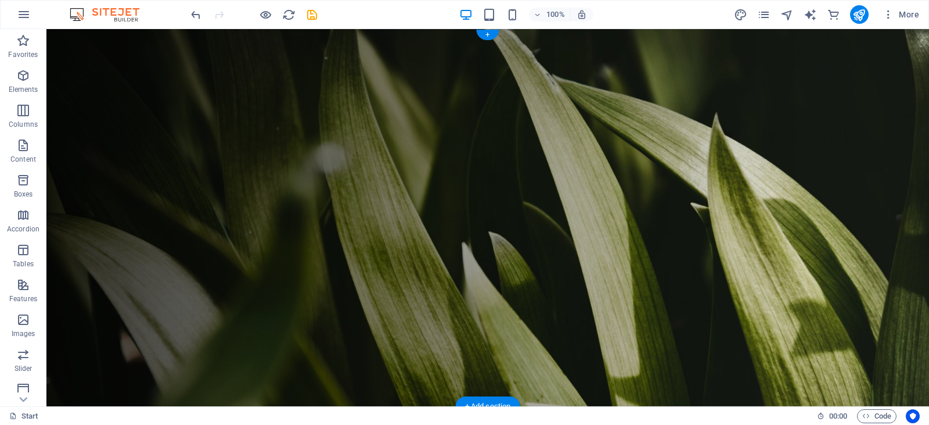
click at [55, 37] on figure at bounding box center [487, 217] width 883 height 377
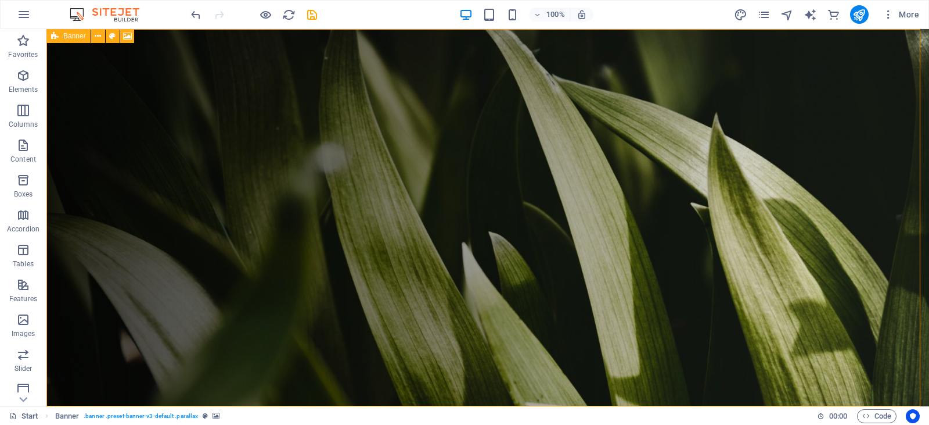
click at [74, 35] on span "Banner" at bounding box center [74, 36] width 23 height 7
click at [128, 37] on icon at bounding box center [127, 36] width 9 height 12
click at [128, 37] on div "Drag here to replace the existing content. Press “Ctrl” if you want to create a…" at bounding box center [487, 217] width 883 height 377
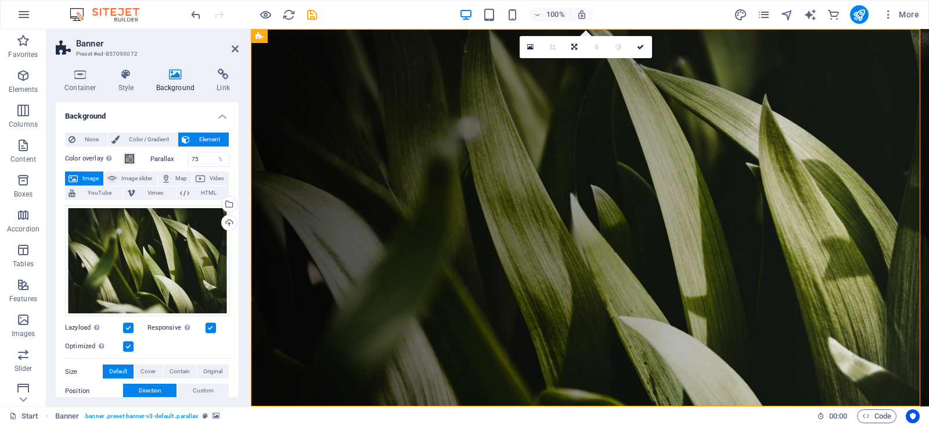
click at [94, 178] on span "Image" at bounding box center [90, 178] width 19 height 14
click at [20, 321] on icon "button" at bounding box center [23, 319] width 14 height 14
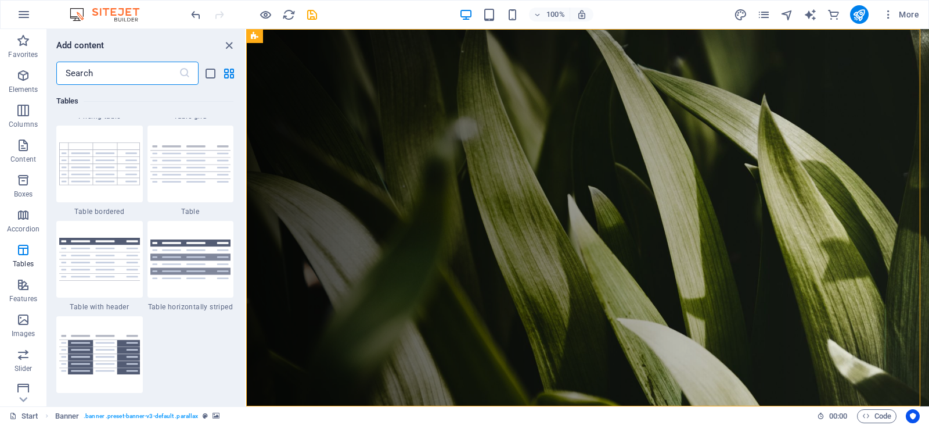
scroll to position [4147, 0]
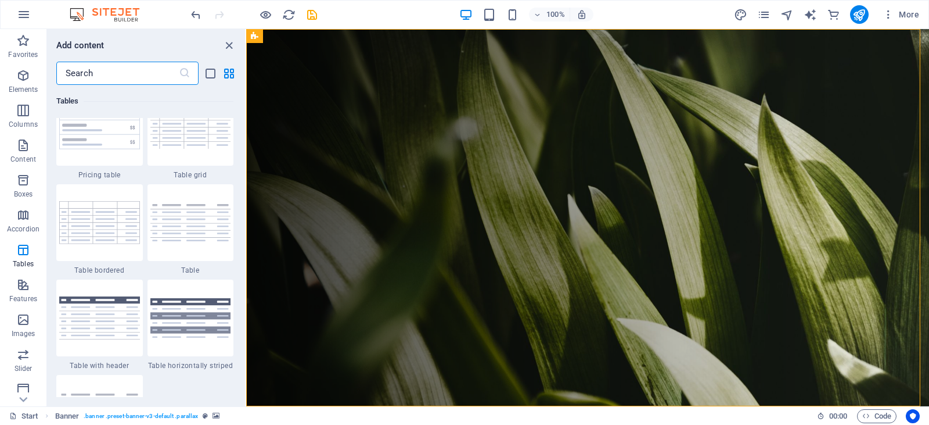
click at [104, 42] on h6 "Add content" at bounding box center [80, 45] width 48 height 14
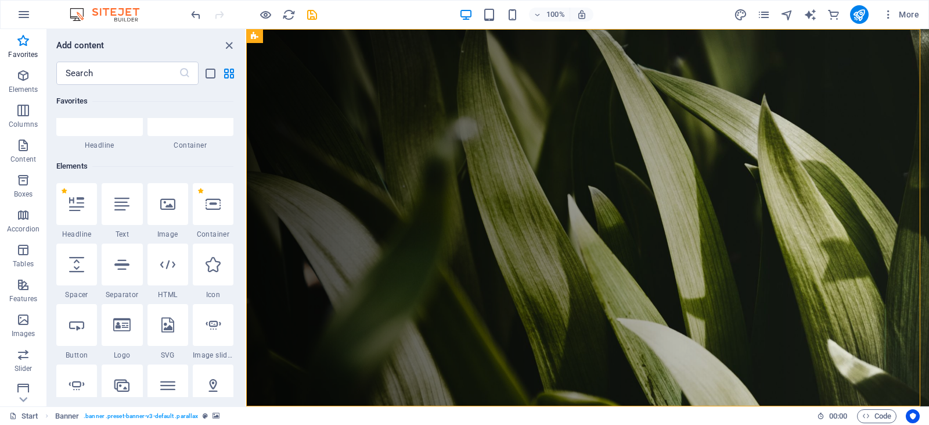
scroll to position [116, 0]
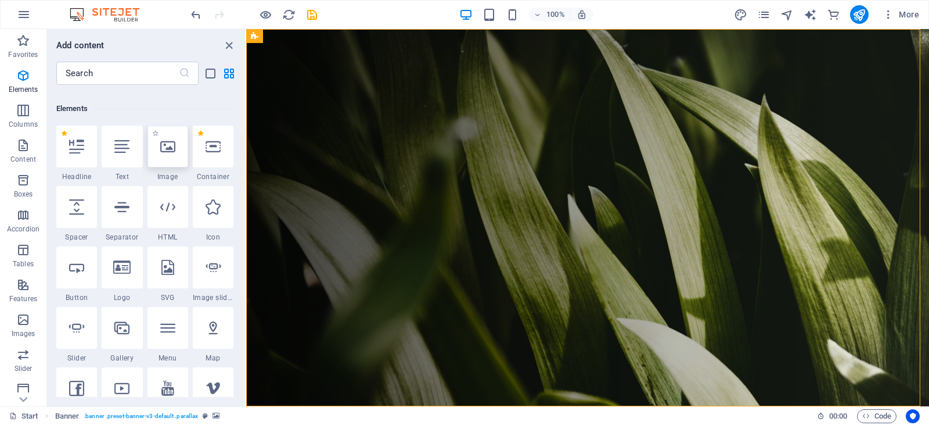
click at [170, 150] on icon at bounding box center [167, 146] width 15 height 15
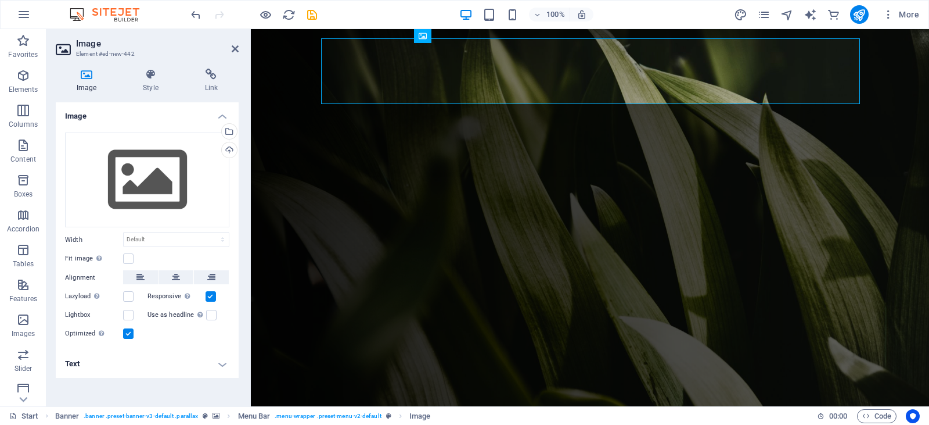
click at [225, 117] on h4 "Image" at bounding box center [147, 112] width 183 height 21
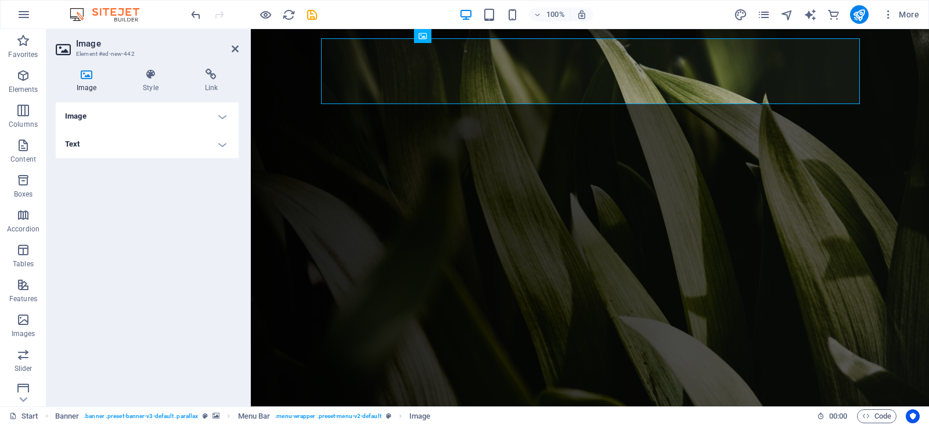
click at [99, 218] on div "Image Drag files here, click to choose files or select files from Files or our …" at bounding box center [147, 249] width 183 height 294
click at [25, 146] on icon "button" at bounding box center [23, 145] width 14 height 14
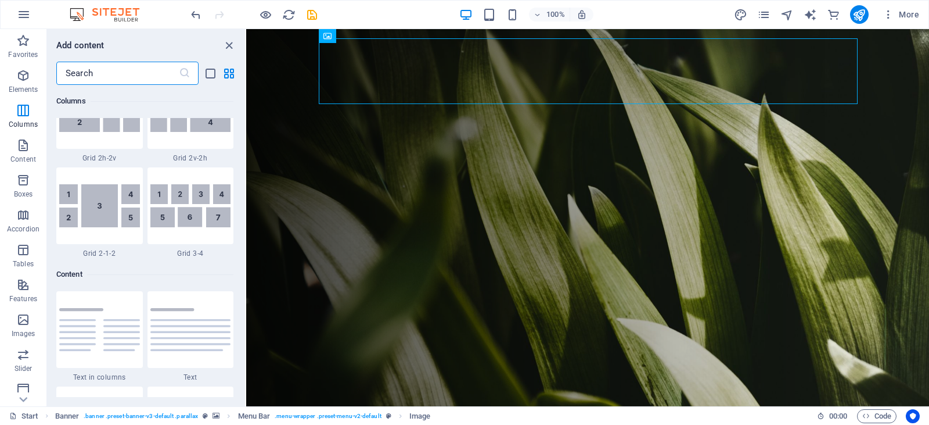
scroll to position [1858, 0]
click at [21, 82] on icon "button" at bounding box center [23, 76] width 14 height 14
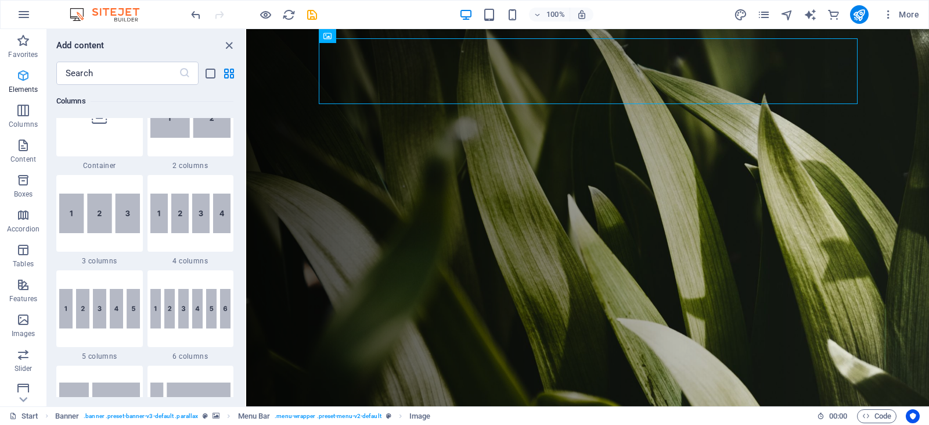
scroll to position [124, 0]
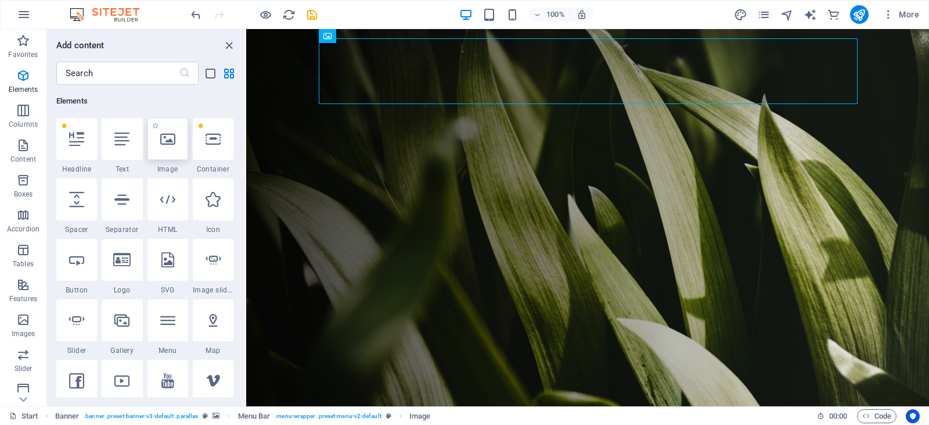
click at [164, 143] on icon at bounding box center [167, 138] width 15 height 15
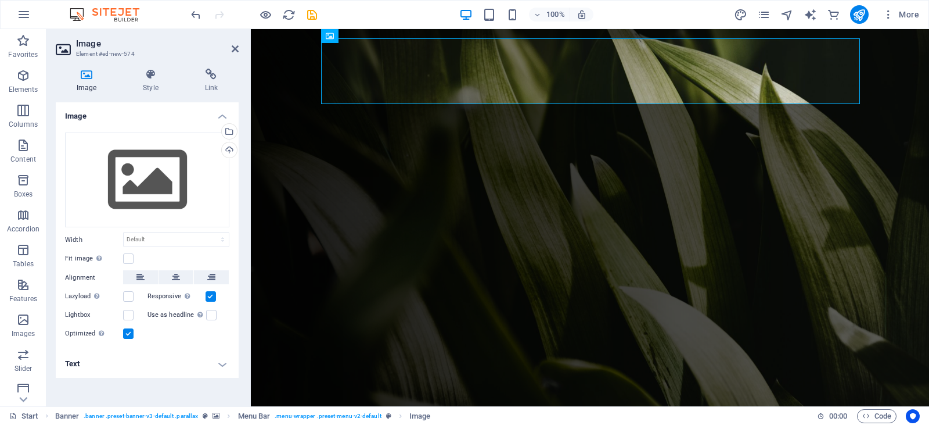
click at [82, 74] on icon at bounding box center [87, 75] width 62 height 12
click at [24, 252] on icon "button" at bounding box center [23, 255] width 14 height 14
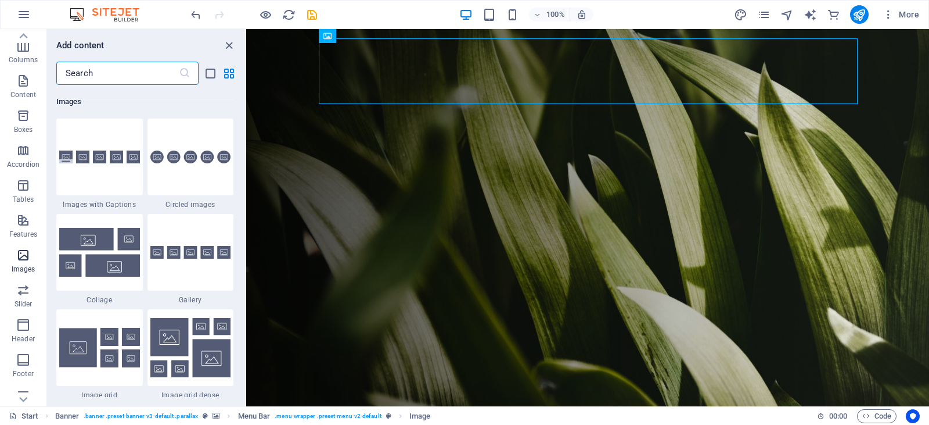
scroll to position [5890, 0]
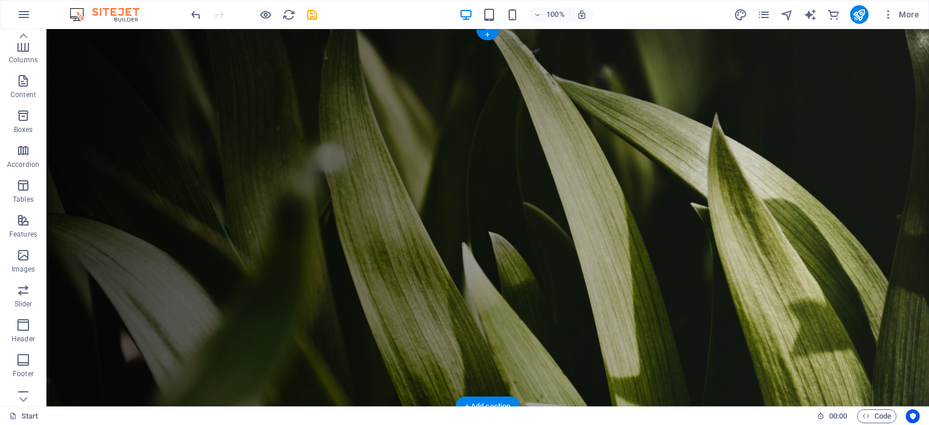
click at [111, 141] on figure at bounding box center [487, 217] width 883 height 377
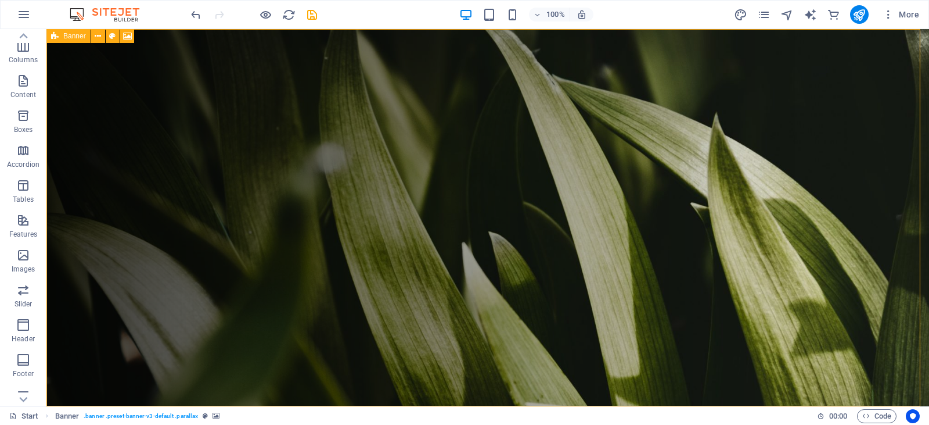
click at [74, 37] on span "Banner" at bounding box center [74, 36] width 23 height 7
click at [96, 38] on icon at bounding box center [98, 36] width 6 height 12
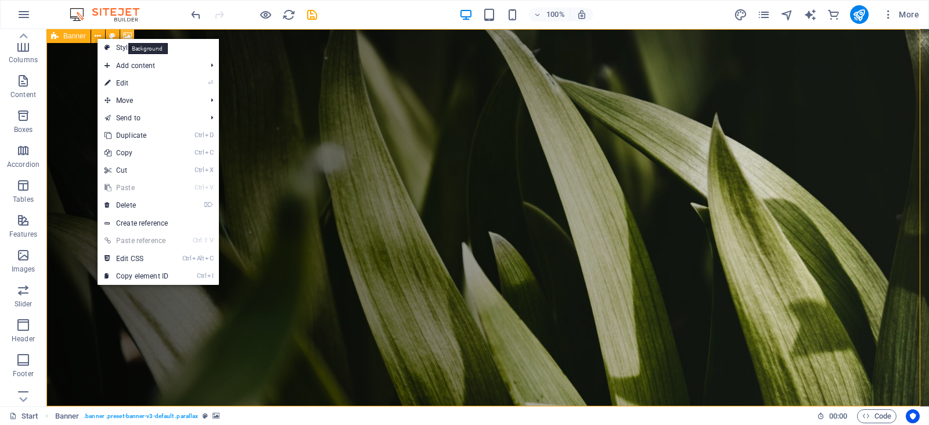
click at [128, 35] on icon at bounding box center [127, 36] width 9 height 12
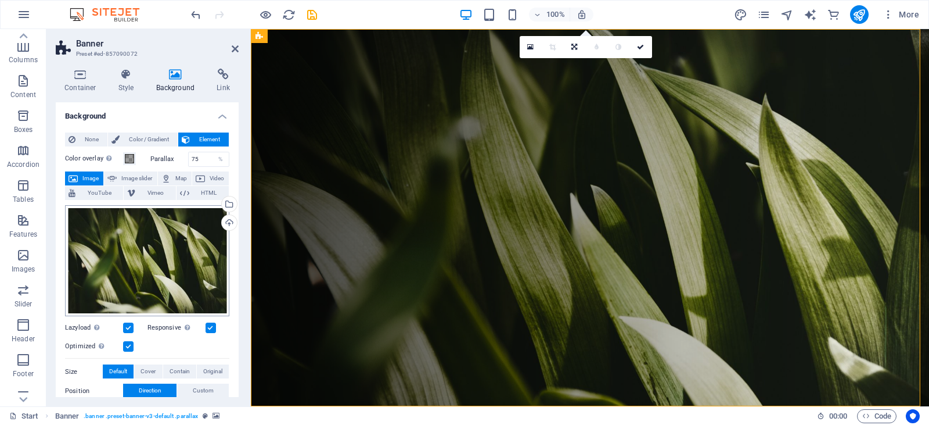
scroll to position [58, 0]
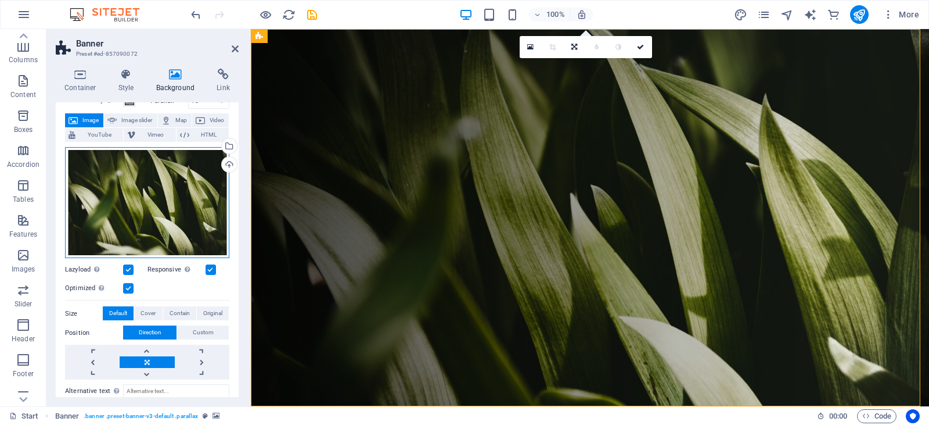
click at [131, 214] on div "Drag files here, click to choose files or select files from Files or our free s…" at bounding box center [147, 203] width 164 height 112
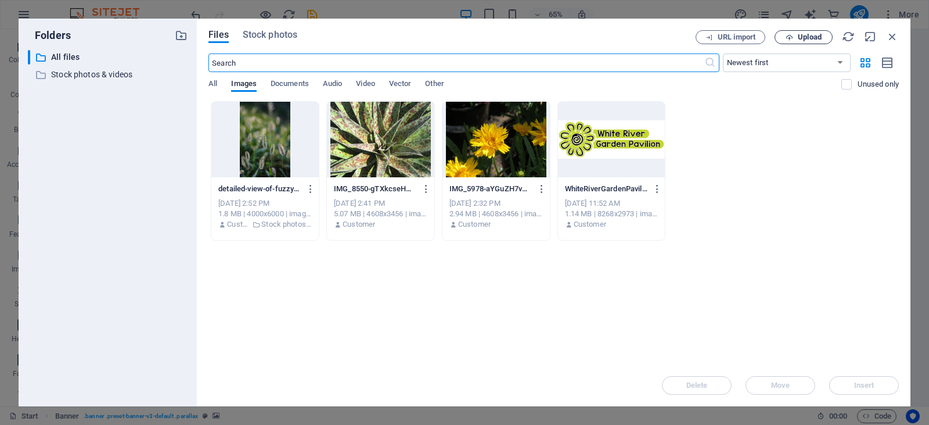
click at [802, 38] on span "Upload" at bounding box center [810, 37] width 24 height 7
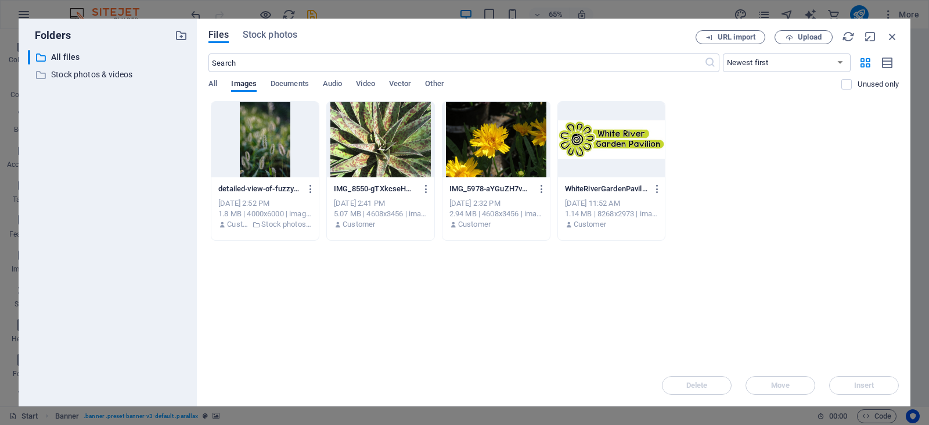
click at [269, 149] on div at bounding box center [264, 140] width 107 height 76
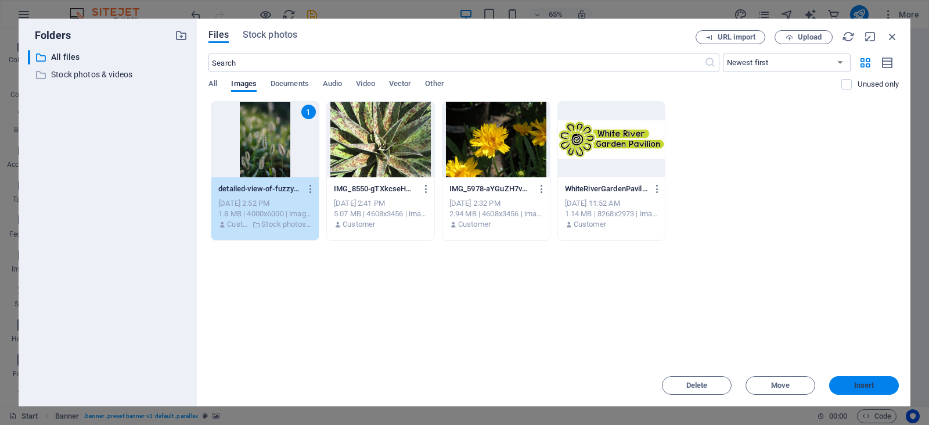
drag, startPoint x: 872, startPoint y: 385, endPoint x: 612, endPoint y: 354, distance: 262.1
click at [872, 385] on span "Insert" at bounding box center [864, 385] width 20 height 7
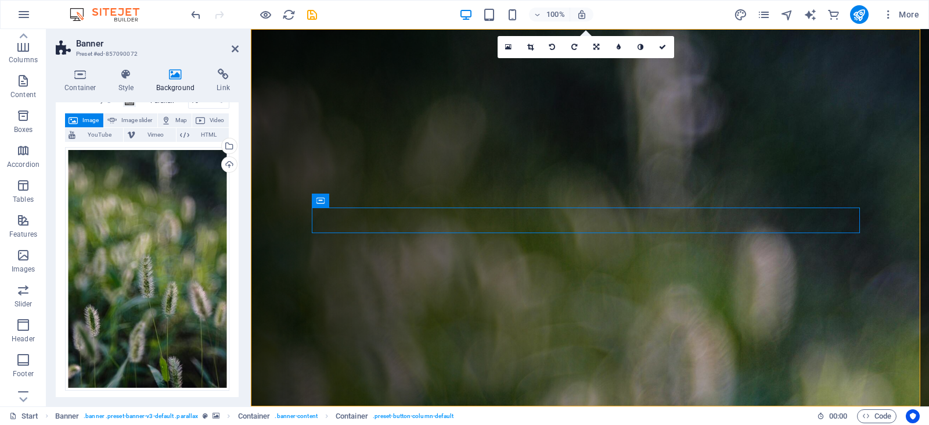
click at [278, 186] on figure at bounding box center [590, 217] width 678 height 377
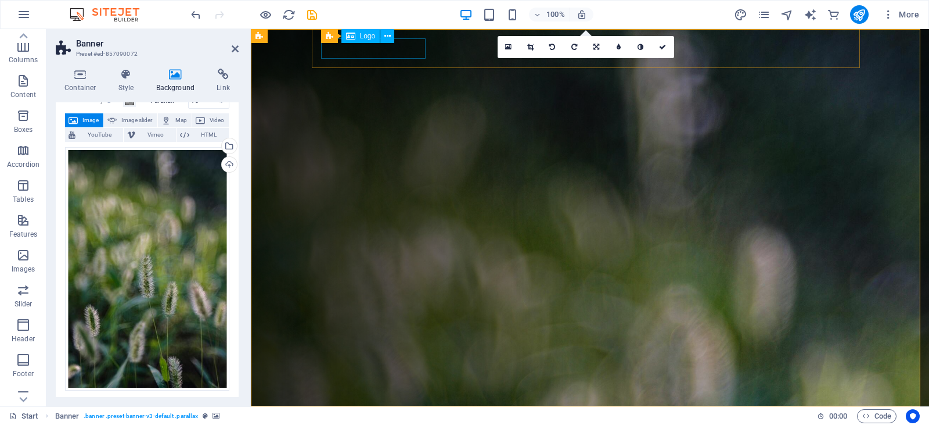
click at [390, 415] on div at bounding box center [594, 425] width 539 height 20
click at [371, 36] on span "Logo" at bounding box center [368, 36] width 16 height 7
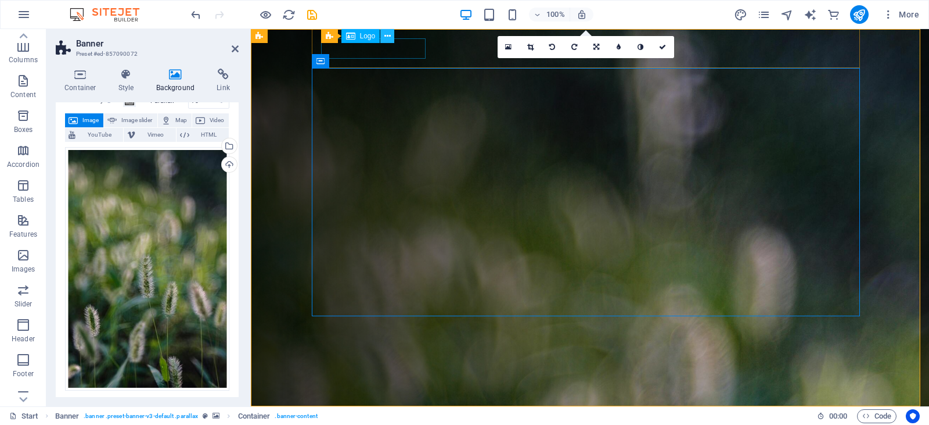
click at [387, 35] on icon at bounding box center [388, 36] width 6 height 12
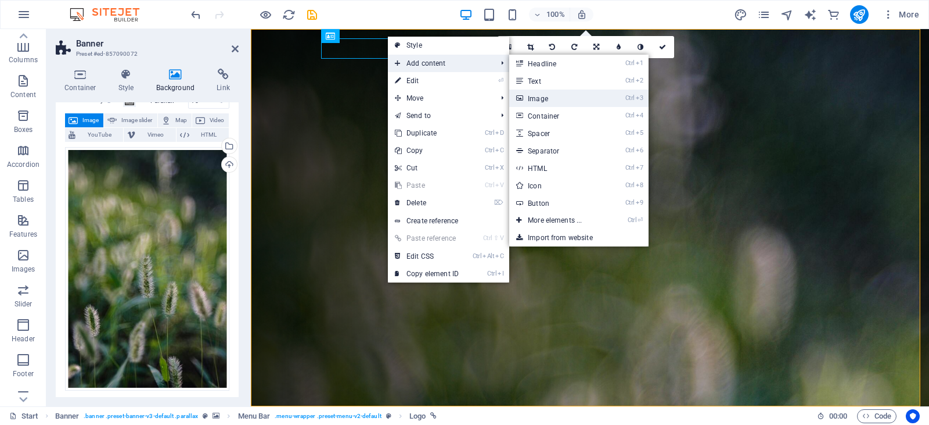
click at [543, 96] on link "Ctrl 3 Image" at bounding box center [557, 97] width 96 height 17
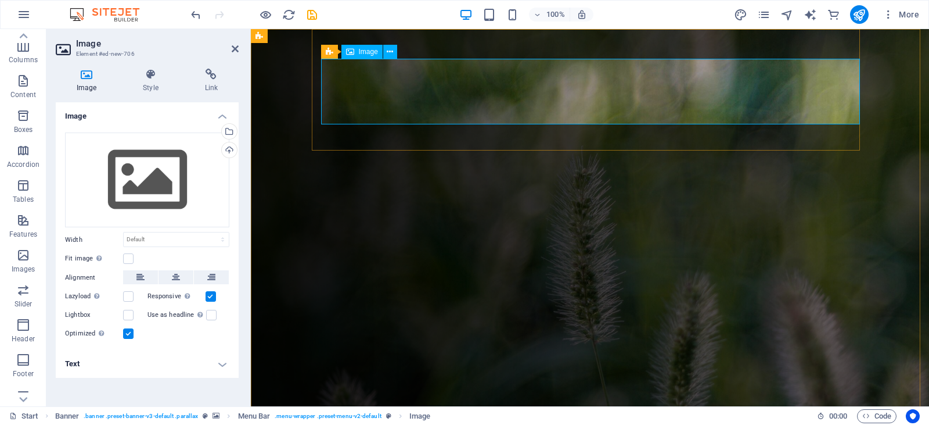
click at [369, 49] on span "Image" at bounding box center [368, 51] width 19 height 7
click at [391, 52] on icon at bounding box center [390, 52] width 6 height 12
click at [294, 167] on figure at bounding box center [590, 219] width 678 height 380
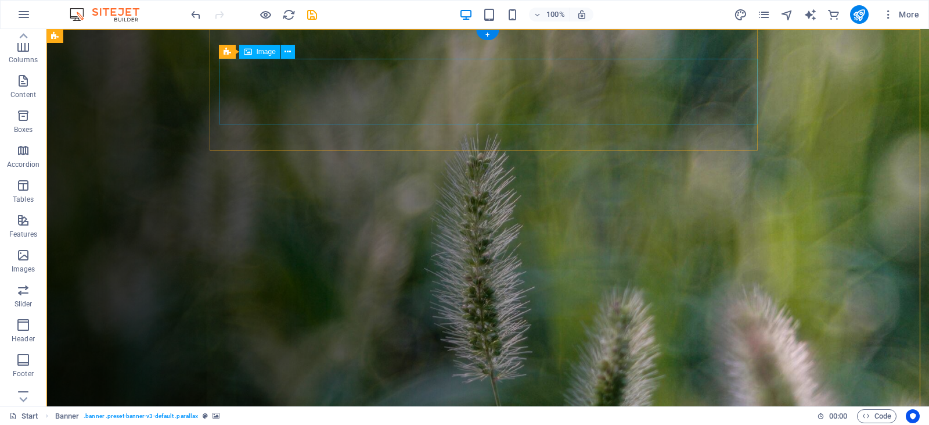
click at [286, 51] on icon at bounding box center [288, 52] width 6 height 12
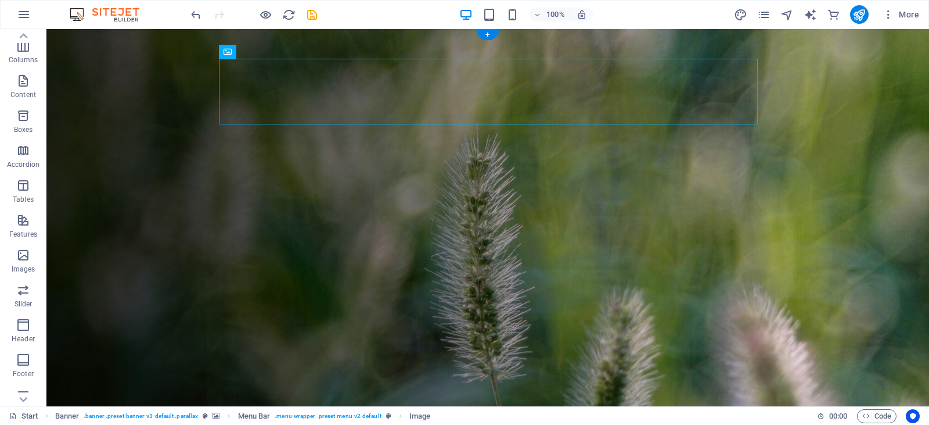
click at [203, 136] on figure at bounding box center [487, 219] width 883 height 380
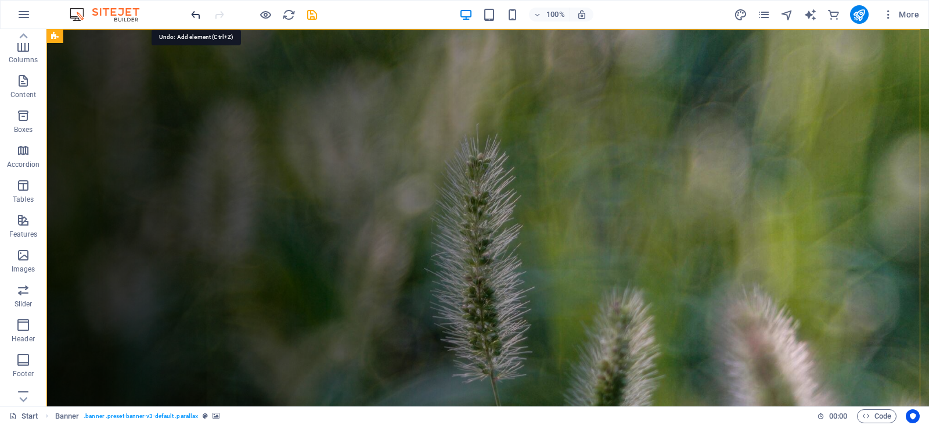
click at [191, 16] on icon "undo" at bounding box center [195, 14] width 13 height 13
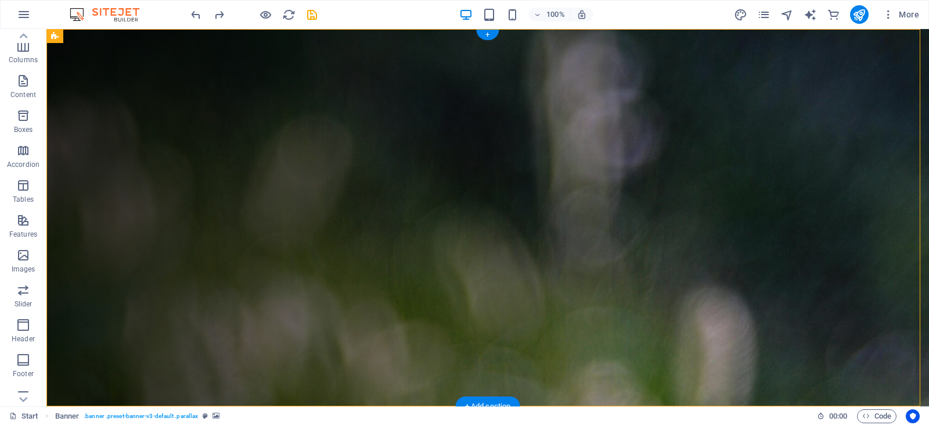
click at [204, 130] on figure at bounding box center [487, 217] width 883 height 377
click at [267, 38] on span "Logo" at bounding box center [266, 36] width 16 height 7
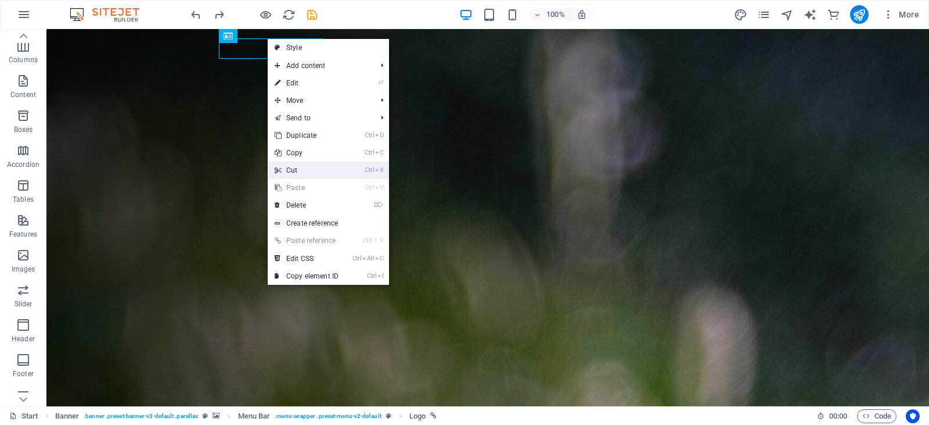
click at [296, 171] on link "Ctrl X Cut" at bounding box center [307, 169] width 78 height 17
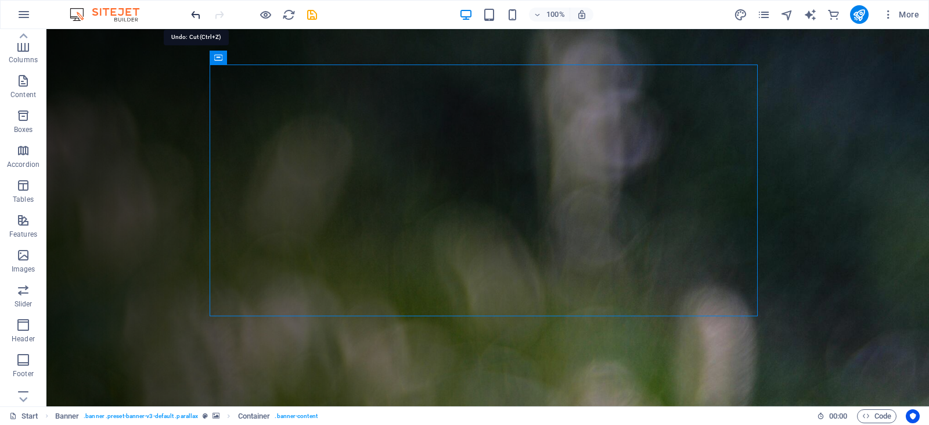
click at [196, 13] on icon "undo" at bounding box center [195, 14] width 13 height 13
click at [21, 256] on icon "button" at bounding box center [23, 255] width 14 height 14
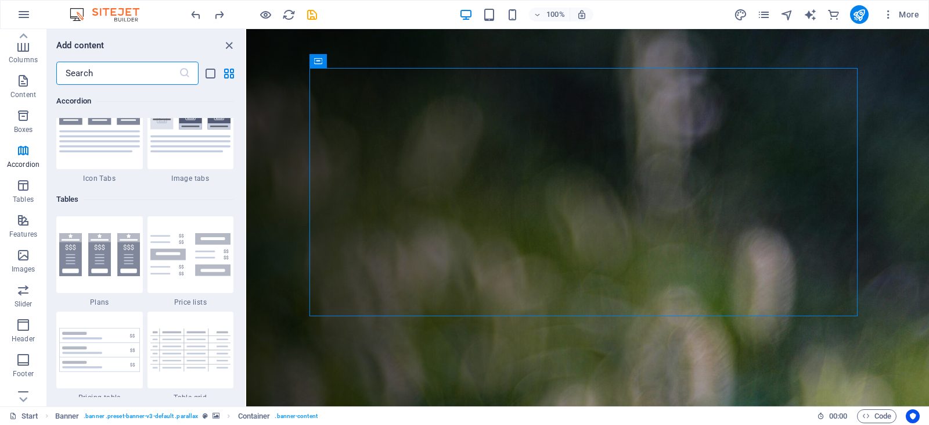
scroll to position [3915, 0]
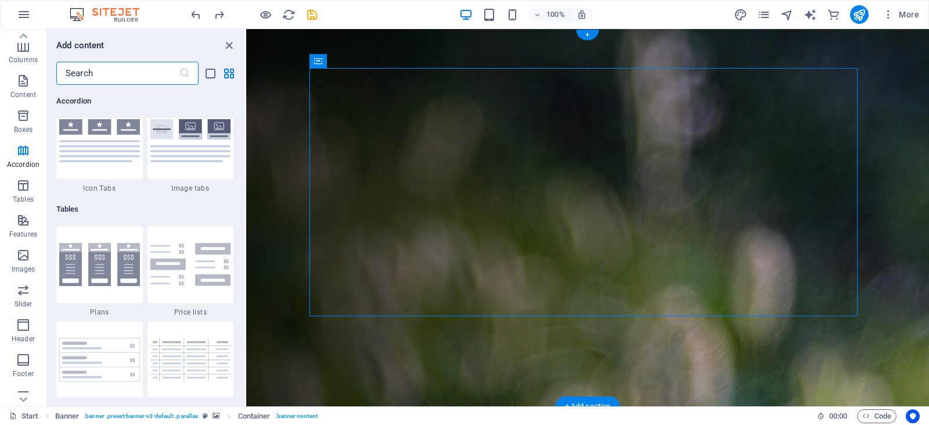
click at [270, 87] on figure at bounding box center [587, 217] width 683 height 377
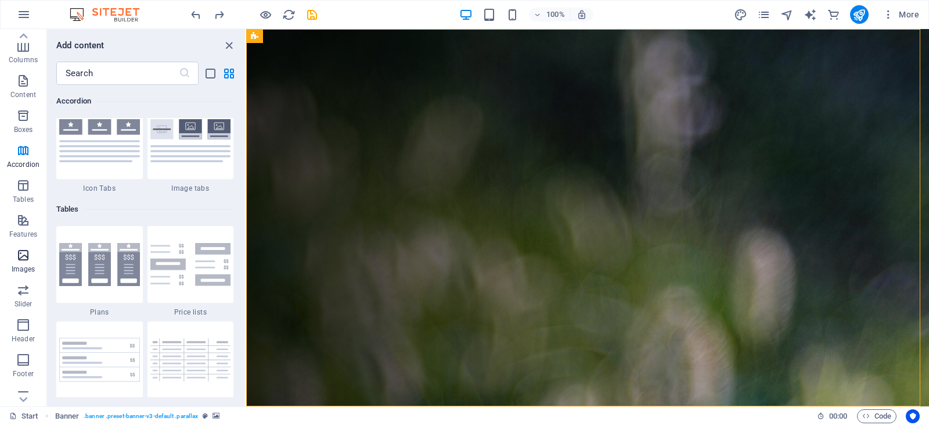
click at [23, 261] on icon "button" at bounding box center [23, 255] width 14 height 14
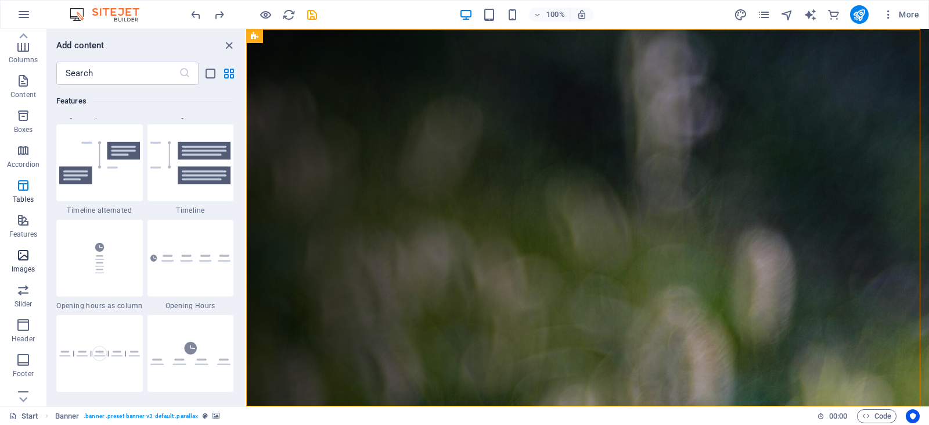
scroll to position [5890, 0]
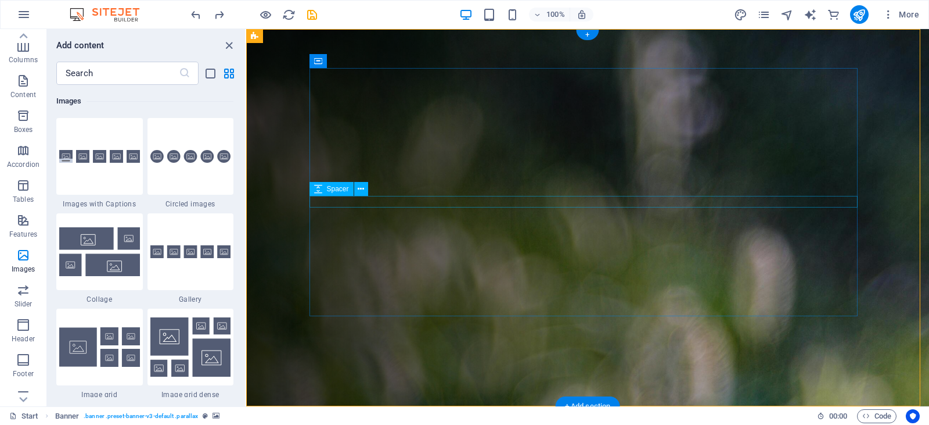
drag, startPoint x: 269, startPoint y: 290, endPoint x: 311, endPoint y: 200, distance: 99.5
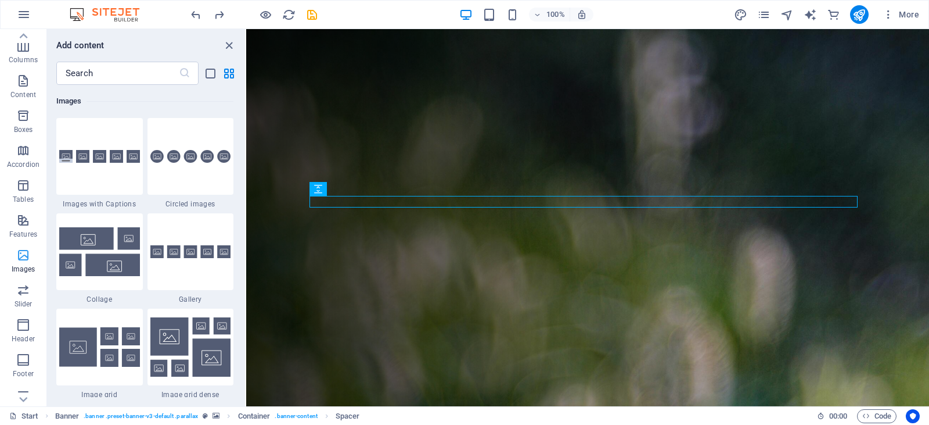
click at [22, 258] on icon "button" at bounding box center [23, 255] width 14 height 14
click at [24, 260] on icon "button" at bounding box center [23, 255] width 14 height 14
click at [275, 153] on figure at bounding box center [587, 217] width 683 height 377
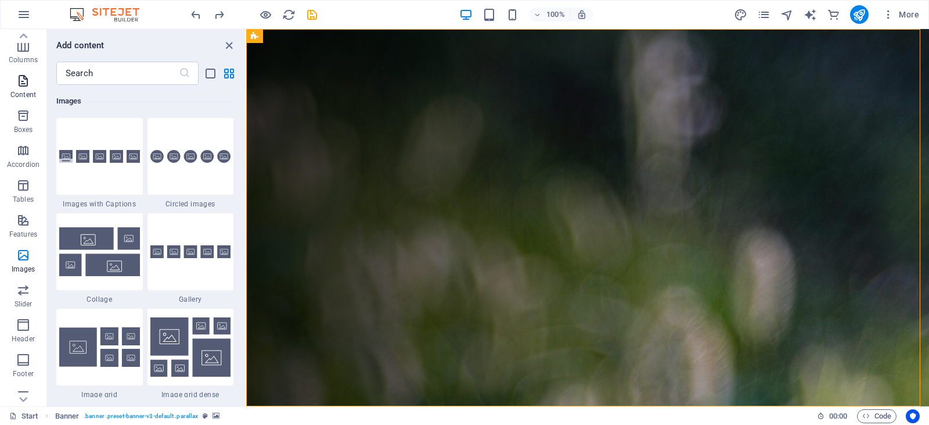
scroll to position [0, 0]
click at [26, 76] on icon "button" at bounding box center [23, 76] width 14 height 14
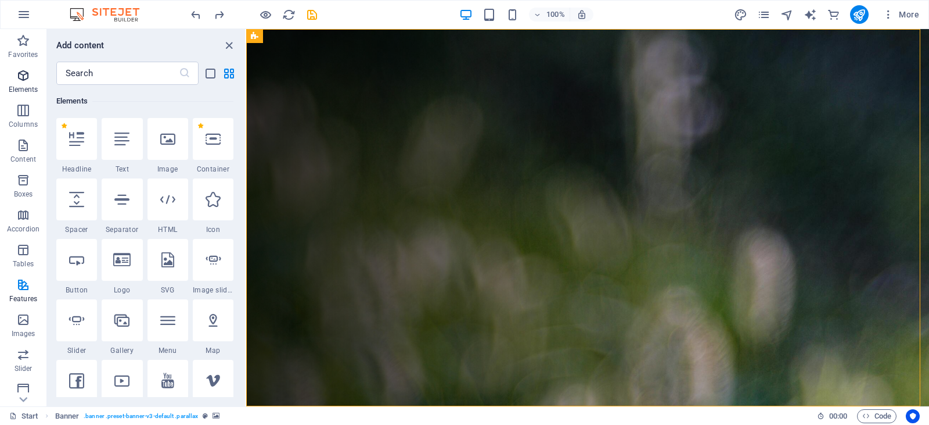
scroll to position [124, 0]
click at [125, 331] on div at bounding box center [122, 320] width 41 height 42
select select "4"
select select "%"
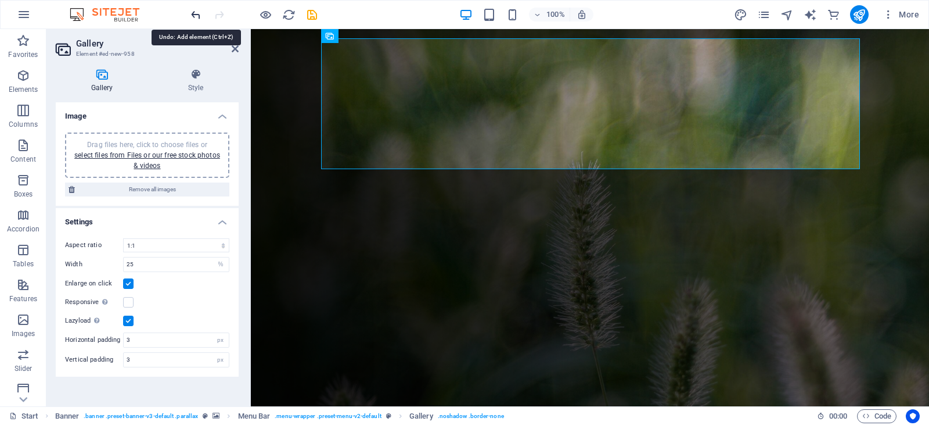
click at [192, 17] on icon "undo" at bounding box center [195, 14] width 13 height 13
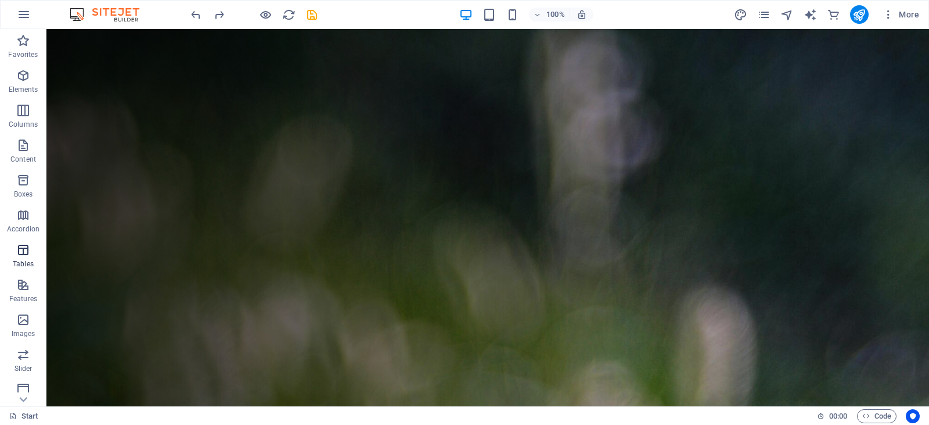
scroll to position [58, 0]
click at [23, 263] on icon "button" at bounding box center [23, 261] width 14 height 14
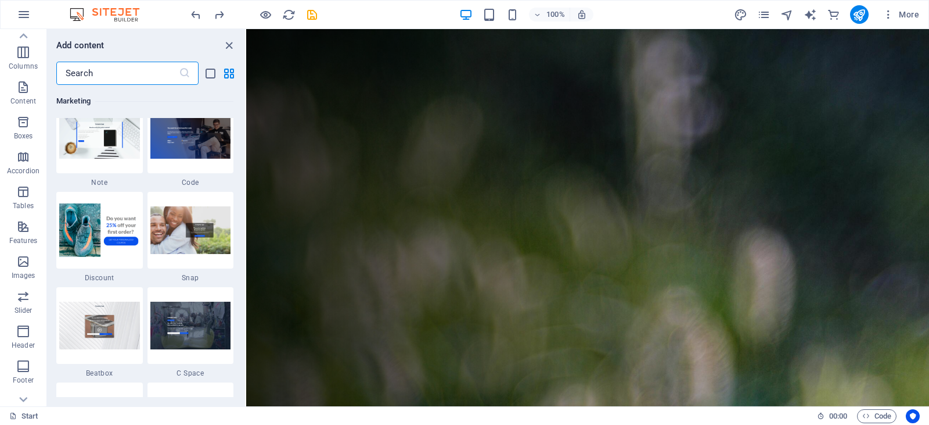
scroll to position [10092, 0]
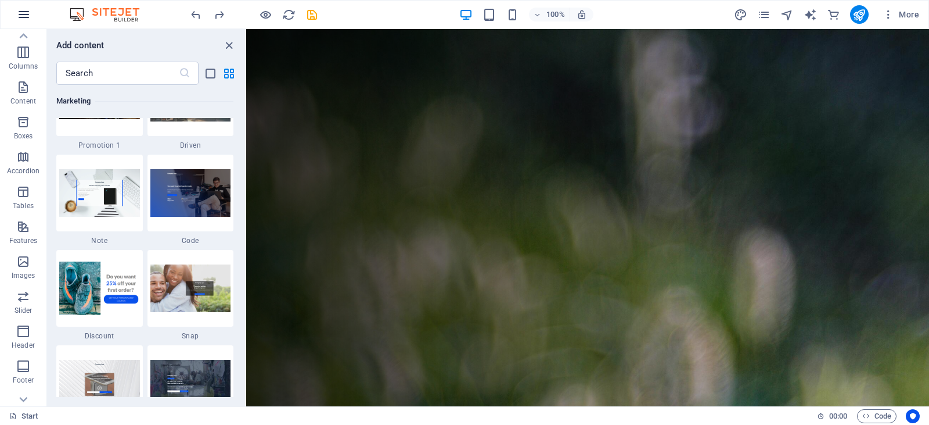
click at [23, 12] on icon "button" at bounding box center [24, 15] width 14 height 14
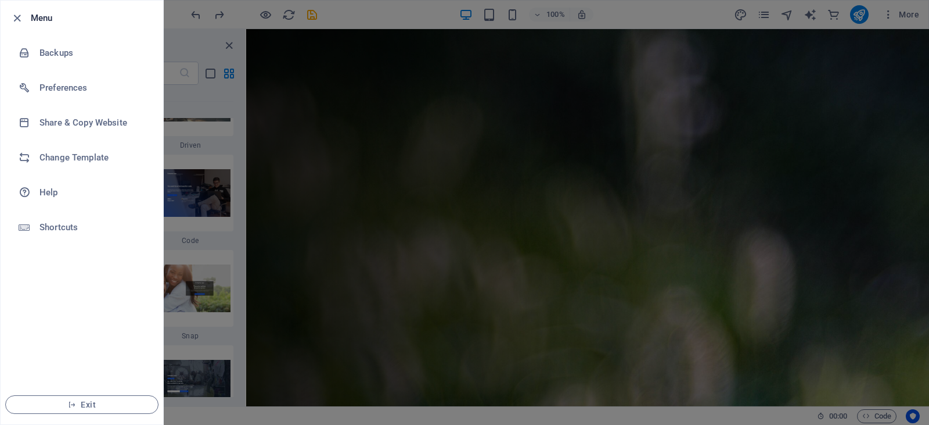
click at [23, 12] on icon "button" at bounding box center [16, 18] width 13 height 13
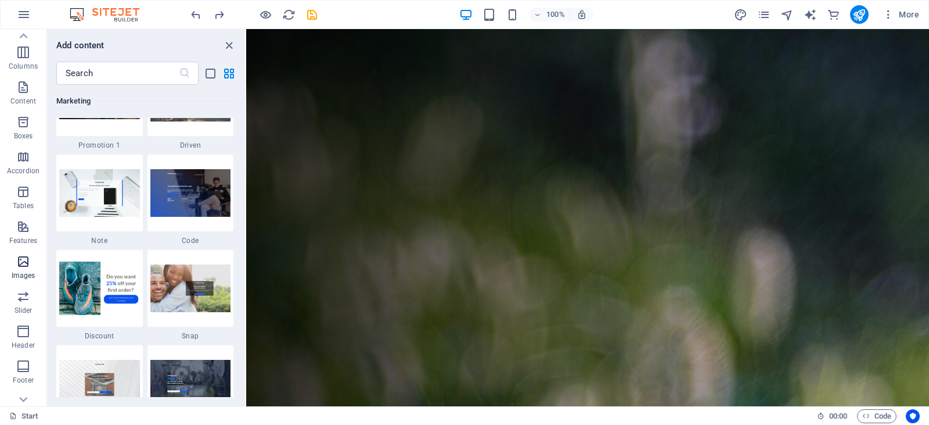
click at [24, 266] on icon "button" at bounding box center [23, 261] width 14 height 14
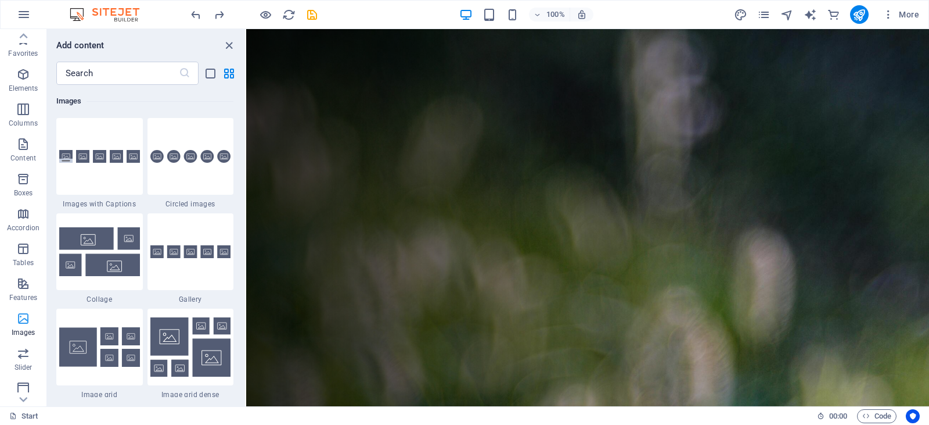
scroll to position [0, 0]
